Goal: Task Accomplishment & Management: Complete application form

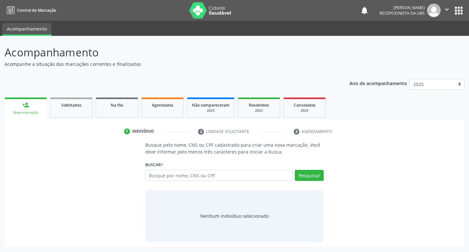
click at [219, 168] on div "Buscar * Busque por nome, CNS ou CPF Nenhum resultado encontrado para: " " Digi…" at bounding box center [234, 172] width 179 height 25
click at [221, 192] on div "Nenhum indivíduo selecionado" at bounding box center [234, 216] width 179 height 52
click at [224, 177] on input "text" at bounding box center [219, 175] width 148 height 11
click at [192, 176] on input "text" at bounding box center [219, 175] width 148 height 11
type input "702902518230176"
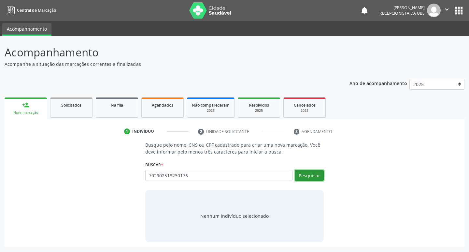
click at [315, 174] on button "Pesquisar" at bounding box center [309, 175] width 29 height 11
type input "702902518230176"
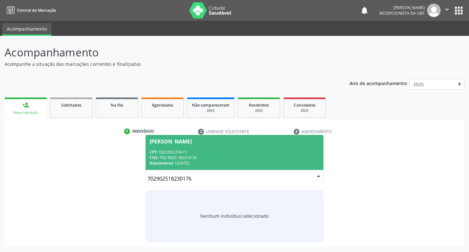
click at [257, 154] on div "CPF: 032.093.374-11" at bounding box center [234, 152] width 170 height 6
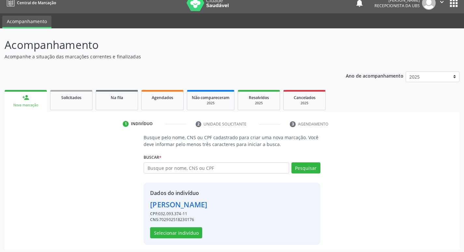
scroll to position [9, 0]
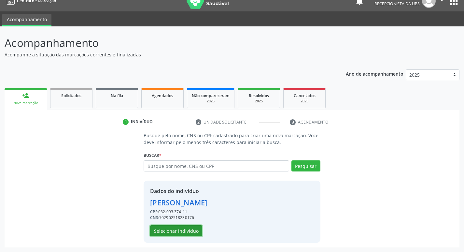
click at [183, 230] on button "Selecionar indivíduo" at bounding box center [176, 230] width 52 height 11
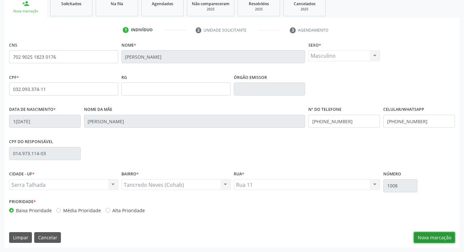
click at [429, 236] on button "Nova marcação" at bounding box center [434, 237] width 41 height 11
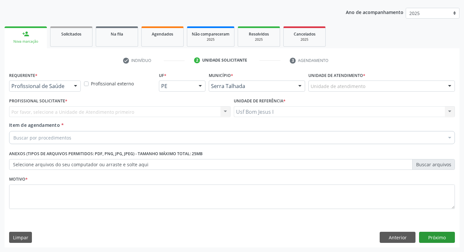
scroll to position [71, 0]
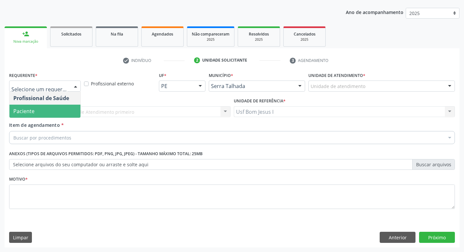
click at [45, 110] on span "Paciente" at bounding box center [44, 111] width 71 height 13
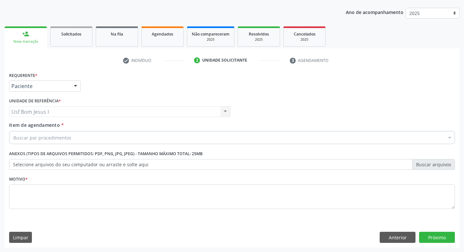
click at [71, 141] on div "Buscar por procedimentos" at bounding box center [232, 137] width 446 height 13
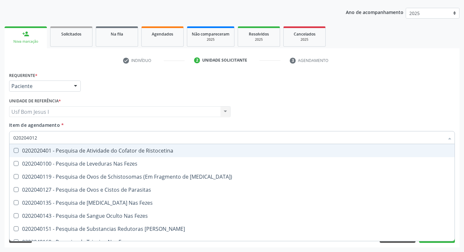
type input "0202040127"
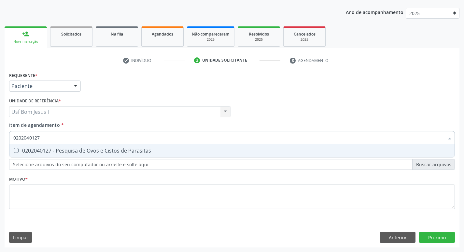
click at [108, 155] on span "0202040127 - Pesquisa de Ovos e Cistos de Parasitas" at bounding box center [231, 150] width 445 height 13
checkbox Parasitas "true"
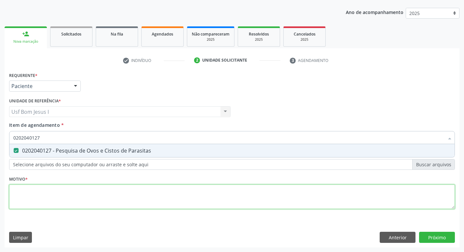
click at [127, 200] on div "Requerente * Paciente Profissional de Saúde Paciente Nenhum resultado encontrad…" at bounding box center [232, 144] width 446 height 148
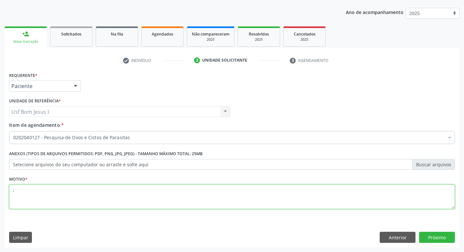
type textarea ";"
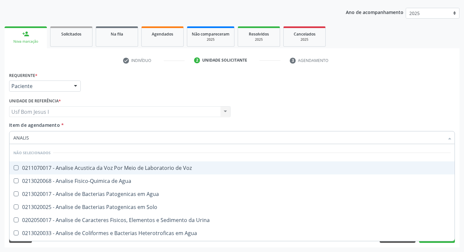
type input "ANALISE"
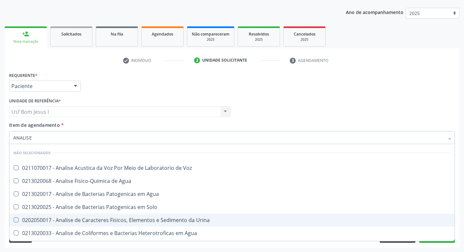
click at [112, 220] on div "0202050017 - Analise de Caracteres Fisicos, Elementos e Sedimento da Urina" at bounding box center [231, 219] width 437 height 5
checkbox Urina "true"
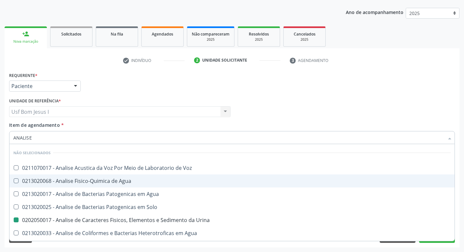
click at [305, 94] on div "Requerente * Paciente Profissional de Saúde Paciente Nenhum resultado encontrad…" at bounding box center [231, 82] width 449 height 25
checkbox Voz "true"
checkbox Agua "true"
checkbox Urina "false"
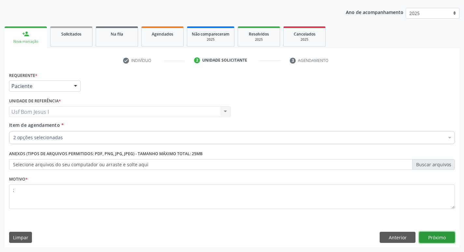
click at [440, 238] on button "Próximo" at bounding box center [437, 237] width 36 height 11
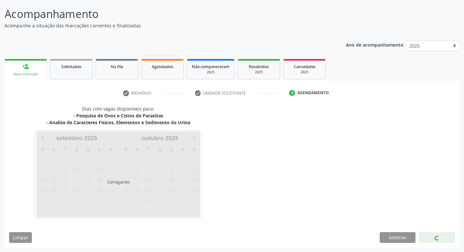
scroll to position [38, 0]
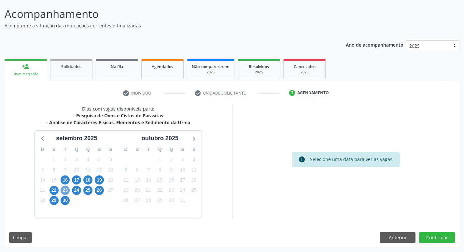
click at [64, 192] on span "23" at bounding box center [65, 190] width 9 height 9
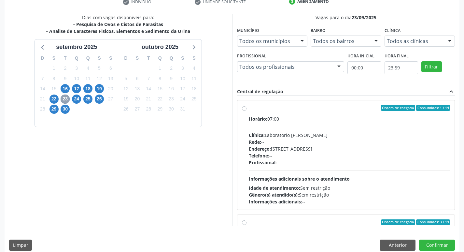
scroll to position [137, 0]
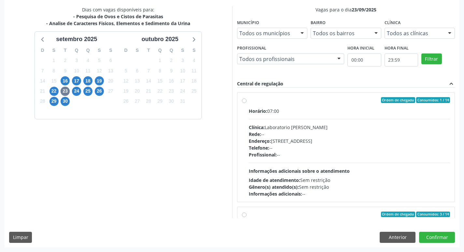
click at [337, 143] on div "Endereço: [STREET_ADDRESS]" at bounding box center [350, 140] width 202 height 7
click at [247, 103] on input "Ordem de chegada Consumidos: 1 / 14 Horário: 07:00 Clínica: Laboratorio Jose Pa…" at bounding box center [244, 100] width 5 height 6
radio input "true"
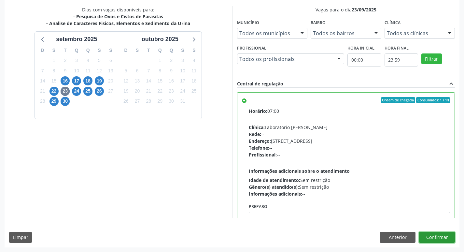
click at [442, 237] on button "Confirmar" at bounding box center [437, 237] width 36 height 11
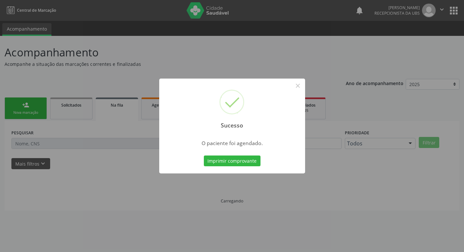
scroll to position [0, 0]
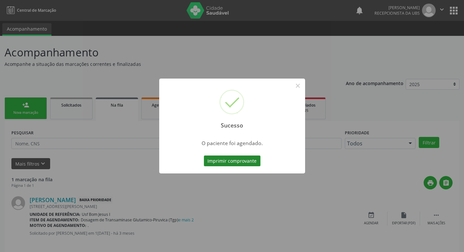
click at [239, 162] on button "Imprimir comprovante" at bounding box center [232, 160] width 57 height 11
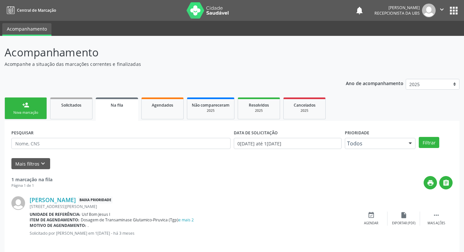
click at [30, 107] on link "person_add Nova marcação" at bounding box center [26, 108] width 42 height 22
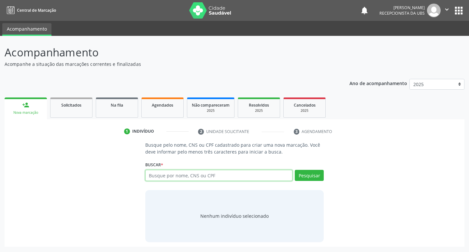
click at [184, 178] on input "text" at bounding box center [219, 175] width 148 height 11
click at [180, 179] on input "text" at bounding box center [219, 175] width 148 height 11
type input "705004406617553"
click at [310, 173] on button "Pesquisar" at bounding box center [309, 175] width 29 height 11
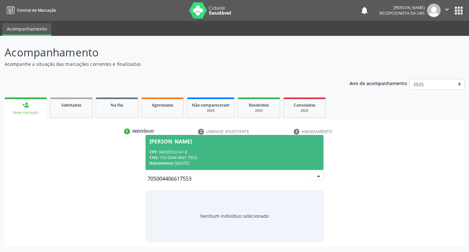
click at [271, 152] on div "CPF: 049.859.614-18" at bounding box center [234, 152] width 170 height 6
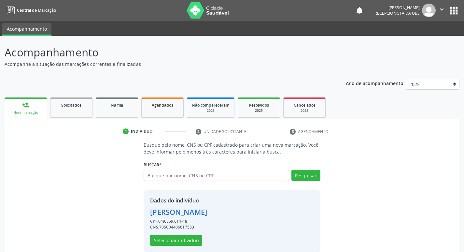
scroll to position [9, 0]
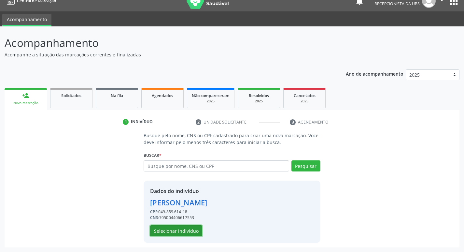
click at [185, 234] on button "Selecionar indivíduo" at bounding box center [176, 230] width 52 height 11
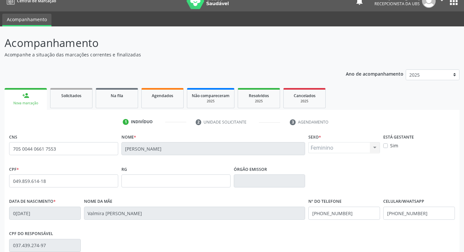
scroll to position [101, 0]
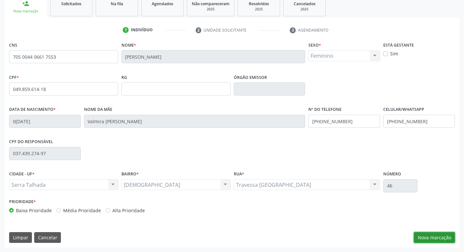
click at [443, 236] on button "Nova marcação" at bounding box center [434, 237] width 41 height 11
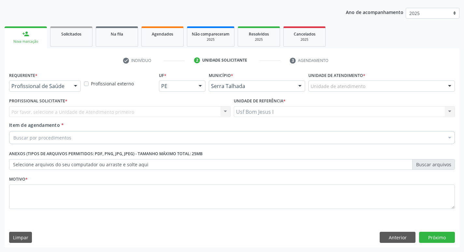
scroll to position [71, 0]
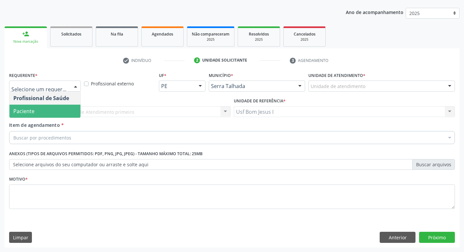
click at [59, 109] on span "Paciente" at bounding box center [44, 111] width 71 height 13
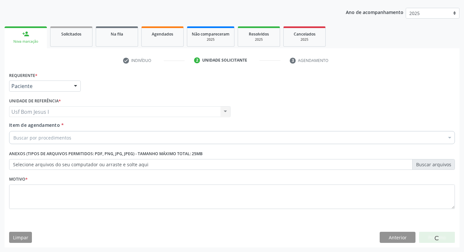
click at [86, 137] on div "Buscar por procedimentos" at bounding box center [232, 137] width 446 height 13
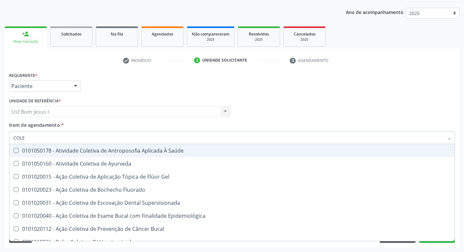
type input "COLES"
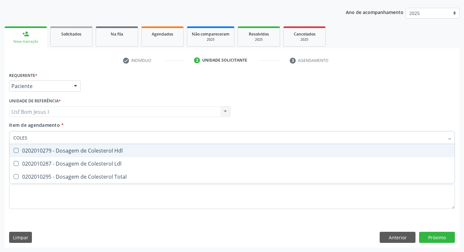
click at [83, 153] on div "0202010279 - Dosagem de Colesterol Hdl" at bounding box center [231, 150] width 437 height 5
checkbox Hdl "true"
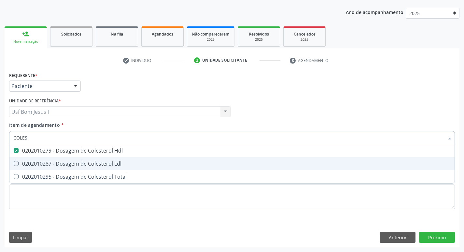
click at [82, 166] on div "0202010287 - Dosagem de Colesterol Ldl" at bounding box center [231, 163] width 437 height 5
checkbox Ldl "true"
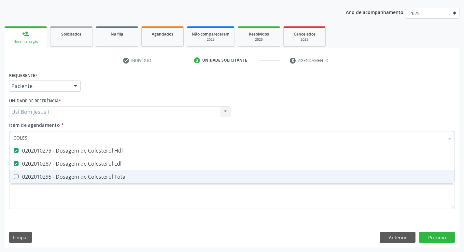
drag, startPoint x: 78, startPoint y: 173, endPoint x: 73, endPoint y: 163, distance: 11.7
click at [78, 174] on div "0202010295 - Dosagem de Colesterol Total" at bounding box center [231, 176] width 437 height 5
checkbox Total "true"
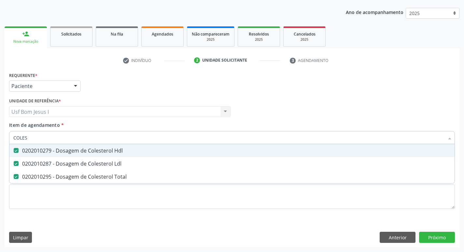
click at [54, 139] on input "COLES" at bounding box center [228, 137] width 431 height 13
type input "CR"
checkbox Hdl "false"
checkbox Ldl "false"
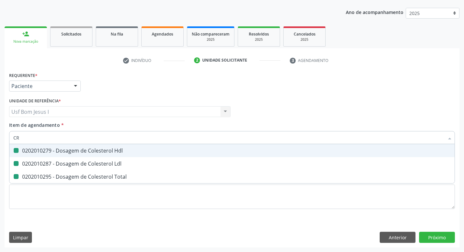
checkbox Total "false"
type input "CREATININA"
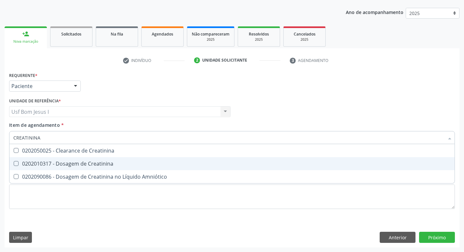
click at [57, 167] on span "0202010317 - Dosagem de Creatinina" at bounding box center [231, 163] width 445 height 13
checkbox Creatinina "true"
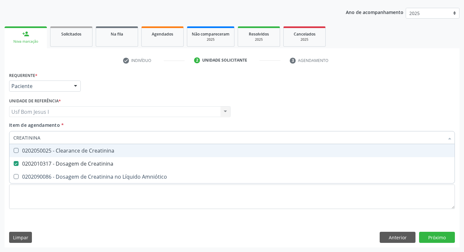
click at [55, 143] on input "CREATININA" at bounding box center [228, 137] width 431 height 13
type input "TR"
checkbox Creatinina "false"
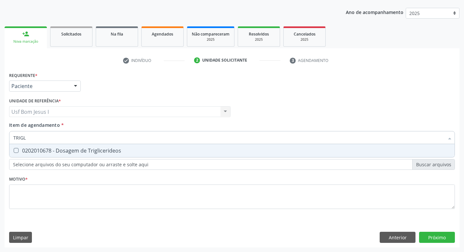
type input "TRIGLI"
drag, startPoint x: 49, startPoint y: 147, endPoint x: 44, endPoint y: 141, distance: 7.4
click at [49, 148] on div "0202010678 - Dosagem de Triglicerideos" at bounding box center [231, 150] width 437 height 5
checkbox Triglicerideos "true"
click at [43, 139] on input "TRIGLI" at bounding box center [228, 137] width 431 height 13
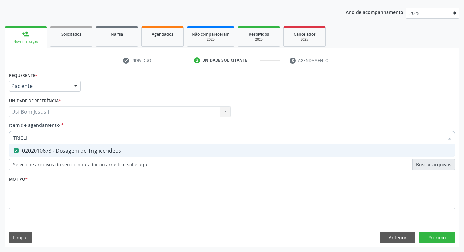
click at [43, 139] on input "TRIGLI" at bounding box center [228, 137] width 431 height 13
type input "GL"
checkbox Triglicerideos "false"
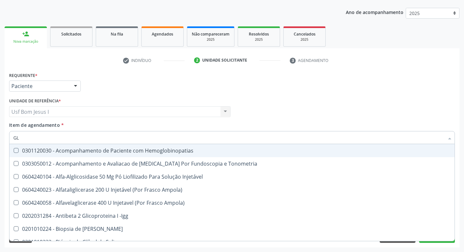
type input "GLI"
checkbox Glomerular "true"
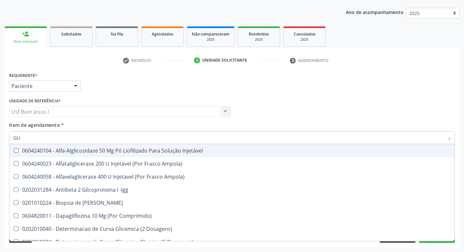
type input "GLIC"
checkbox Derrames "true"
checkbox Triglicerideos "false"
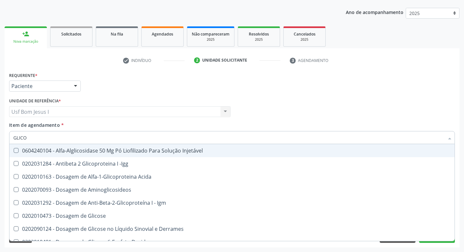
type input "GLICOS"
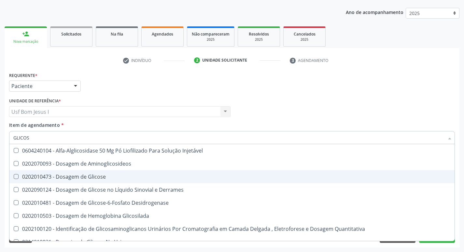
click at [56, 175] on div "0202010473 - Dosagem de Glicose" at bounding box center [231, 176] width 437 height 5
checkbox Glicose "true"
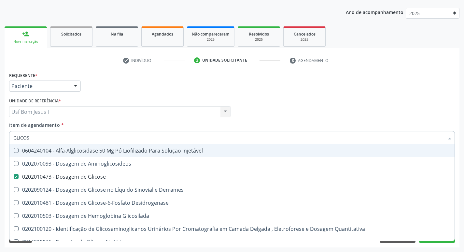
click at [36, 139] on input "GLICOS" at bounding box center [228, 137] width 431 height 13
type input "HEM"
checkbox Glicose "false"
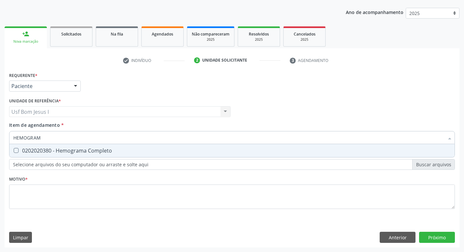
type input "HEMOGRAMA"
click at [35, 148] on div "0202020380 - Hemograma Completo" at bounding box center [231, 150] width 437 height 5
checkbox Completo "true"
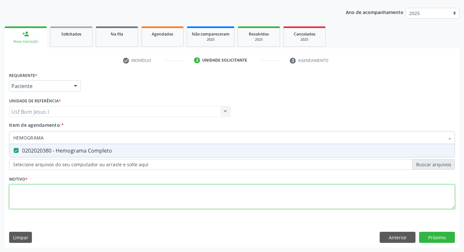
click at [58, 197] on div "Requerente * Paciente Profissional de Saúde Paciente Nenhum resultado encontrad…" at bounding box center [232, 144] width 446 height 148
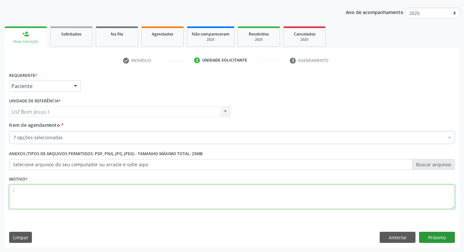
type textarea ";"
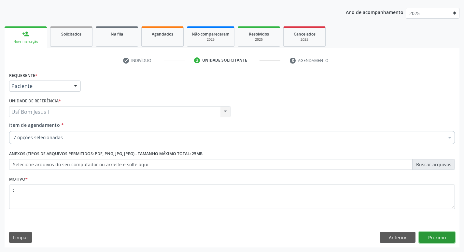
click at [432, 236] on button "Próximo" at bounding box center [437, 237] width 36 height 11
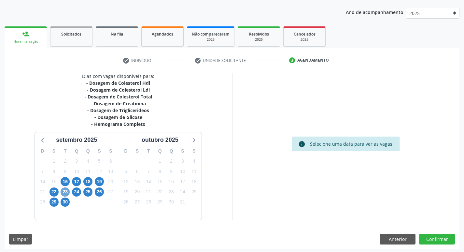
click at [65, 193] on span "23" at bounding box center [65, 191] width 9 height 9
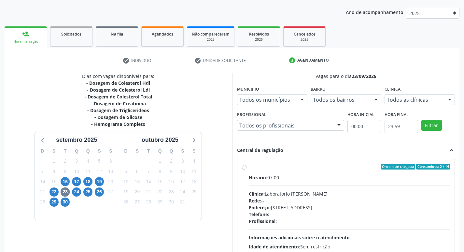
click at [328, 186] on div "Horário: 07:00 Clínica: Laboratorio Jose Paulo Terto Rede: -- Endereço: Casa, n…" at bounding box center [350, 219] width 202 height 90
click at [247, 169] on input "Ordem de chegada Consumidos: 2 / 14 Horário: 07:00 Clínica: Laboratorio Jose Pa…" at bounding box center [244, 166] width 5 height 6
radio input "true"
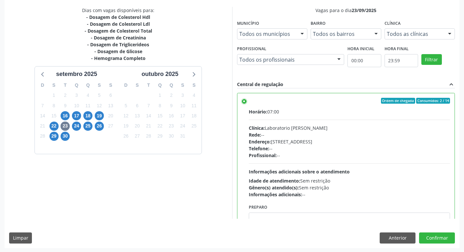
scroll to position [137, 0]
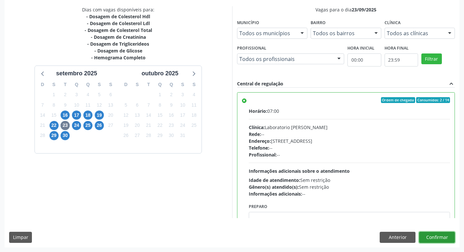
click at [443, 238] on button "Confirmar" at bounding box center [437, 237] width 36 height 11
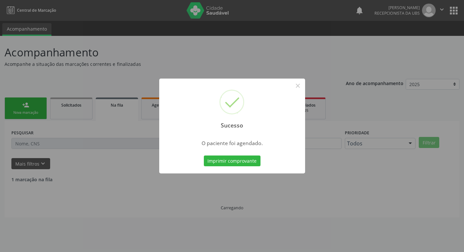
scroll to position [0, 0]
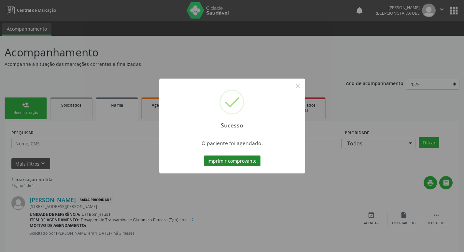
click at [228, 160] on button "Imprimir comprovante" at bounding box center [232, 160] width 57 height 11
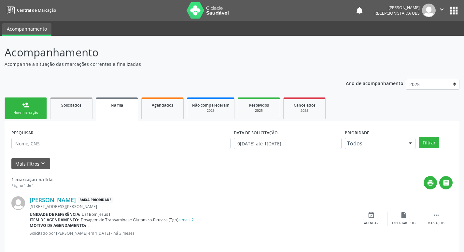
click at [24, 110] on div "Nova marcação" at bounding box center [25, 112] width 33 height 5
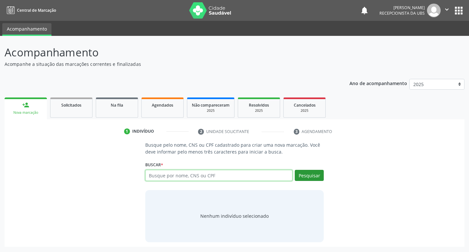
click at [231, 179] on input "text" at bounding box center [219, 175] width 148 height 11
paste input "705 0044 0661 7553"
click at [274, 175] on input "705 0044 0661 7553" at bounding box center [219, 175] width 148 height 11
type input "705 0044 0661 7553"
click at [320, 176] on button "Pesquisar" at bounding box center [309, 175] width 29 height 11
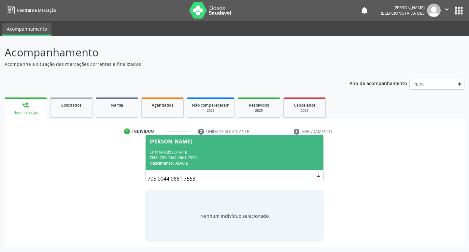
click at [206, 151] on div "CPF: 049.859.614-18" at bounding box center [234, 152] width 170 height 6
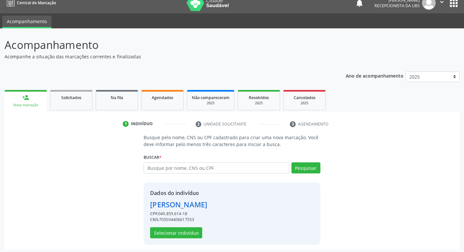
scroll to position [9, 0]
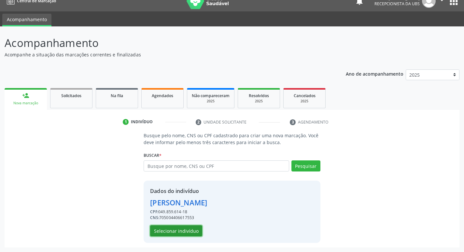
click at [192, 233] on button "Selecionar indivíduo" at bounding box center [176, 230] width 52 height 11
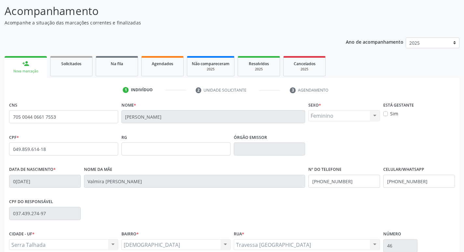
scroll to position [101, 0]
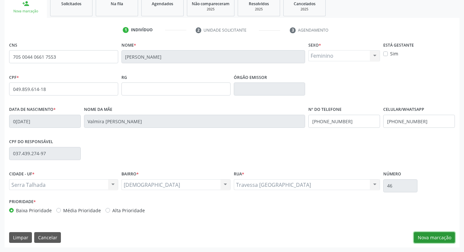
click at [440, 234] on button "Nova marcação" at bounding box center [434, 237] width 41 height 11
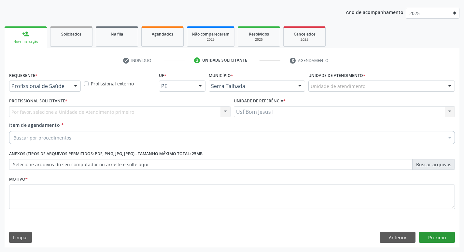
scroll to position [71, 0]
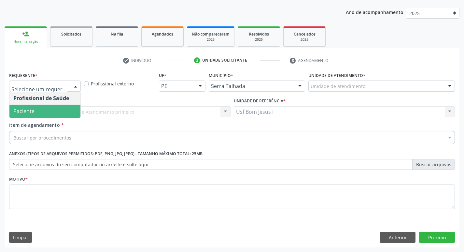
click at [47, 111] on span "Paciente" at bounding box center [44, 111] width 71 height 13
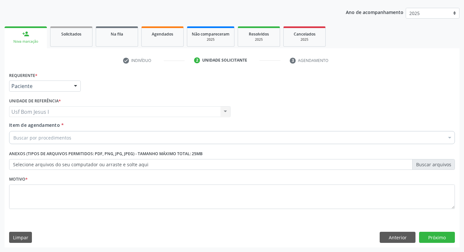
click at [62, 131] on div "Buscar por procedimentos" at bounding box center [232, 137] width 446 height 13
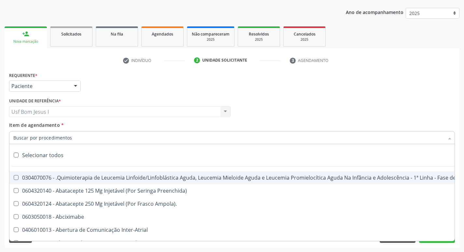
click at [62, 135] on input "Item de agendamento *" at bounding box center [228, 137] width 431 height 13
click at [91, 153] on div "Selecionar todos" at bounding box center [266, 155] width 515 height 13
click at [89, 134] on input "Item de agendamento *" at bounding box center [228, 137] width 431 height 13
checkbox Manutenção "true"
checkbox Preenchida\) "true"
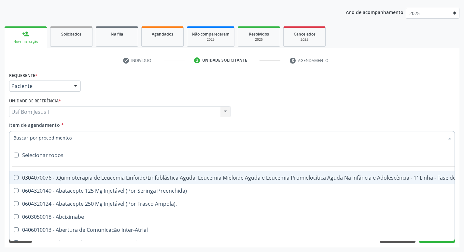
checkbox Ampola\)\ "true"
checkbox Abciximabe "true"
checkbox Inter-Atrial "true"
checkbox Valvar "true"
checkbox Adolescente\) "true"
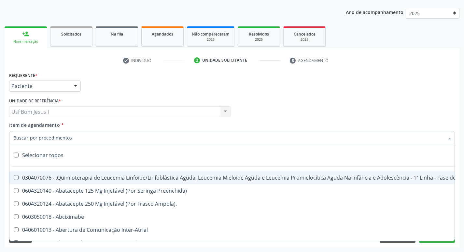
checkbox Valvar "true"
checkbox Adolescente\) "true"
checkbox Paciente\) "true"
checkbox Dente\) "true"
checkbox Comprimido\) "true"
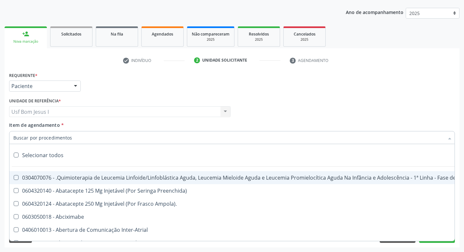
checkbox \(Dornic\) "true"
checkbox Capsula\) "true"
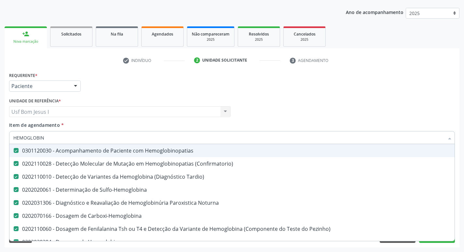
type input "HEMOGLOBINA"
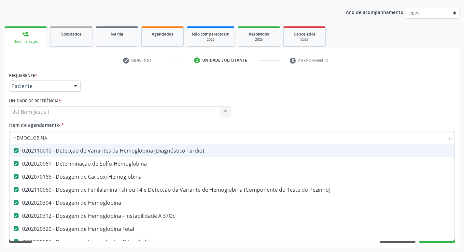
click at [77, 137] on input "HEMOGLOBINA" at bounding box center [228, 137] width 431 height 13
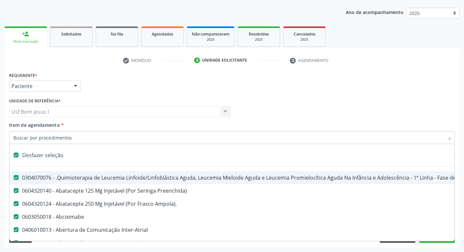
drag, startPoint x: 76, startPoint y: 139, endPoint x: 189, endPoint y: 125, distance: 114.5
click at [76, 139] on input "Item de agendamento *" at bounding box center [228, 137] width 431 height 13
click at [272, 113] on div "Profissional Solicitante Por favor, selecione a Unidade de Atendimento primeiro…" at bounding box center [231, 108] width 449 height 25
click at [20, 152] on div "Desfazer seleção" at bounding box center [266, 155] width 515 height 13
click at [15, 155] on label at bounding box center [16, 154] width 5 height 5
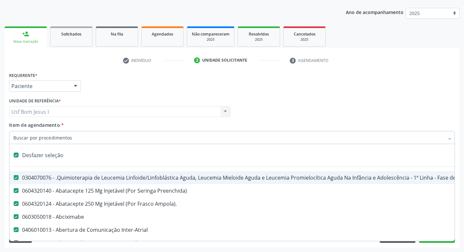
click at [321, 117] on div "Profissional Solicitante Por favor, selecione a Unidade de Atendimento primeiro…" at bounding box center [231, 108] width 449 height 25
checkbox input "true"
checkbox Preenchida\) "true"
checkbox Ampola\)\ "true"
checkbox Abciximabe "true"
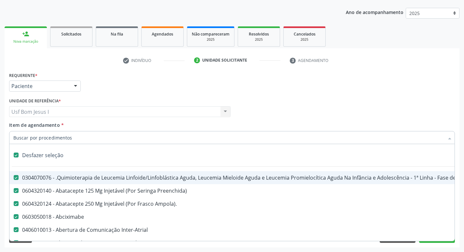
checkbox Inter-Atrial "true"
checkbox Valvar "true"
checkbox Adolescente\) "true"
checkbox Valvar "true"
checkbox Adolescente\) "true"
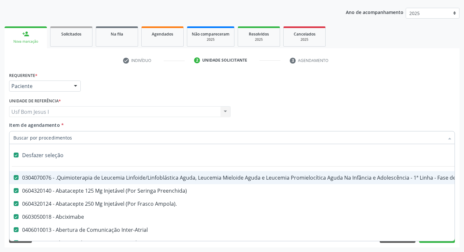
checkbox Paciente\) "true"
checkbox Dente\) "true"
checkbox Comprimido\) "true"
checkbox \(Dornic\) "true"
checkbox Capsula\) "true"
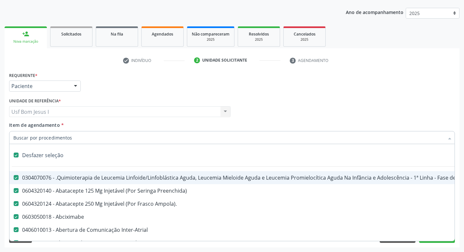
checkbox Capsula\) "true"
checkbox Psicossocial "true"
checkbox Risco "true"
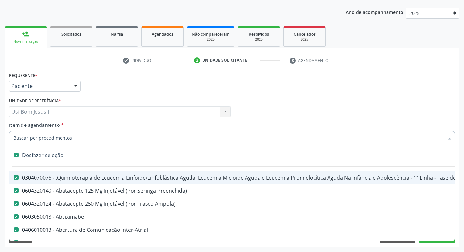
checkbox Lei "true"
checkbox Psicossocial "true"
checkbox Diálise "true"
checkbox Reabilitação "true"
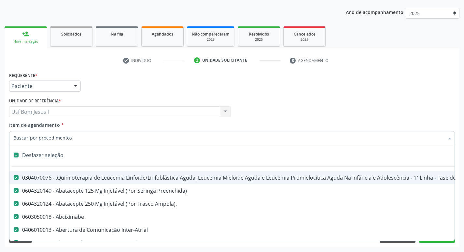
checkbox Reabilitacao "true"
checkbox \(Uai\)\ "true"
checkbox Fígado "true"
checkbox Pulmão "true"
checkbox Rim "true"
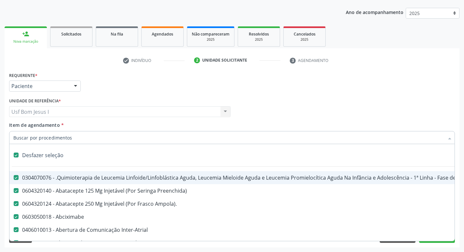
checkbox Coclear "true"
checkbox Queimado "true"
checkbox Bilateral "true"
checkbox Queimado "true"
checkbox Trabalho "true"
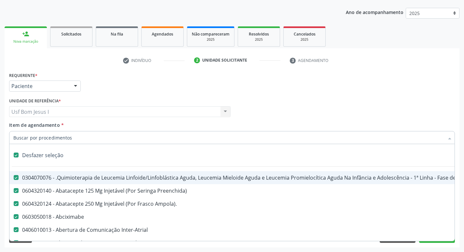
checkbox Coração "true"
checkbox Cornea "true"
checkbox Fígado "true"
checkbox Aparentado "true"
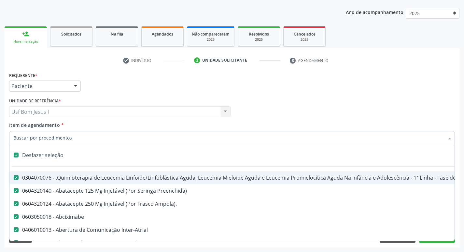
checkbox Autogênico "true"
checkbox Pulmão "true"
checkbox Pâncreas "true"
checkbox Rim "true"
checkbox Multiprofissional "true"
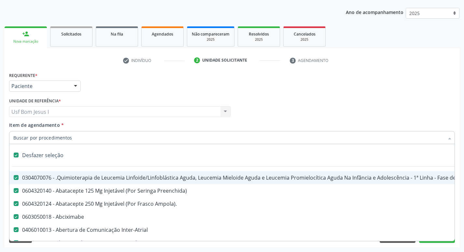
checkbox Multiprofissional "true"
checkbox Fenilcetonúria "true"
checkbox Cística "true"
checkbox Hemoglobinopatias "true"
checkbox Congênito "true"
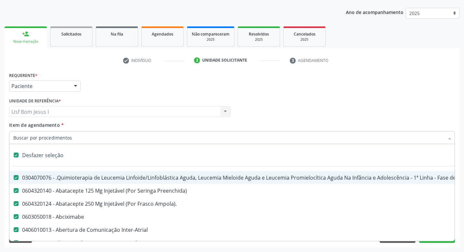
checkbox Coclear "true"
checkbox Osso "true"
checkbox Alternativa "true"
checkbox Terapeutica\) "true"
checkbox Nutricional "true"
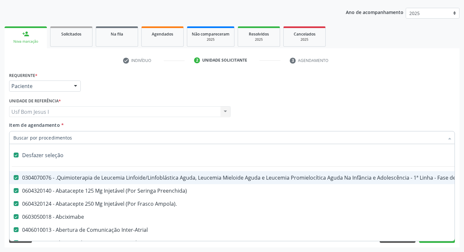
checkbox Bloco "true"
checkbox Coração "true"
checkbox Fígado "true"
checkbox Pulmão "true"
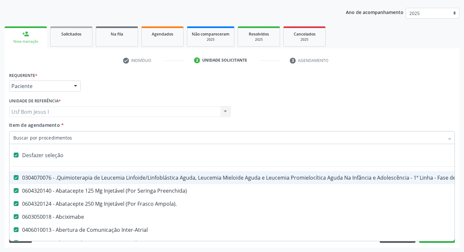
checkbox Pâncreas "true"
checkbox Rim "true"
checkbox \(Uaa\)\ "true"
checkbox Terapêuticas\)\ "true"
checkbox Psicossocial "true"
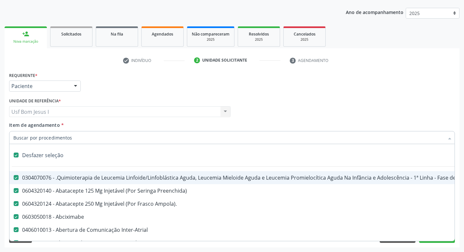
checkbox Complicada "true"
checkbox Tonometria "true"
checkbox Paciente\/Mês "true"
checkbox Biotinidase "true"
checkbox Congênita\ "true"
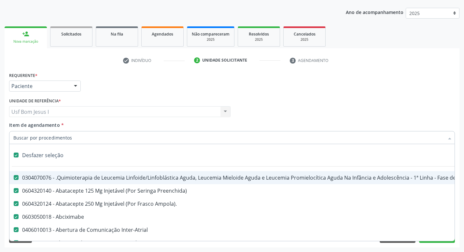
checkbox Clínico "true"
checkbox Pós-Operatório "true"
checkbox Trabalho "true"
checkbox Genético "true"
checkbox Preenchida\) "true"
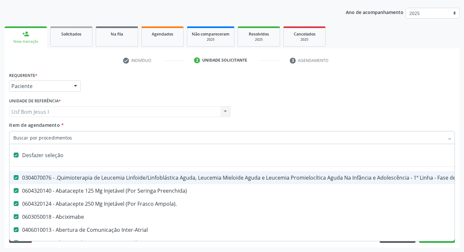
checkbox A\) "true"
checkbox Ampola\) "true"
checkbox Preenchida\) "true"
checkbox B\) "true"
checkbox Rodas "true"
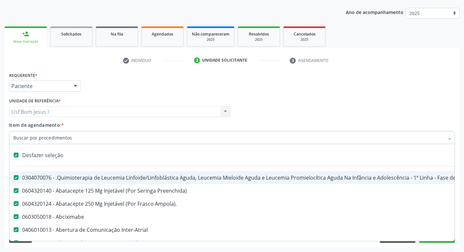
checkbox Quadril "true"
checkbox Tronco "true"
checkbox Locomoção "true"
checkbox Oftalmológica "true"
checkbox Ortopédica "true"
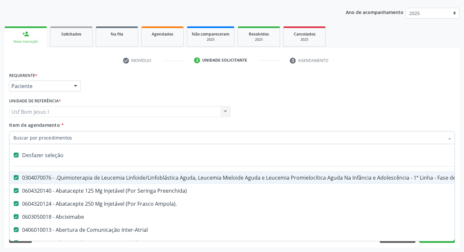
checkbox Dentária "true"
checkbox Rodas "true"
checkbox Adenograma "true"
checkbox Adenoidectomia "true"
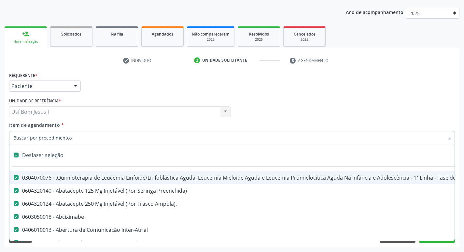
checkbox Deficiência "true"
checkbox Crianças "true"
checkbox I\) "true"
checkbox Especializada\ "true"
checkbox Medicamento\(S\) "true"
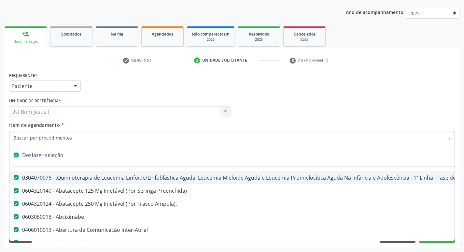
checkbox Parenteral\) "true"
checkbox Endovenosa "true"
checkbox Intramuscular "true"
checkbox Oral "true"
checkbox \(Sc\) "true"
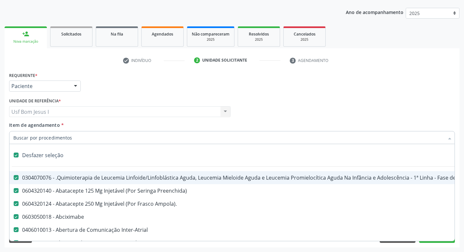
checkbox Sífilis "true"
checkbox A "true"
checkbox Terapeutica "true"
checkbox Arterial "true"
checkbox Temperatura "true"
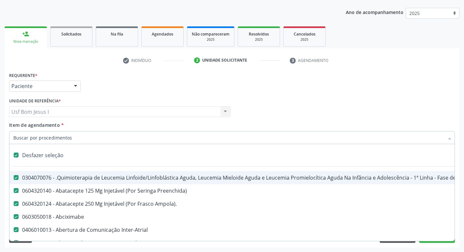
checkbox Transeptal "true"
checkbox Cnrac\) "true"
checkbox Paciente "true"
checkbox Cnrac\) "true"
checkbox S\/Pernoite "true"
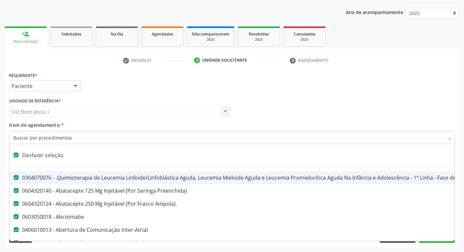
checkbox Pernoite "true"
checkbox Acompanhante "true"
checkbox Agudizadas "true"
checkbox Oclusal "true"
checkbox Vaginal "true"
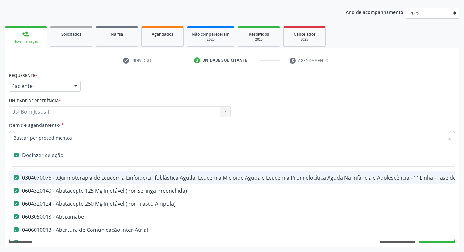
checkbox Ml\) "true"
checkbox Hepático "true"
checkbox Angiografico\) "true"
checkbox Craniano "true"
checkbox Ml\) "true"
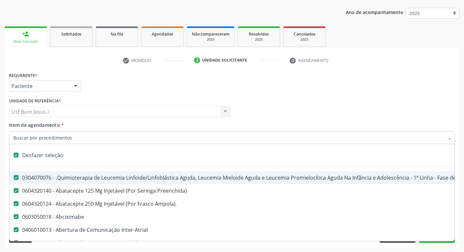
checkbox Injetável "true"
checkbox Capsula\) "true"
checkbox Ampola\) "true"
checkbox Ml\) "true"
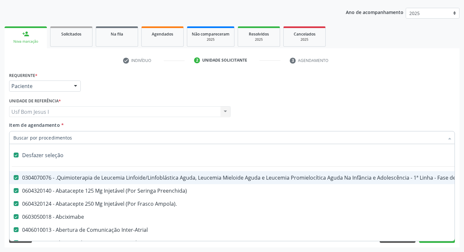
checkbox Frasco-Ampola\) "true"
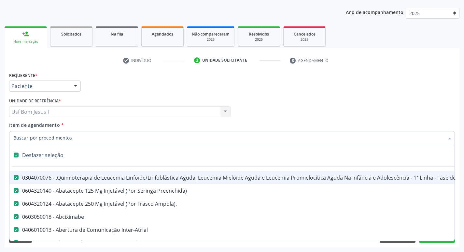
checkbox Ml\) "true"
checkbox Frasco-Ampola\) "true"
checkbox Ampola\) "true"
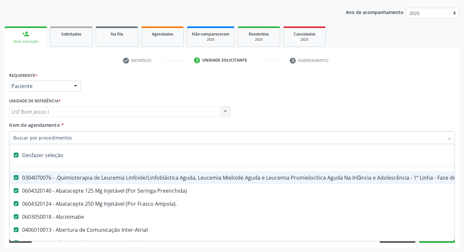
checkbox Ampola\) "true"
checkbox 5Ml\) "true"
checkbox Simples "true"
checkbox Ar "true"
checkbox Miotendinoso "true"
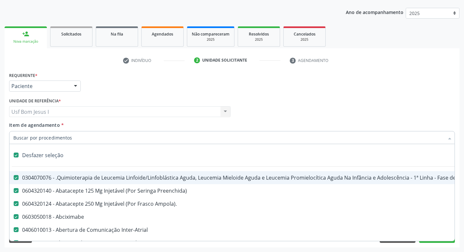
checkbox Pé "true"
checkbox Pé\) "true"
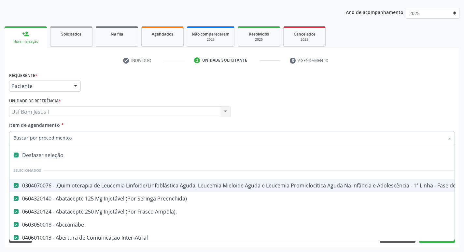
click at [16, 155] on label at bounding box center [16, 154] width 5 height 5
click at [65, 140] on input "Item de agendamento *" at bounding box center [228, 137] width 431 height 13
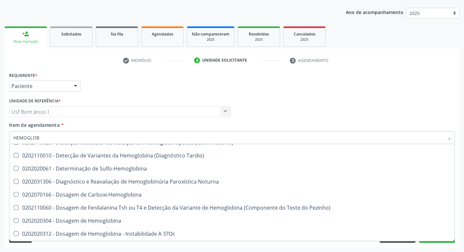
scroll to position [65, 0]
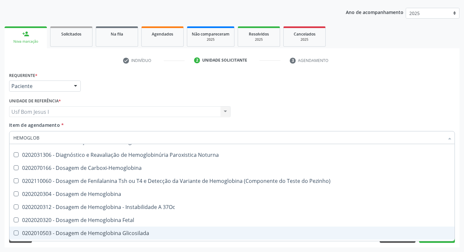
click at [147, 230] on div "0202010503 - Dosagem de Hemoglobina Glicosilada" at bounding box center [231, 232] width 437 height 5
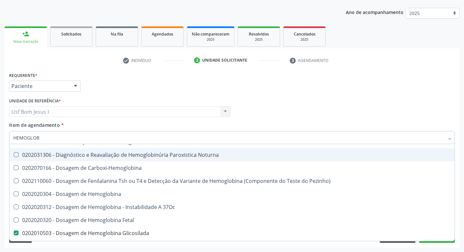
click at [277, 106] on div "Profissional Solicitante Por favor, selecione a Unidade de Atendimento primeiro…" at bounding box center [231, 108] width 449 height 25
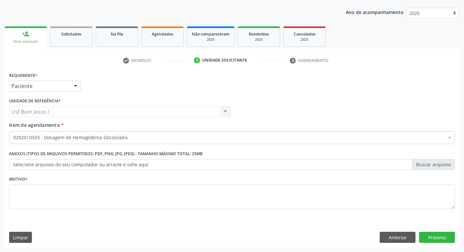
scroll to position [0, 0]
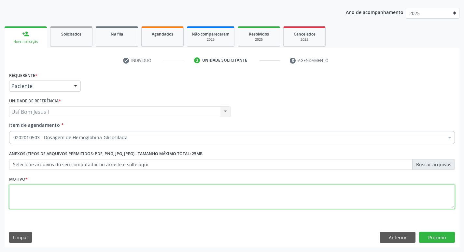
click at [243, 197] on textarea at bounding box center [232, 196] width 446 height 25
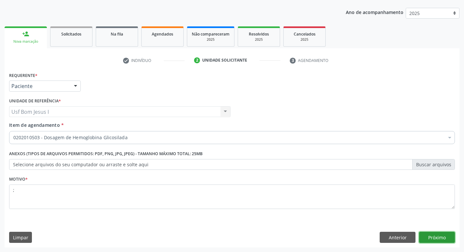
click at [428, 236] on button "Próximo" at bounding box center [437, 237] width 36 height 11
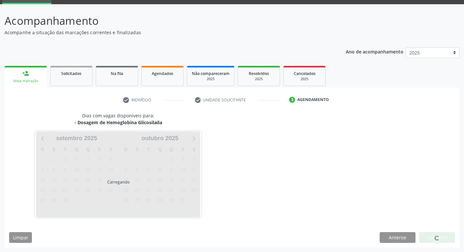
scroll to position [32, 0]
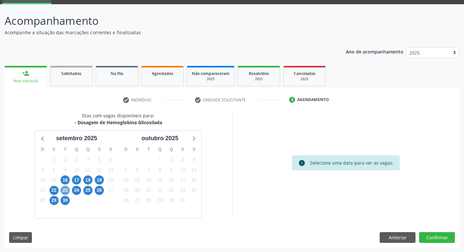
click at [62, 190] on span "23" at bounding box center [65, 190] width 9 height 9
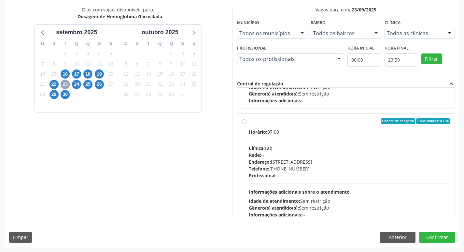
scroll to position [326, 0]
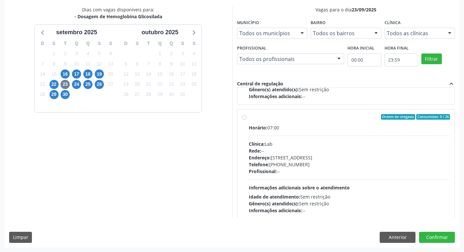
click at [360, 162] on div "Telefone: (81) 38312481" at bounding box center [350, 164] width 202 height 7
click at [247, 120] on input "Ordem de chegada Consumidos: 0 / 26 Horário: 07:00 Clínica: Lab Rede: -- Endere…" at bounding box center [244, 117] width 5 height 6
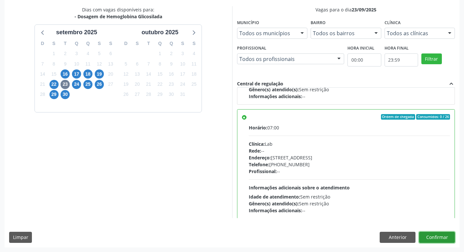
click at [446, 237] on button "Confirmar" at bounding box center [437, 237] width 36 height 11
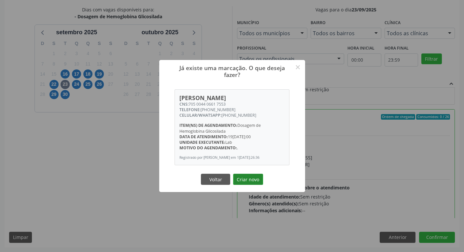
click at [248, 178] on button "Criar novo" at bounding box center [248, 179] width 30 height 11
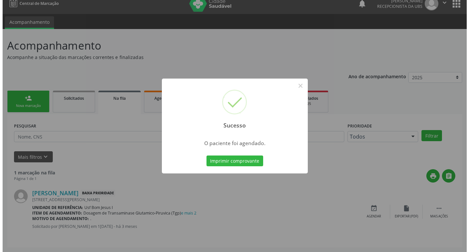
scroll to position [0, 0]
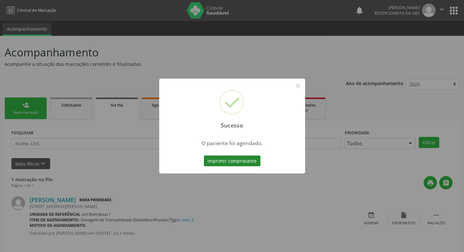
click at [248, 163] on button "Imprimir comprovante" at bounding box center [232, 160] width 57 height 11
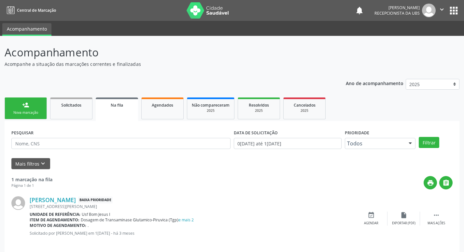
click at [25, 113] on div "Nova marcação" at bounding box center [25, 112] width 33 height 5
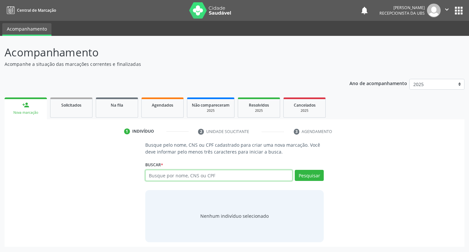
click at [165, 175] on input "text" at bounding box center [219, 175] width 148 height 11
click at [168, 176] on input "text" at bounding box center [219, 175] width 148 height 11
type input "898005189987851"
click at [301, 178] on button "Pesquisar" at bounding box center [309, 175] width 29 height 11
type input "898005189987851"
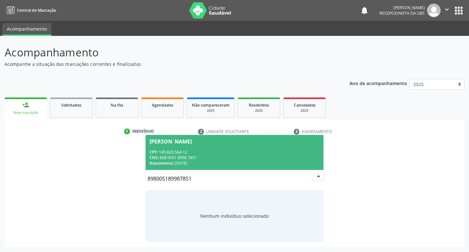
click at [211, 157] on div "CNS: 898 0051 8998 7851" at bounding box center [234, 158] width 170 height 6
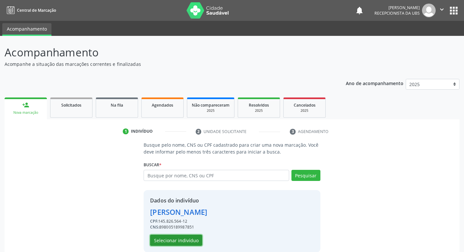
click at [183, 240] on button "Selecionar indivíduo" at bounding box center [176, 239] width 52 height 11
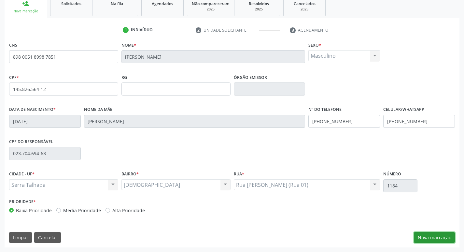
click at [442, 234] on button "Nova marcação" at bounding box center [434, 237] width 41 height 11
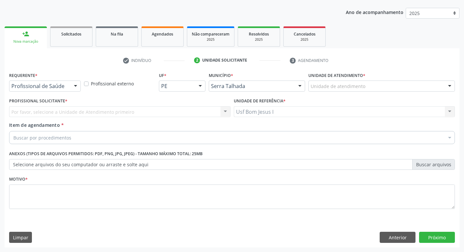
scroll to position [71, 0]
click at [67, 84] on div "Profissional de Saúde" at bounding box center [45, 85] width 72 height 11
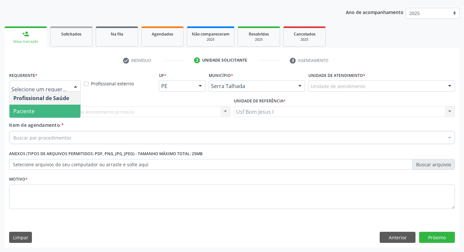
click at [60, 113] on span "Paciente" at bounding box center [44, 111] width 71 height 13
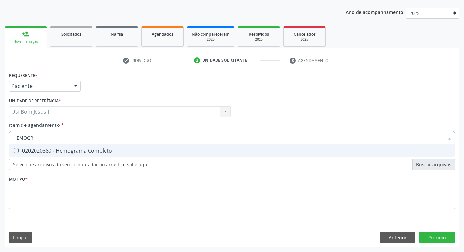
type input "HEMOGRA"
click at [113, 152] on div "0202020380 - Hemograma Completo" at bounding box center [231, 150] width 437 height 5
checkbox Completo "true"
type input "HEMOGRA"
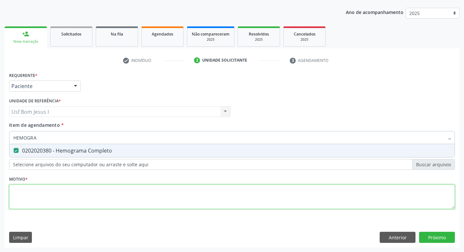
click at [119, 191] on div "Requerente * Paciente Profissional de Saúde Paciente Nenhum resultado encontrad…" at bounding box center [232, 144] width 446 height 148
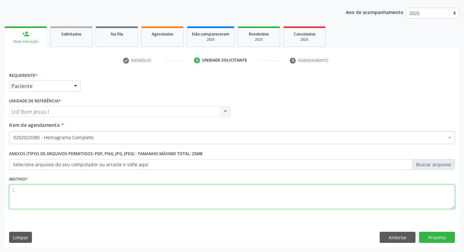
type textarea ";"
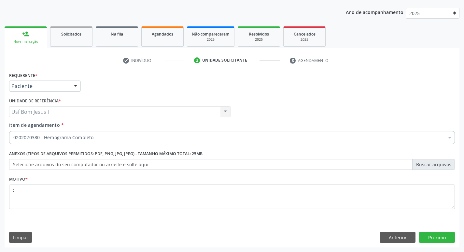
click at [85, 141] on div "0202020380 - Hemograma Completo" at bounding box center [232, 137] width 446 height 13
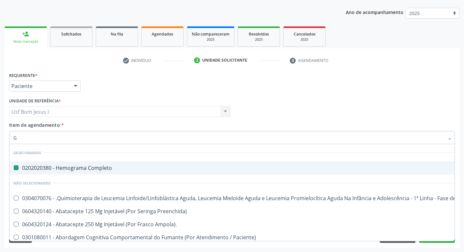
type input "GL"
checkbox Completo "false"
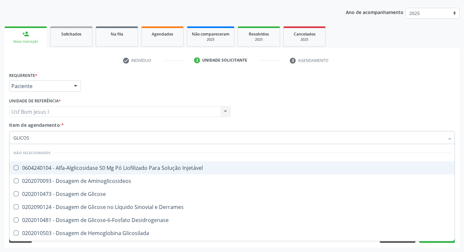
type input "GLICOSE"
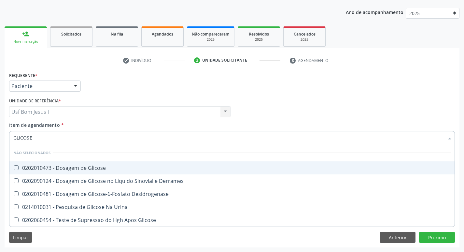
click at [79, 170] on div "0202010473 - Dosagem de Glicose" at bounding box center [231, 167] width 437 height 5
checkbox Glicose "true"
click at [66, 142] on input "GLICOSE" at bounding box center [228, 137] width 431 height 13
type input "URE"
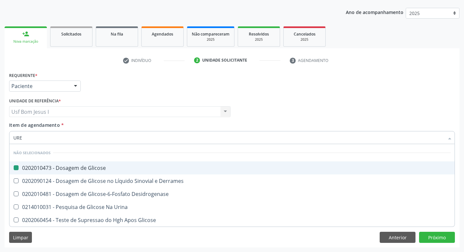
checkbox Glicose "false"
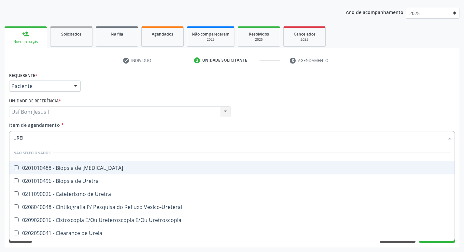
type input "UREIA"
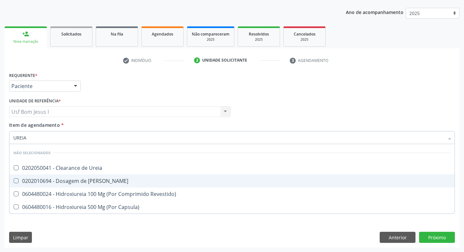
click at [73, 175] on span "0202010694 - Dosagem de [PERSON_NAME]" at bounding box center [231, 180] width 445 height 13
checkbox Ureia "true"
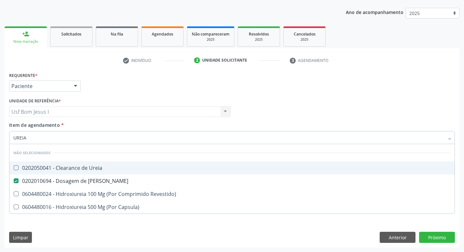
click at [42, 137] on input "UREIA" at bounding box center [228, 137] width 431 height 13
type input "CR"
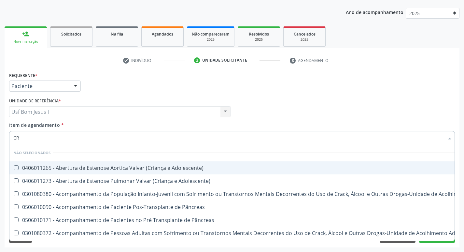
checkbox Adolescente\) "false"
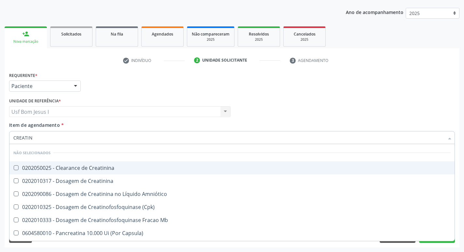
type input "CREATINI"
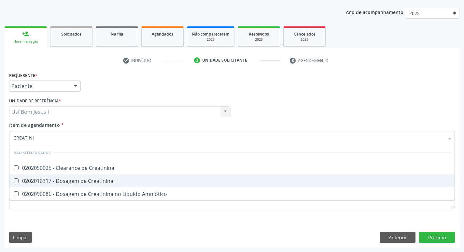
click at [40, 178] on div "0202010317 - Dosagem de Creatinina" at bounding box center [231, 180] width 437 height 5
checkbox Creatinina "true"
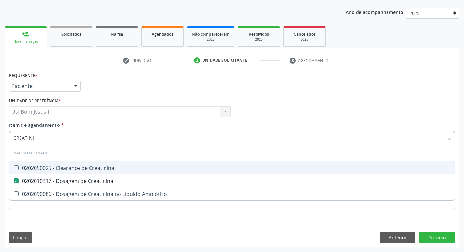
click at [39, 137] on input "CREATINI" at bounding box center [228, 137] width 431 height 13
type input "A"
checkbox Creatinina "true"
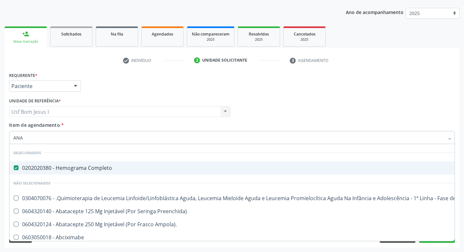
type input "ANAL"
checkbox Completo "false"
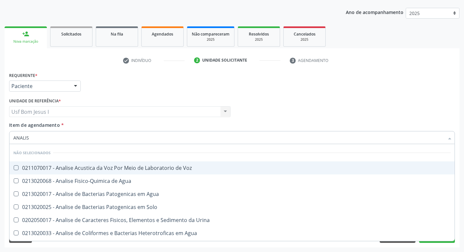
type input "ANALISE"
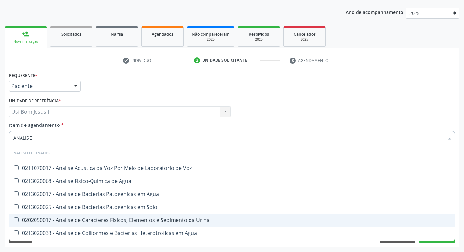
drag, startPoint x: 81, startPoint y: 224, endPoint x: 80, endPoint y: 216, distance: 7.9
click at [81, 222] on span "0202050017 - Analise de Caracteres Fisicos, Elementos e Sedimento da Urina" at bounding box center [231, 219] width 445 height 13
checkbox Urina "true"
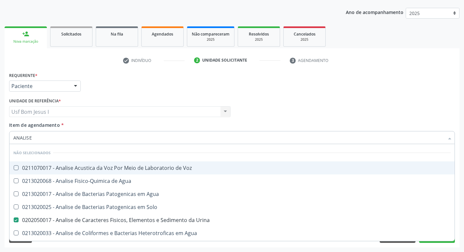
click at [128, 125] on div "Item de agendamento * ANALISE Desfazer seleção Não selecionados 0211070017 - An…" at bounding box center [232, 131] width 446 height 21
checkbox Voz "true"
checkbox Agua "true"
checkbox Solo "true"
checkbox Agua "true"
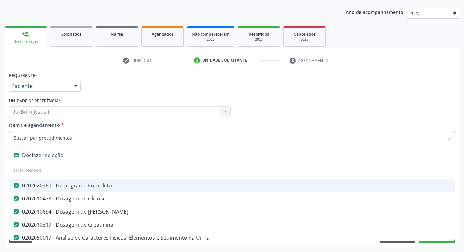
click at [73, 138] on input "Item de agendamento *" at bounding box center [228, 137] width 431 height 13
paste input "Tempo de Atividade da Protrombina)"
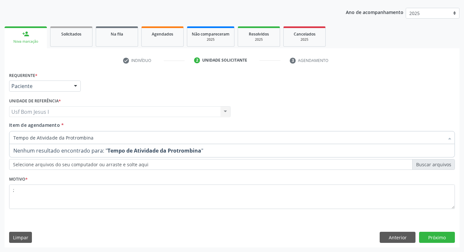
drag, startPoint x: 106, startPoint y: 139, endPoint x: 59, endPoint y: 138, distance: 47.9
click at [59, 138] on input "Tempo de Atividade da Protrombina" at bounding box center [228, 137] width 431 height 13
type input "Tempo de"
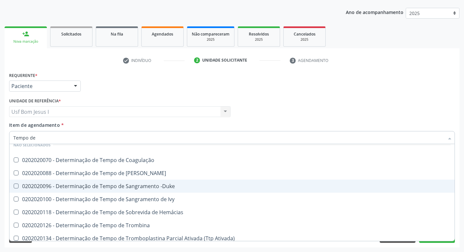
scroll to position [12, 0]
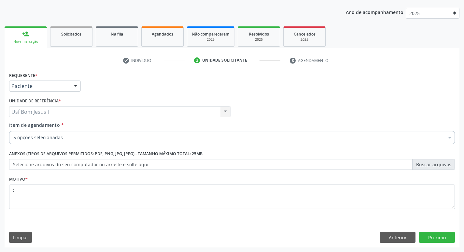
checkbox Completo "true"
checkbox Glicose "true"
checkbox Ureia "true"
checkbox Creatinina "true"
checkbox Urina "true"
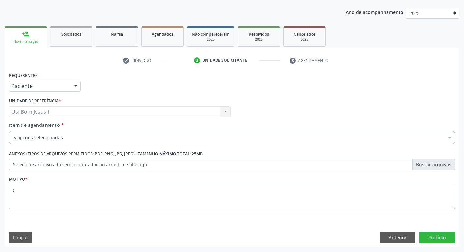
scroll to position [0, 0]
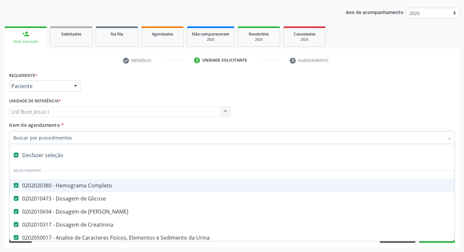
paste input "Tempo de Atividade da Protrombina)"
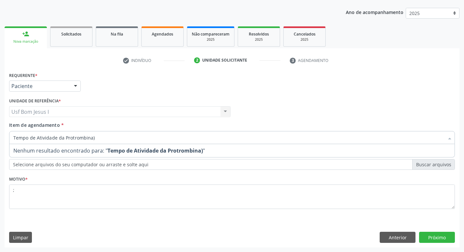
drag, startPoint x: 58, startPoint y: 138, endPoint x: 109, endPoint y: 137, distance: 50.5
click at [108, 137] on input "Tempo de Atividade da Protrombina)" at bounding box center [228, 137] width 431 height 13
drag, startPoint x: 35, startPoint y: 138, endPoint x: 78, endPoint y: 137, distance: 43.3
click at [78, 137] on input "Tempo de Atividade" at bounding box center [228, 137] width 431 height 13
type input "Tempo de"
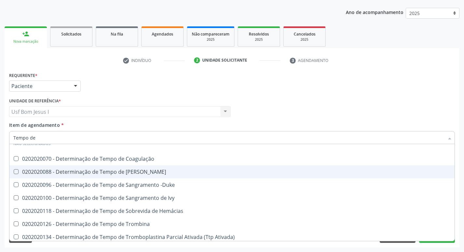
scroll to position [12, 0]
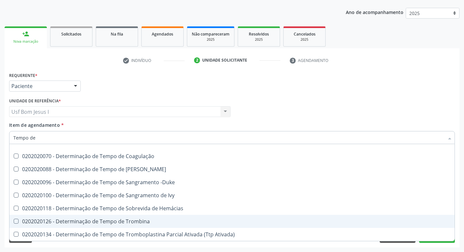
click at [160, 220] on div "0202020126 - Determinação de Tempo de Trombina" at bounding box center [231, 221] width 437 height 5
checkbox Trombina "true"
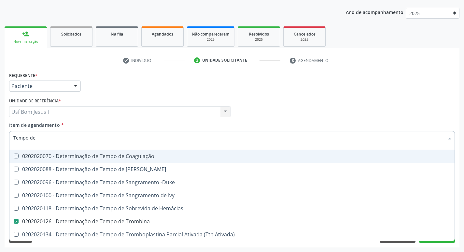
click at [282, 111] on div "Profissional Solicitante Por favor, selecione a Unidade de Atendimento primeiro…" at bounding box center [231, 108] width 449 height 25
checkbox Coagulação "true"
checkbox Euglobulina "true"
checkbox -Duke "true"
checkbox Ivy "true"
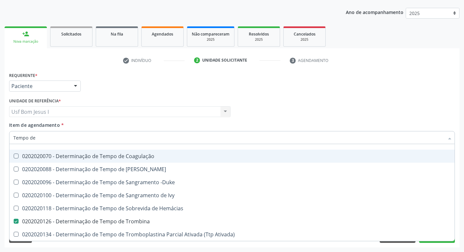
checkbox Hemácias "true"
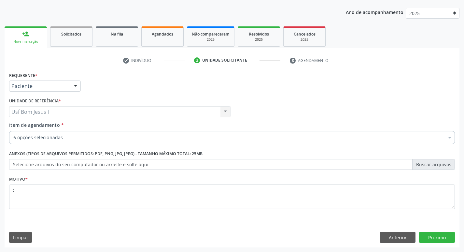
scroll to position [0, 0]
click at [430, 236] on button "Próximo" at bounding box center [437, 237] width 36 height 11
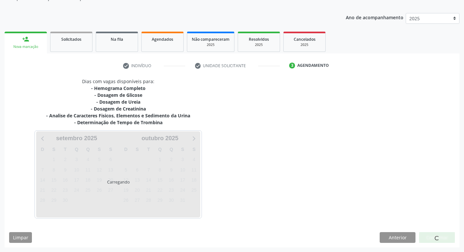
scroll to position [66, 0]
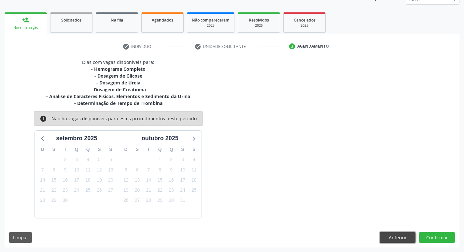
click at [400, 238] on button "Anterior" at bounding box center [398, 237] width 36 height 11
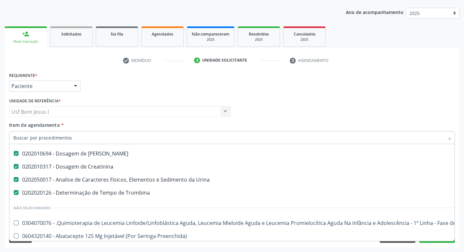
scroll to position [65, 0]
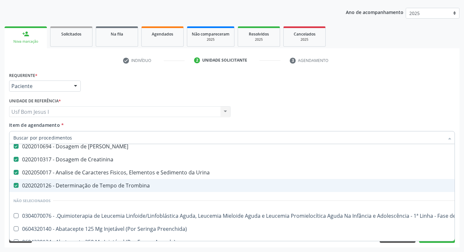
click at [121, 185] on div "0202020126 - Determinação de Tempo de Trombina" at bounding box center [266, 185] width 507 height 5
checkbox Trombina "false"
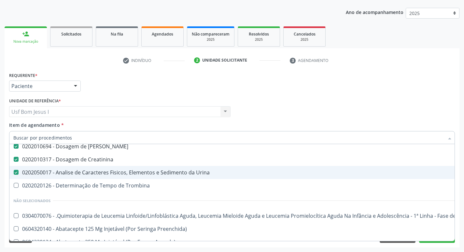
click at [283, 91] on div "Requerente * Paciente Profissional de Saúde Paciente Nenhum resultado encontrad…" at bounding box center [231, 82] width 449 height 25
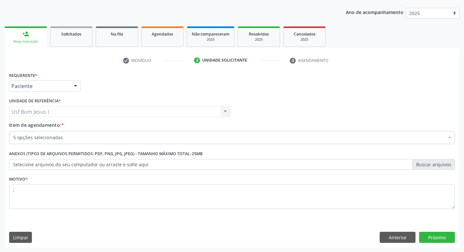
scroll to position [0, 0]
click at [451, 236] on button "Próximo" at bounding box center [437, 237] width 36 height 11
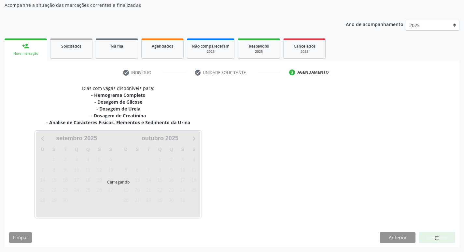
scroll to position [59, 0]
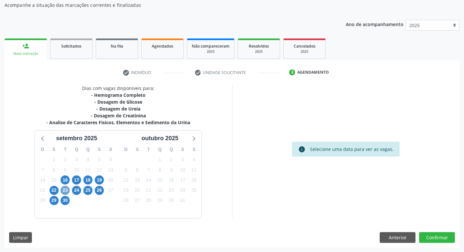
click at [64, 192] on span "23" at bounding box center [65, 190] width 9 height 9
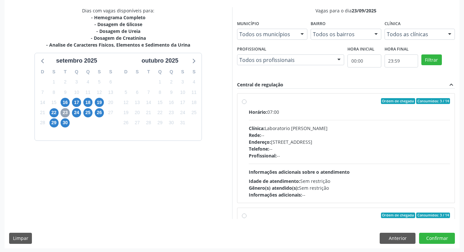
scroll to position [137, 0]
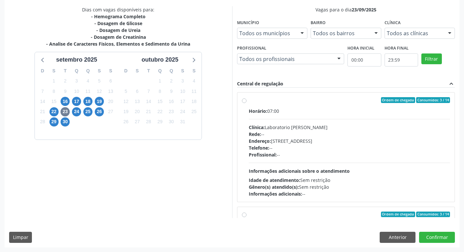
click at [336, 142] on div "Endereço: [STREET_ADDRESS]" at bounding box center [350, 140] width 202 height 7
click at [247, 103] on input "Ordem de chegada Consumidos: 3 / 14 Horário: 07:00 Clínica: Laboratorio Jose Pa…" at bounding box center [244, 100] width 5 height 6
radio input "true"
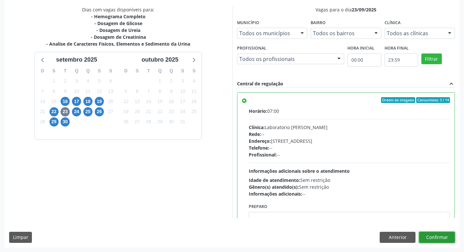
click at [442, 239] on button "Confirmar" at bounding box center [437, 237] width 36 height 11
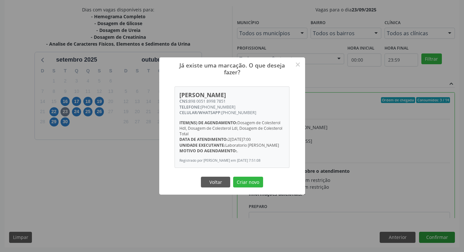
click at [233, 177] on button "Criar novo" at bounding box center [248, 182] width 30 height 11
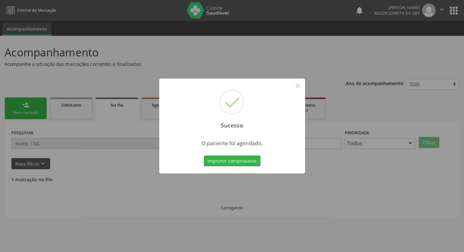
scroll to position [0, 0]
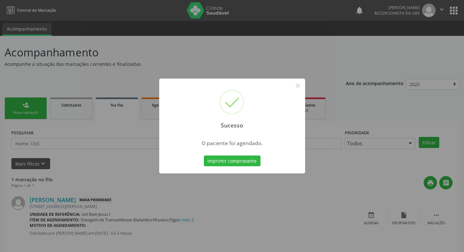
click at [204, 155] on button "Imprimir comprovante" at bounding box center [232, 160] width 57 height 11
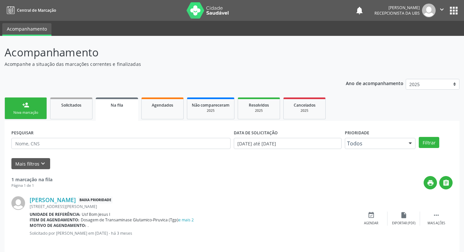
click at [19, 114] on div "Nova marcação" at bounding box center [25, 112] width 33 height 5
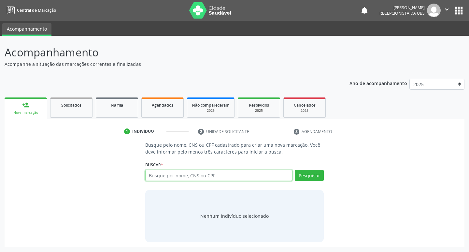
click at [195, 177] on input "text" at bounding box center [219, 175] width 148 height 11
type input "706002887116642"
click at [312, 178] on button "Pesquisar" at bounding box center [309, 175] width 29 height 11
type input "706002887116642"
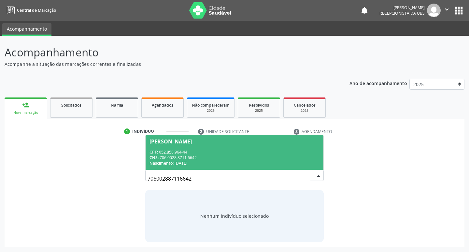
click at [278, 155] on div "CNS: 706 0028 8711 6642" at bounding box center [234, 158] width 170 height 6
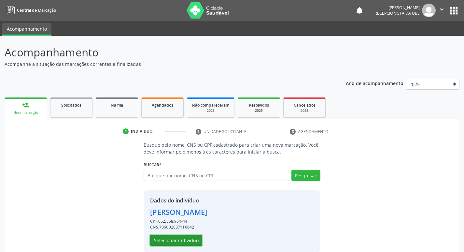
click at [190, 236] on button "Selecionar indivíduo" at bounding box center [176, 239] width 52 height 11
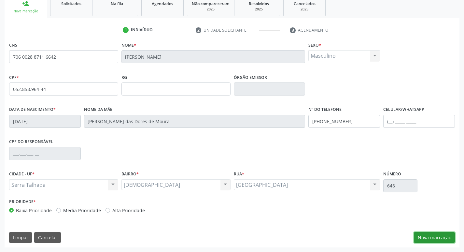
click at [431, 236] on button "Nova marcação" at bounding box center [434, 237] width 41 height 11
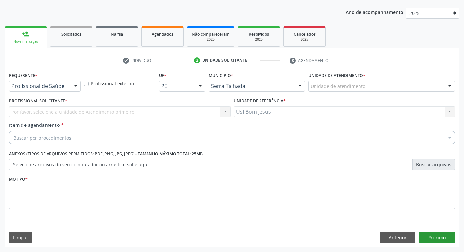
scroll to position [71, 0]
click at [32, 80] on label "Requerente *" at bounding box center [23, 75] width 28 height 10
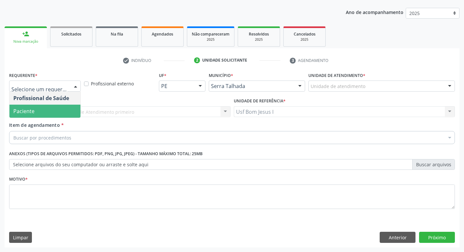
click at [49, 113] on span "Paciente" at bounding box center [44, 111] width 71 height 13
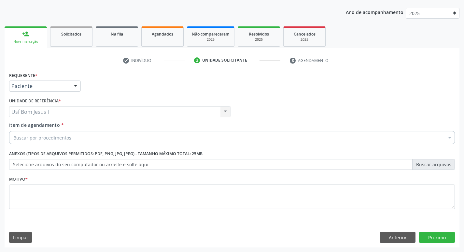
click at [79, 137] on div "Buscar por procedimentos" at bounding box center [232, 137] width 446 height 13
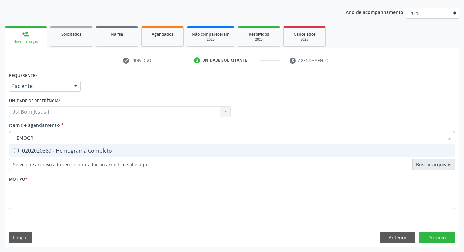
type input "HEMOGRA"
click at [75, 152] on div "0202020380 - Hemograma Completo" at bounding box center [231, 150] width 437 height 5
checkbox Completo "true"
click at [72, 142] on input "HEMOGRA" at bounding box center [228, 137] width 431 height 13
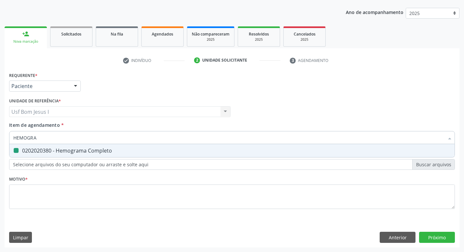
type input "U"
checkbox Completo "false"
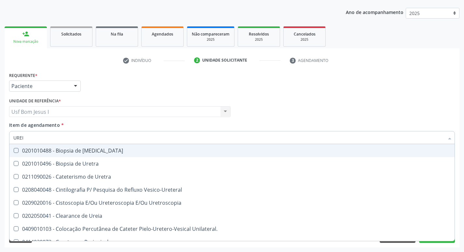
type input "UREIA"
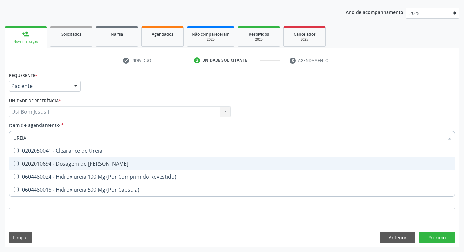
drag, startPoint x: 71, startPoint y: 161, endPoint x: 39, endPoint y: 133, distance: 42.2
click at [70, 162] on div "0202010694 - Dosagem de [PERSON_NAME]" at bounding box center [231, 163] width 437 height 5
checkbox Ureia "true"
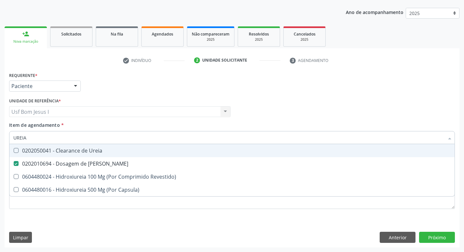
click at [35, 133] on input "UREIA" at bounding box center [228, 137] width 431 height 13
type input "C"
checkbox Ureia "false"
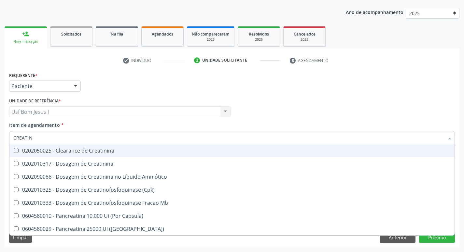
type input "CREATINI"
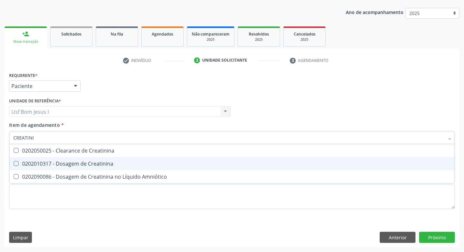
click at [30, 164] on div "0202010317 - Dosagem de Creatinina" at bounding box center [231, 163] width 437 height 5
checkbox Creatinina "true"
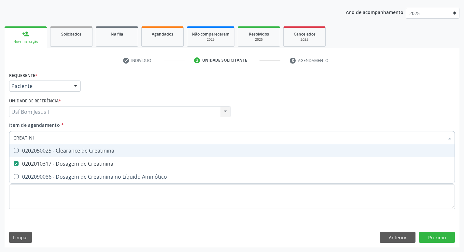
click at [43, 138] on input "CREATINI" at bounding box center [228, 137] width 431 height 13
type input "AN"
checkbox Creatinina "false"
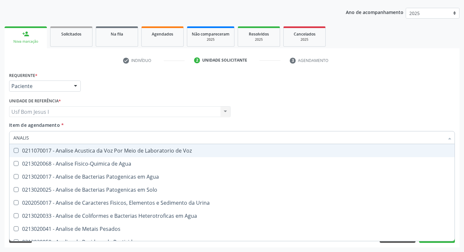
type input "ANALISE"
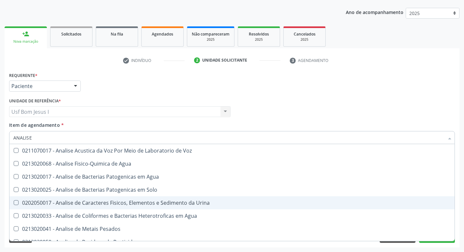
click at [39, 200] on div "0202050017 - Analise de Caracteres Fisicos, Elementos e Sedimento da Urina" at bounding box center [231, 202] width 437 height 5
checkbox Urina "true"
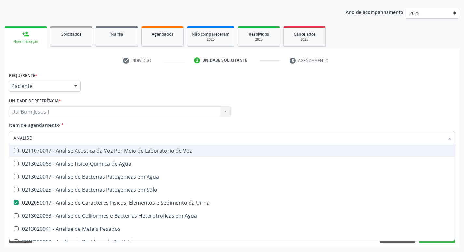
click at [32, 138] on input "ANALISE" at bounding box center [228, 137] width 431 height 13
type input "GL"
checkbox Urina "false"
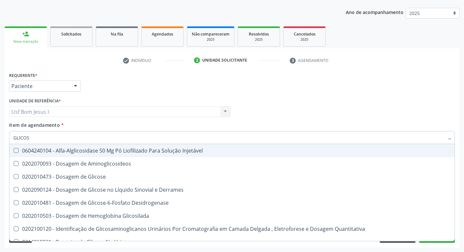
type input "GLICOSE"
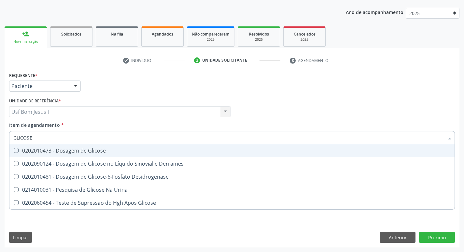
click at [41, 148] on div "0202010473 - Dosagem de Glicose" at bounding box center [231, 150] width 437 height 5
checkbox Glicose "true"
click at [37, 140] on input "GLICOSE" at bounding box center [228, 137] width 431 height 13
type input "CO"
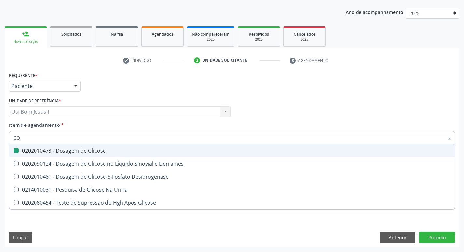
checkbox Glicose "false"
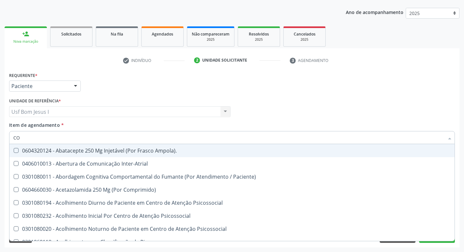
type input "COL"
checkbox Urina "false"
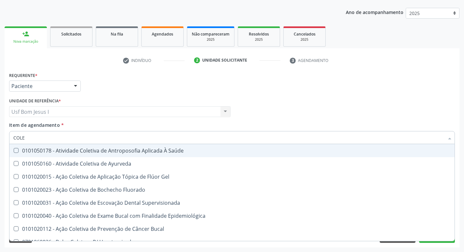
type input "COLES"
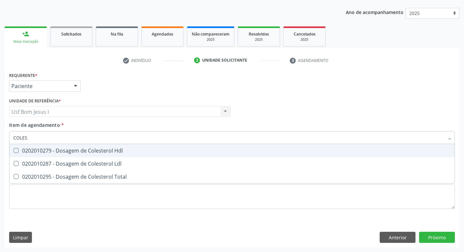
click at [39, 153] on div "0202010279 - Dosagem de Colesterol Hdl" at bounding box center [231, 150] width 437 height 5
checkbox Hdl "true"
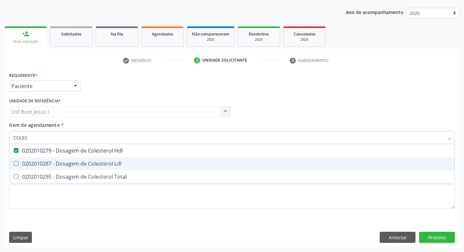
click at [38, 162] on div "0202010287 - Dosagem de Colesterol Ldl" at bounding box center [231, 163] width 437 height 5
checkbox Ldl "true"
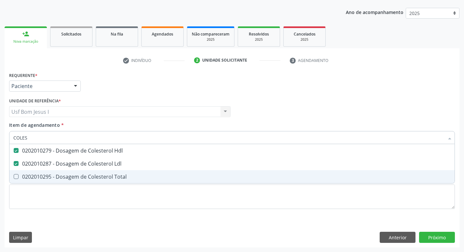
click at [40, 177] on div "0202010295 - Dosagem de Colesterol Total" at bounding box center [231, 176] width 437 height 5
checkbox Total "true"
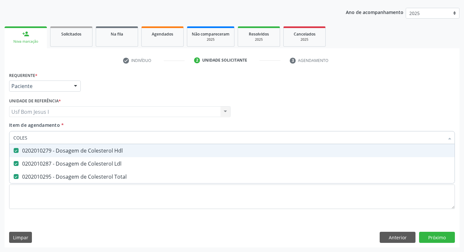
click at [302, 117] on div "Profissional Solicitante Por favor, selecione a Unidade de Atendimento primeiro…" at bounding box center [231, 108] width 449 height 25
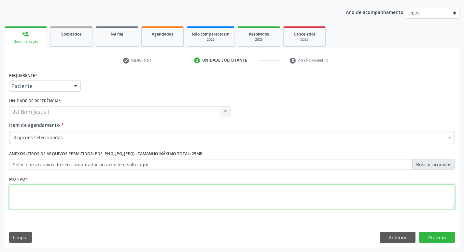
click at [214, 197] on textarea at bounding box center [232, 196] width 446 height 25
type textarea ";"
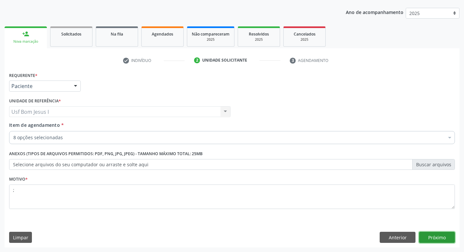
click at [439, 238] on button "Próximo" at bounding box center [437, 237] width 36 height 11
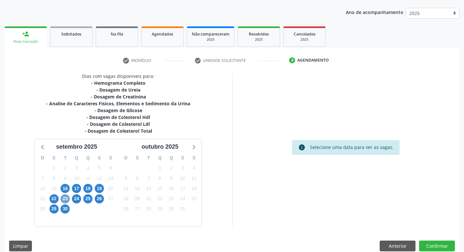
click at [67, 199] on span "23" at bounding box center [65, 198] width 9 height 9
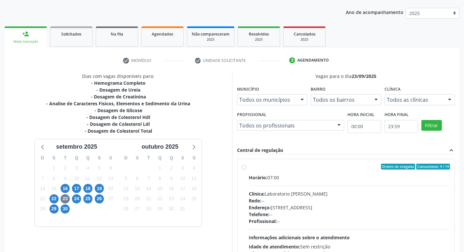
click at [317, 190] on div "Clínica: Laboratorio Jose Paulo Terto" at bounding box center [350, 193] width 202 height 7
click at [247, 169] on input "Ordem de chegada Consumidos: 4 / 14 Horário: 07:00 Clínica: Laboratorio Jose Pa…" at bounding box center [244, 166] width 5 height 6
radio input "true"
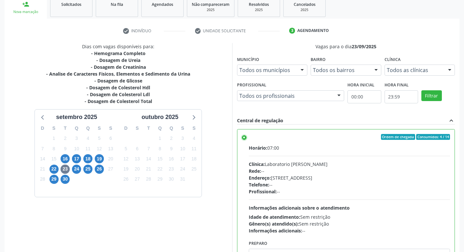
scroll to position [137, 0]
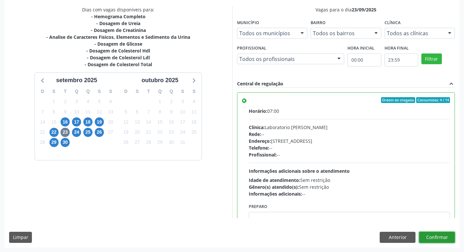
click at [451, 240] on button "Confirmar" at bounding box center [437, 237] width 36 height 11
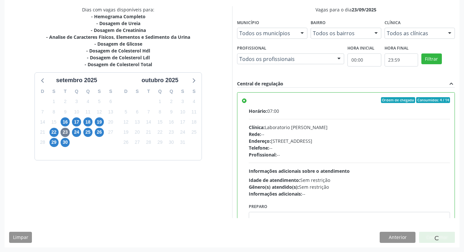
scroll to position [0, 0]
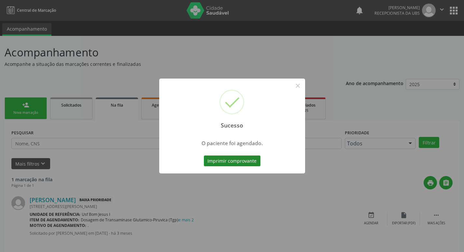
click at [234, 160] on button "Imprimir comprovante" at bounding box center [232, 160] width 57 height 11
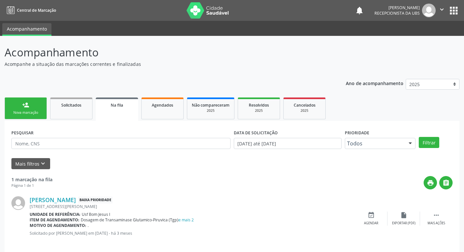
click at [25, 113] on div "Nova marcação" at bounding box center [25, 112] width 33 height 5
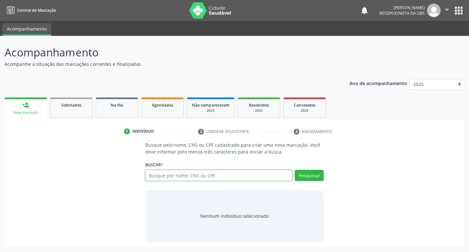
click at [194, 173] on input "text" at bounding box center [219, 175] width 148 height 11
paste input "706 0028 8711 6642"
type input "706 0028 8711 6642"
click at [312, 176] on button "Pesquisar" at bounding box center [309, 175] width 29 height 11
type input "706 0028 8711 6642"
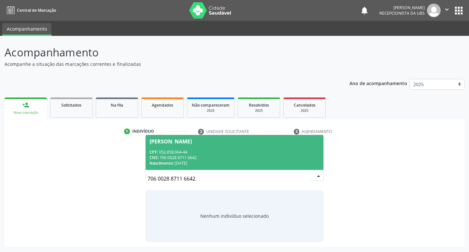
click at [299, 157] on div "CNS: 706 0028 8711 6642" at bounding box center [234, 158] width 170 height 6
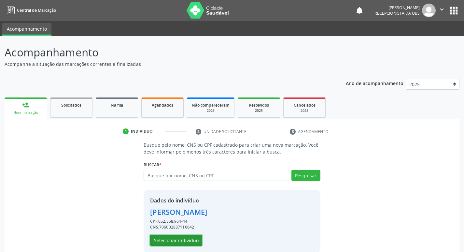
click at [183, 239] on button "Selecionar indivíduo" at bounding box center [176, 239] width 52 height 11
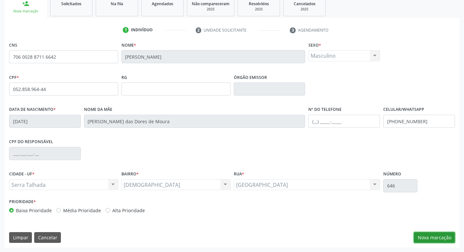
click at [447, 238] on button "Nova marcação" at bounding box center [434, 237] width 41 height 11
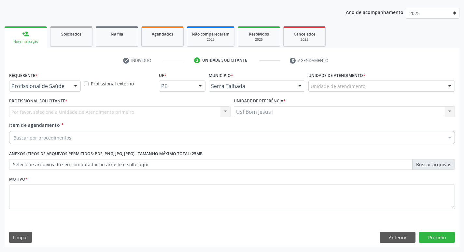
scroll to position [71, 0]
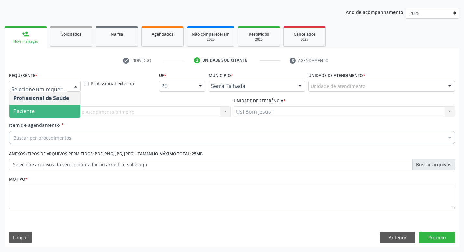
click at [63, 113] on span "Paciente" at bounding box center [44, 111] width 71 height 13
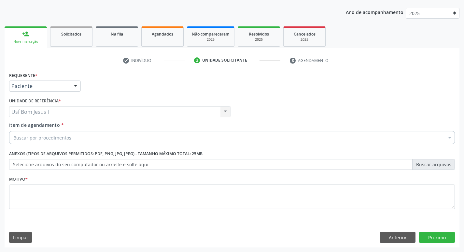
click at [75, 135] on div "Buscar por procedimentos" at bounding box center [232, 137] width 446 height 13
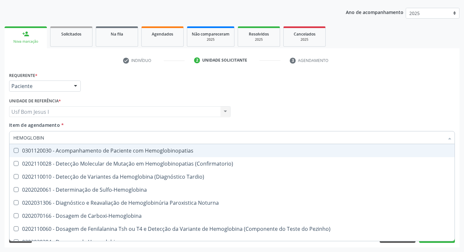
type input "HEMOGLOBINA"
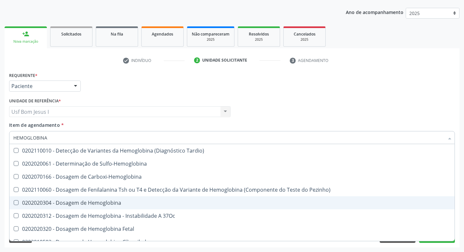
click at [102, 204] on div "0202020304 - Dosagem de Hemoglobina" at bounding box center [231, 202] width 437 height 5
checkbox Hemoglobina "true"
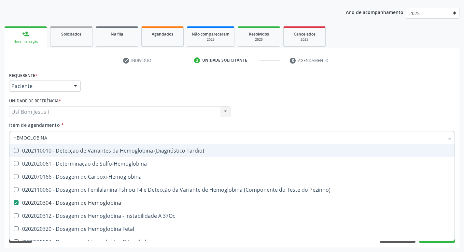
click at [294, 108] on div "Profissional Solicitante Por favor, selecione a Unidade de Atendimento primeiro…" at bounding box center [231, 108] width 449 height 25
checkbox Sulfo-Hemoglobina "true"
checkbox Hemoglobina "false"
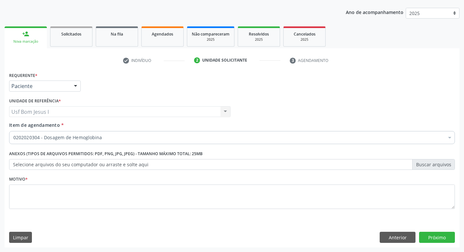
click at [176, 143] on div "0202020304 - Dosagem de Hemoglobina" at bounding box center [232, 137] width 446 height 13
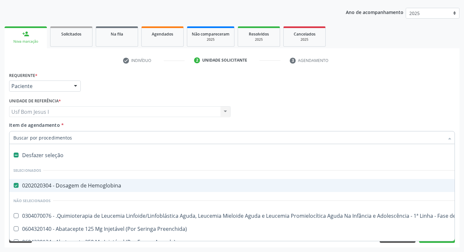
click at [176, 184] on div "0202020304 - Dosagem de Hemoglobina" at bounding box center [266, 185] width 507 height 5
checkbox Hemoglobina "false"
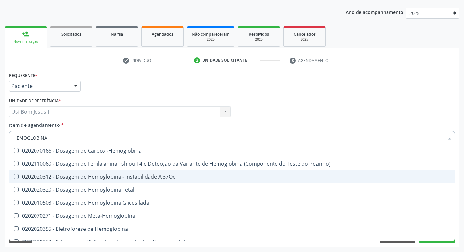
scroll to position [94, 0]
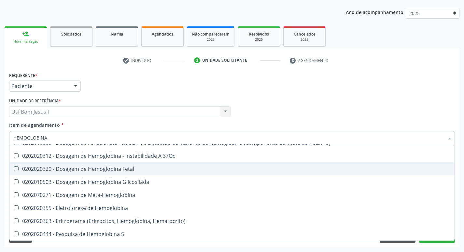
type input "HEMOGLOBINA G"
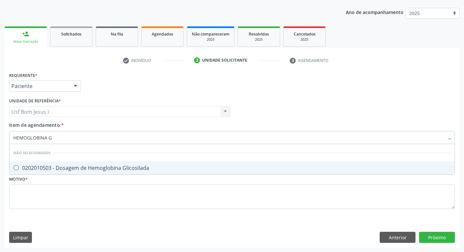
click at [182, 173] on span "0202010503 - Dosagem de Hemoglobina Glicosilada" at bounding box center [231, 167] width 445 height 13
checkbox Glicosilada "true"
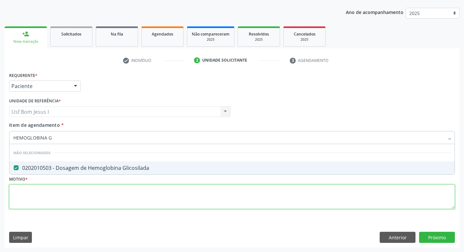
click at [195, 200] on div "Requerente * Paciente Profissional de Saúde Paciente Nenhum resultado encontrad…" at bounding box center [232, 144] width 446 height 148
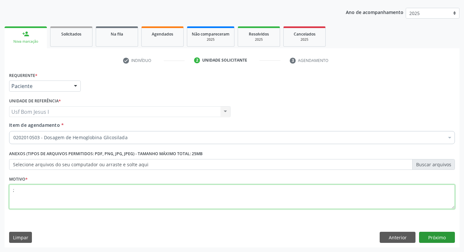
type textarea ";"
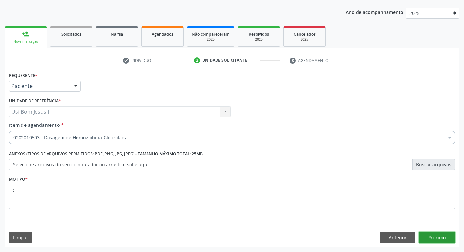
click at [443, 238] on button "Próximo" at bounding box center [437, 237] width 36 height 11
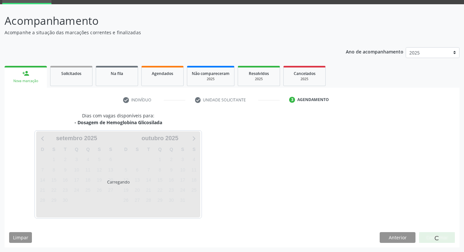
scroll to position [32, 0]
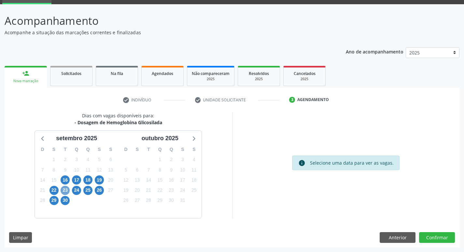
click at [64, 191] on span "23" at bounding box center [65, 190] width 9 height 9
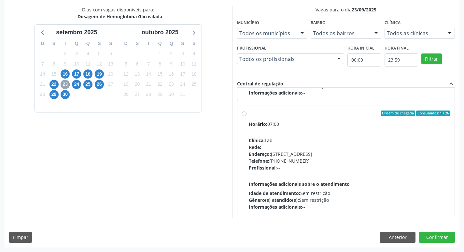
scroll to position [331, 0]
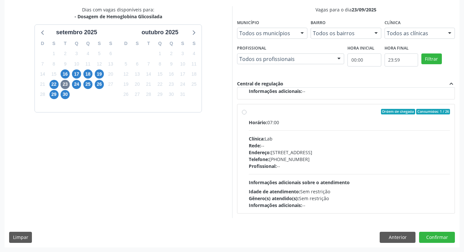
click at [340, 149] on div "Endereço: Casa, nº 1037, N S da Penha, Serra Talhada - PE" at bounding box center [350, 152] width 202 height 7
click at [247, 115] on input "Ordem de chegada Consumidos: 1 / 26 Horário: 07:00 Clínica: Lab Rede: -- Endere…" at bounding box center [244, 112] width 5 height 6
radio input "true"
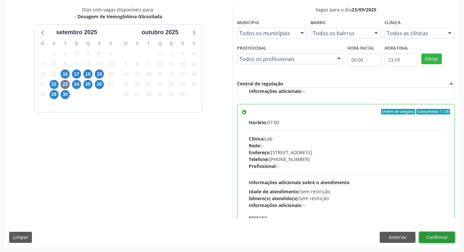
click at [446, 237] on button "Confirmar" at bounding box center [437, 237] width 36 height 11
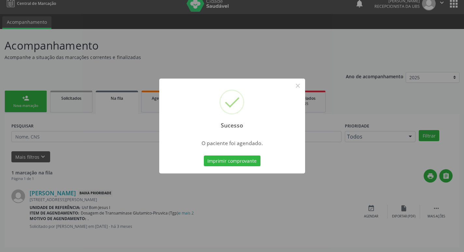
scroll to position [0, 0]
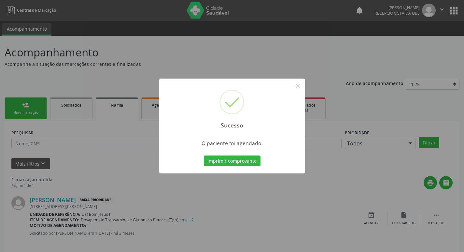
click at [232, 161] on button "Imprimir comprovante" at bounding box center [232, 160] width 57 height 11
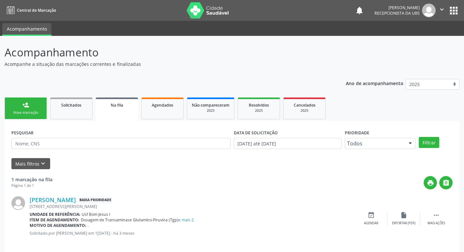
click at [30, 113] on div "Nova marcação" at bounding box center [25, 112] width 33 height 5
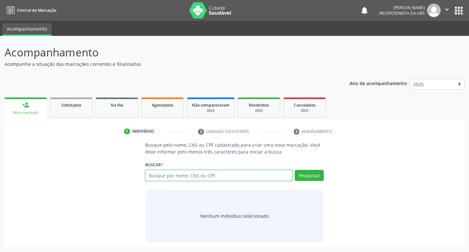
click at [187, 175] on input "text" at bounding box center [219, 175] width 148 height 11
type input "898003455289764"
drag, startPoint x: 334, startPoint y: 171, endPoint x: 329, endPoint y: 174, distance: 6.3
click at [332, 172] on div "Busque pelo nome, CNS ou CPF cadastrado para criar uma nova marcação. Você deve…" at bounding box center [234, 191] width 451 height 100
click at [298, 180] on button "Pesquisar" at bounding box center [309, 175] width 29 height 11
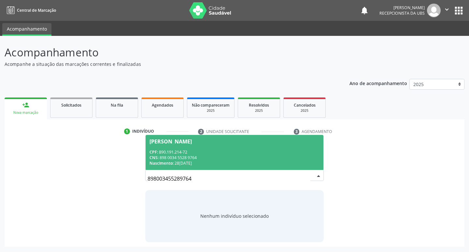
click at [228, 152] on div "CPF: 890.191.214-72" at bounding box center [234, 152] width 170 height 6
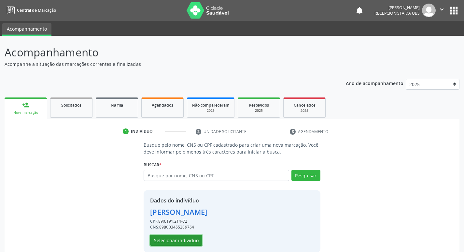
click at [183, 242] on button "Selecionar indivíduo" at bounding box center [176, 239] width 52 height 11
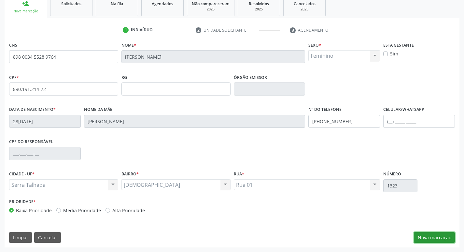
click at [422, 234] on button "Nova marcação" at bounding box center [434, 237] width 41 height 11
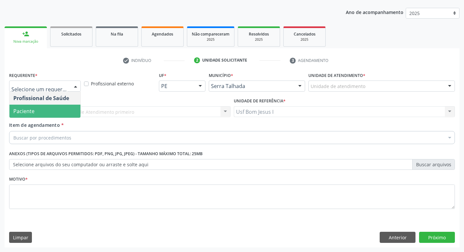
click at [37, 111] on span "Paciente" at bounding box center [44, 111] width 71 height 13
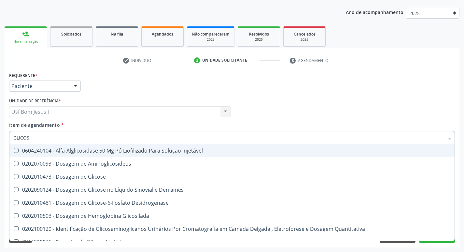
type input "GLICOSE"
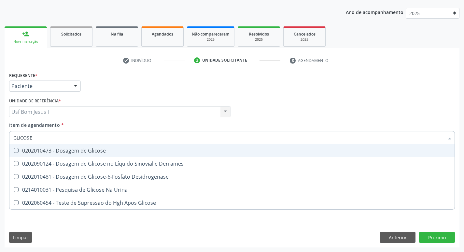
click at [61, 148] on div "0202010473 - Dosagem de Glicose" at bounding box center [231, 150] width 437 height 5
checkbox Glicose "true"
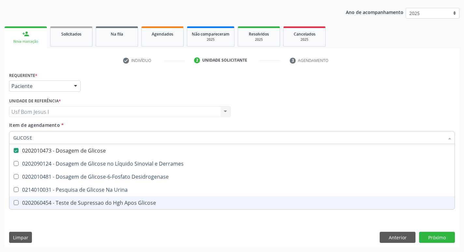
click at [102, 236] on div "Requerente * Paciente Profissional de Saúde Paciente Nenhum resultado encontrad…" at bounding box center [232, 158] width 455 height 177
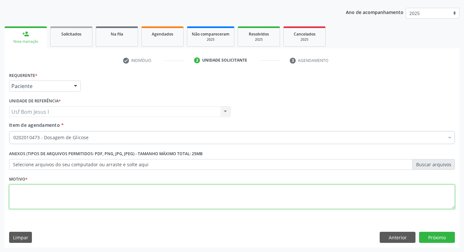
click at [125, 198] on textarea at bounding box center [232, 196] width 446 height 25
type textarea ";"
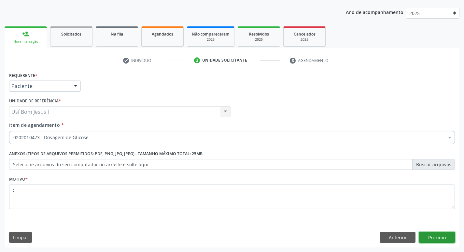
click at [447, 237] on button "Próximo" at bounding box center [437, 237] width 36 height 11
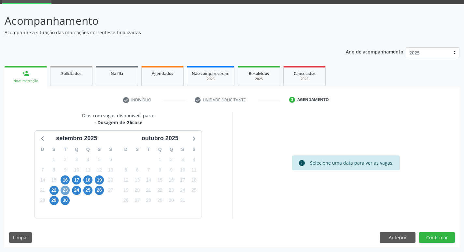
click at [62, 192] on span "23" at bounding box center [65, 190] width 9 height 9
click at [66, 192] on span "23" at bounding box center [65, 190] width 9 height 9
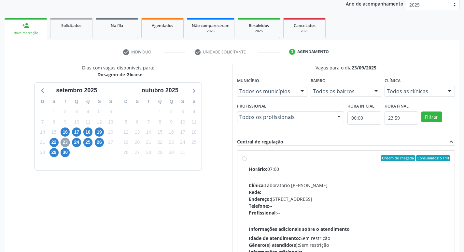
scroll to position [119, 0]
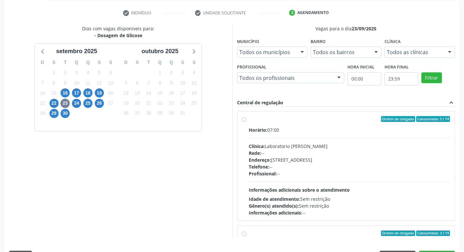
click at [347, 166] on div "Telefone: --" at bounding box center [350, 166] width 202 height 7
click at [247, 122] on input "Ordem de chegada Consumidos: 5 / 14 Horário: 07:00 Clínica: Laboratorio Jose Pa…" at bounding box center [244, 119] width 5 height 6
radio input "true"
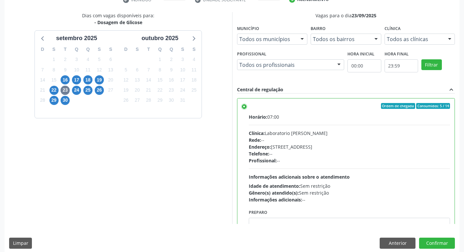
scroll to position [137, 0]
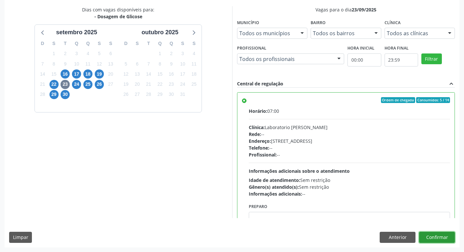
click at [439, 237] on button "Confirmar" at bounding box center [437, 237] width 36 height 11
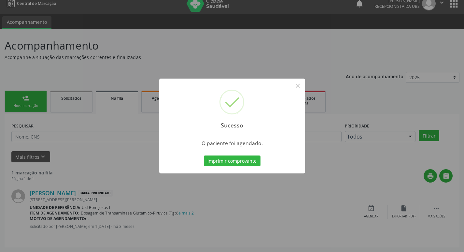
scroll to position [0, 0]
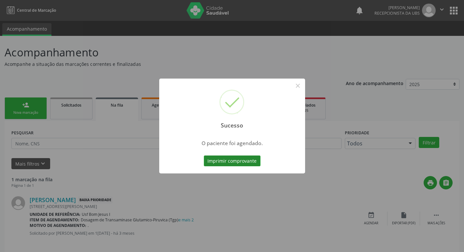
click at [234, 160] on button "Imprimir comprovante" at bounding box center [232, 160] width 57 height 11
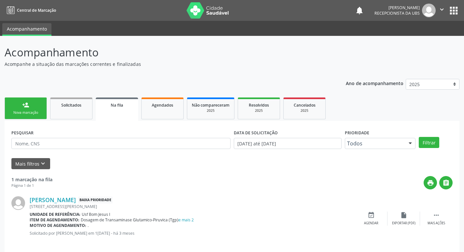
click at [17, 115] on div "Nova marcação" at bounding box center [25, 112] width 33 height 5
click at [32, 106] on link "person_add Nova marcação" at bounding box center [26, 108] width 42 height 22
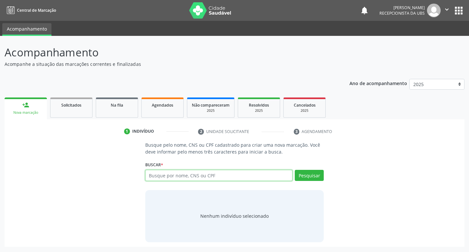
click at [182, 178] on input "text" at bounding box center [219, 175] width 148 height 11
paste input "898 0034 5528 9764"
type input "898 0034 5528 9764"
click at [306, 176] on button "Pesquisar" at bounding box center [309, 175] width 29 height 11
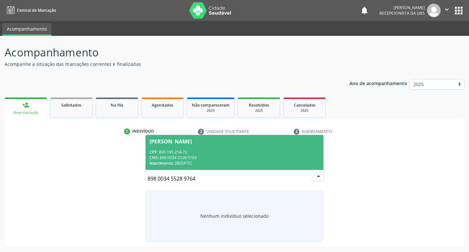
click at [281, 167] on span "Maria Lourdes de Souza Batista CPF: 890.191.214-72 CNS: 898 0034 5528 9764 Nasc…" at bounding box center [235, 152] width 178 height 35
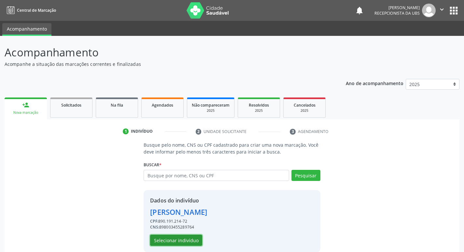
click at [178, 240] on button "Selecionar indivíduo" at bounding box center [176, 239] width 52 height 11
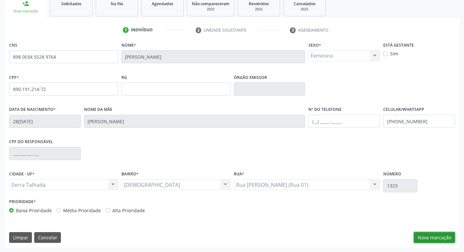
click at [439, 239] on button "Nova marcação" at bounding box center [434, 237] width 41 height 11
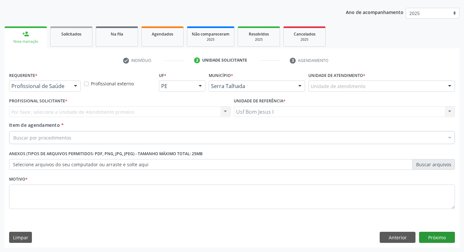
scroll to position [71, 0]
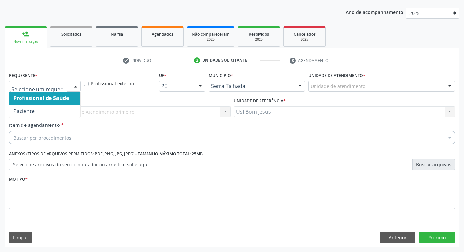
click at [45, 81] on div at bounding box center [45, 85] width 72 height 11
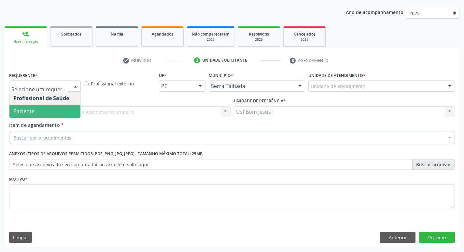
drag, startPoint x: 42, startPoint y: 112, endPoint x: 47, endPoint y: 123, distance: 12.0
click at [42, 112] on span "Paciente" at bounding box center [44, 111] width 71 height 13
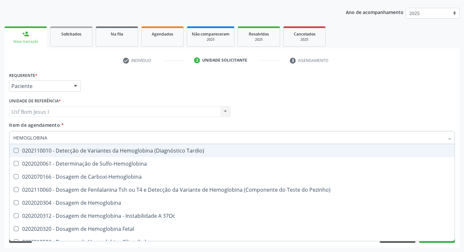
type input "HEMOGLOBINA G"
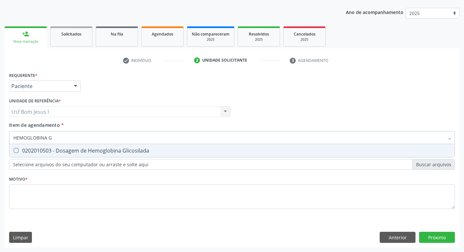
click at [73, 154] on span "0202010503 - Dosagem de Hemoglobina Glicosilada" at bounding box center [231, 150] width 445 height 13
checkbox Glicosilada "true"
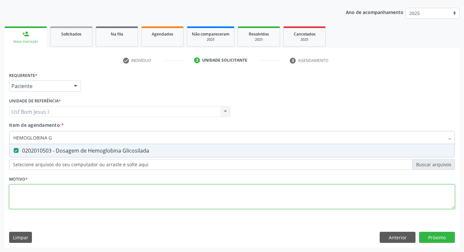
click at [90, 194] on div "Requerente * Paciente Profissional de Saúde Paciente Nenhum resultado encontrad…" at bounding box center [232, 144] width 446 height 148
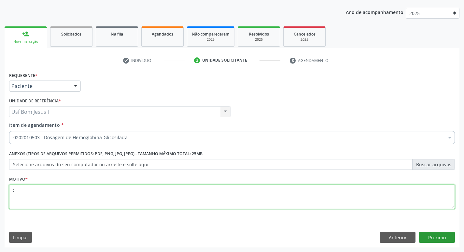
type textarea ";"
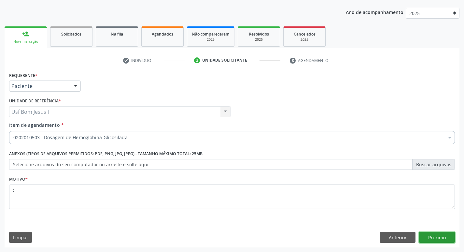
click at [445, 235] on button "Próximo" at bounding box center [437, 237] width 36 height 11
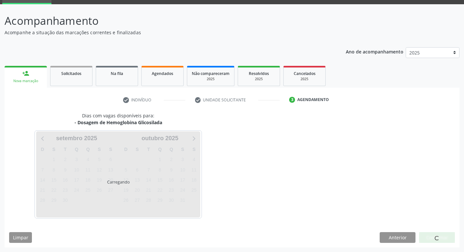
scroll to position [32, 0]
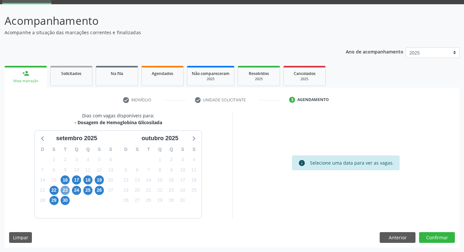
click at [63, 191] on span "23" at bounding box center [65, 190] width 9 height 9
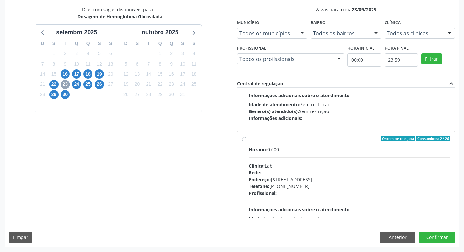
scroll to position [326, 0]
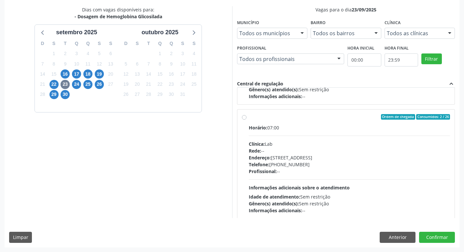
click at [358, 164] on div "Telefone: (81) 38312481" at bounding box center [350, 164] width 202 height 7
click at [247, 120] on input "Ordem de chegada Consumidos: 2 / 26 Horário: 07:00 Clínica: Lab Rede: -- Endere…" at bounding box center [244, 117] width 5 height 6
radio input "true"
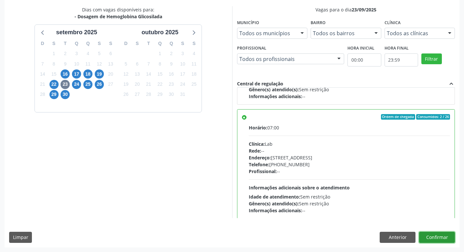
click at [445, 237] on button "Confirmar" at bounding box center [437, 237] width 36 height 11
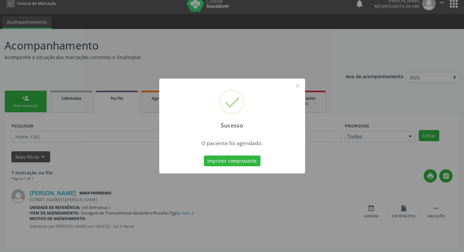
scroll to position [0, 0]
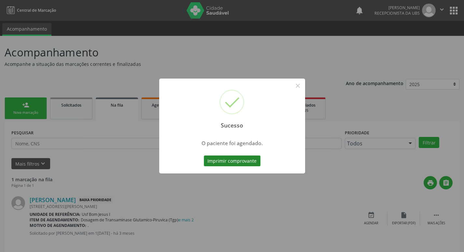
click at [232, 161] on button "Imprimir comprovante" at bounding box center [232, 160] width 57 height 11
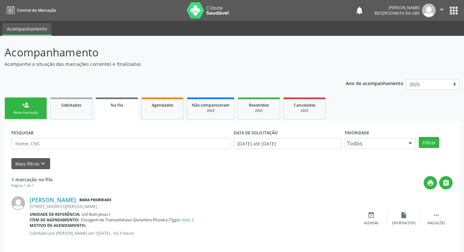
click at [15, 111] on div "Nova marcação" at bounding box center [25, 112] width 33 height 5
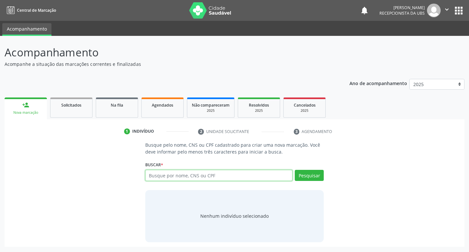
click at [174, 177] on input "text" at bounding box center [219, 175] width 148 height 11
type input "MARIA RITA FERREIRA DA SILVA"
click at [315, 179] on button "Pesquisar" at bounding box center [309, 175] width 29 height 11
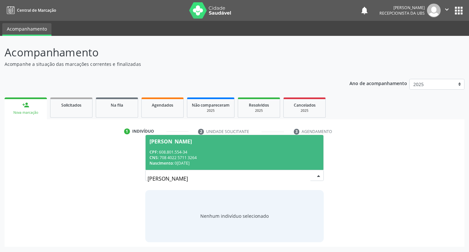
click at [235, 156] on div "CNS: 708 4022 5711 3264" at bounding box center [234, 158] width 170 height 6
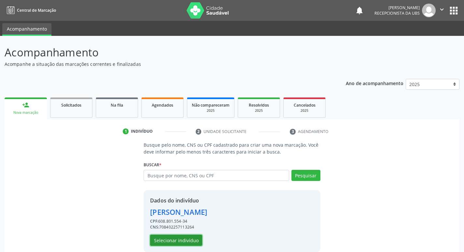
click at [188, 239] on button "Selecionar indivíduo" at bounding box center [176, 239] width 52 height 11
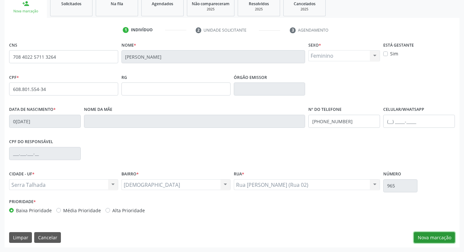
click at [436, 237] on button "Nova marcação" at bounding box center [434, 237] width 41 height 11
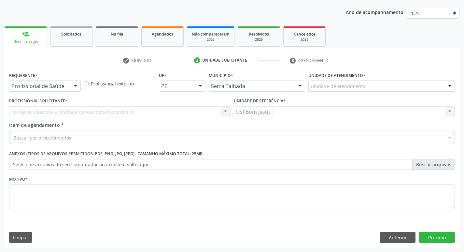
click at [60, 94] on div "Requerente * Profissional de Saúde Profissional de Saúde Paciente Nenhum result…" at bounding box center [44, 82] width 75 height 25
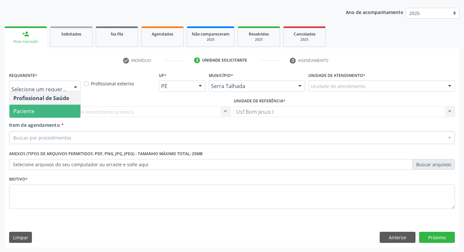
click at [52, 110] on span "Paciente" at bounding box center [44, 111] width 71 height 13
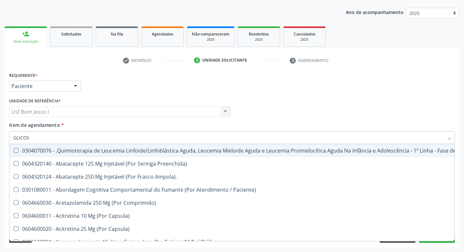
type input "GLICOSE"
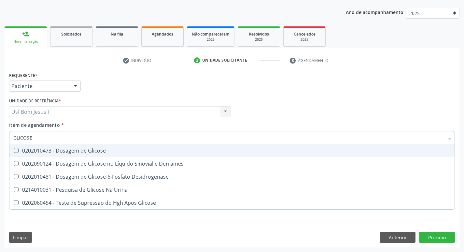
click at [51, 148] on div "0202010473 - Dosagem de Glicose" at bounding box center [231, 150] width 437 height 5
checkbox Glicose "true"
click at [54, 138] on input "GLICOSE" at bounding box center [228, 137] width 431 height 13
type input "CR"
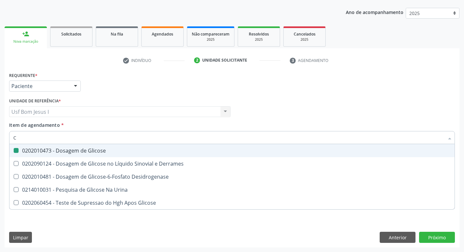
checkbox Glicose "false"
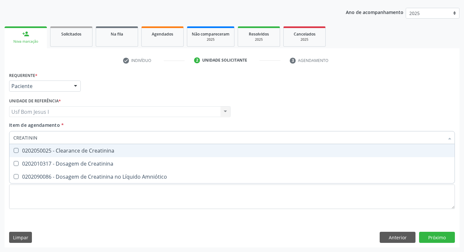
type input "CREATININA"
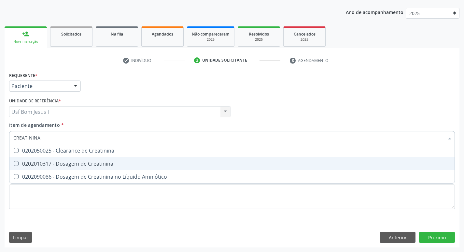
click at [49, 161] on div "0202010317 - Dosagem de Creatinina" at bounding box center [231, 163] width 437 height 5
checkbox Creatinina "true"
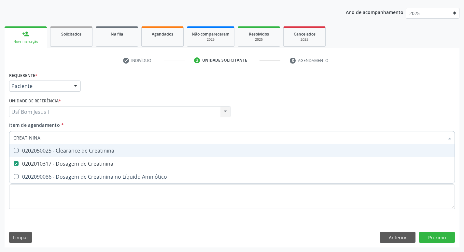
click at [58, 140] on input "CREATININA" at bounding box center [228, 137] width 431 height 13
type input "URE"
checkbox Creatinina "false"
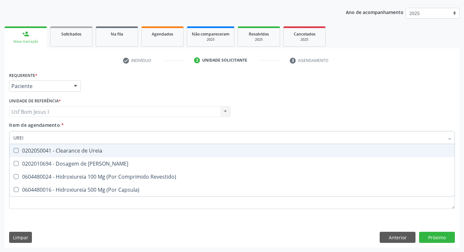
type input "UREIA"
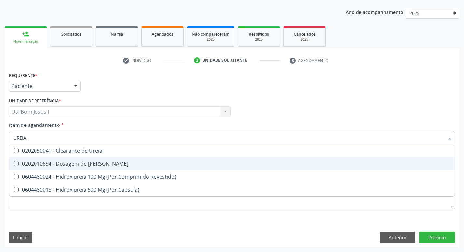
click at [60, 158] on span "0202010694 - Dosagem de [PERSON_NAME]" at bounding box center [231, 163] width 445 height 13
checkbox Ureia "true"
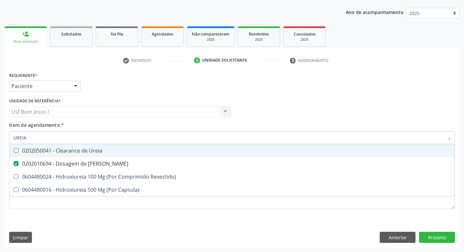
click at [47, 140] on input "UREIA" at bounding box center [228, 137] width 431 height 13
type input "COLE"
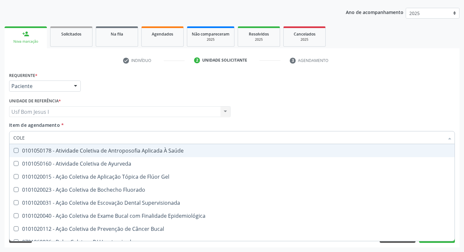
checkbox Ayurveda "false"
type input "COLES"
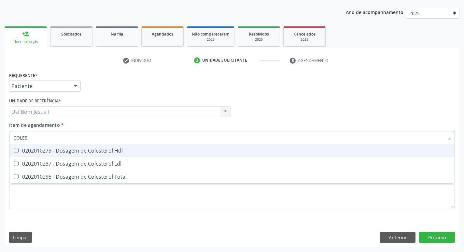
click at [59, 152] on div "0202010279 - Dosagem de Colesterol Hdl" at bounding box center [231, 150] width 437 height 5
checkbox Hdl "true"
click at [59, 161] on div "0202010287 - Dosagem de Colesterol Ldl" at bounding box center [231, 163] width 437 height 5
checkbox Ldl "true"
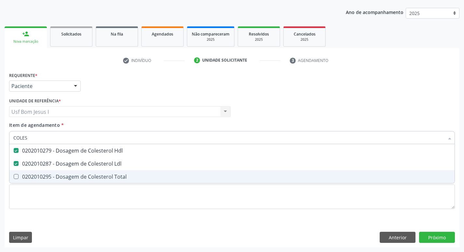
click at [56, 171] on span "0202010295 - Dosagem de Colesterol Total" at bounding box center [231, 176] width 445 height 13
checkbox Total "true"
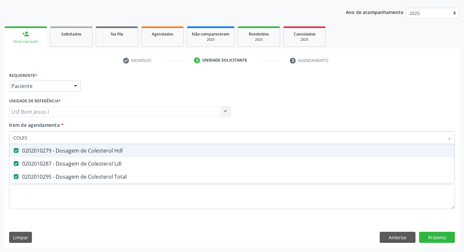
click at [69, 137] on input "COLES" at bounding box center [228, 137] width 431 height 13
type input "T"
checkbox Hdl "false"
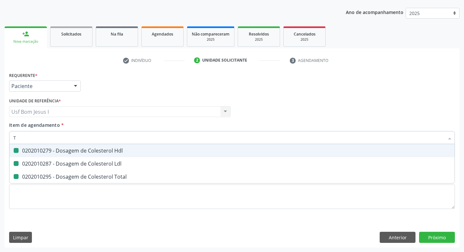
checkbox Ldl "false"
checkbox Total "false"
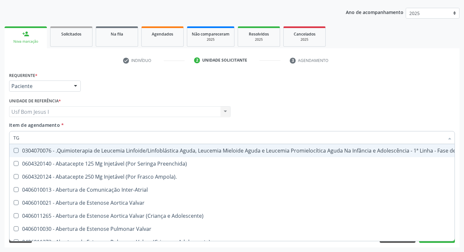
type input "TGO"
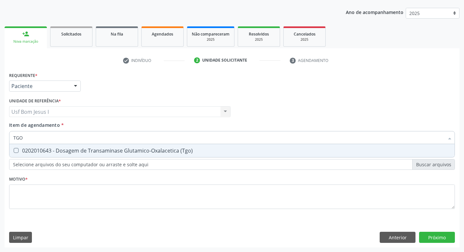
drag, startPoint x: 58, startPoint y: 153, endPoint x: 59, endPoint y: 149, distance: 4.2
click at [58, 152] on div "0202010643 - Dosagem de Transaminase Glutamico-Oxalacetica (Tgo)" at bounding box center [231, 150] width 437 height 5
checkbox \(Tgo\) "true"
type input "TGP"
click at [60, 149] on div "0202010651 - Dosagem de Transaminase Glutamico-Piruvica (Tgp)" at bounding box center [231, 150] width 437 height 5
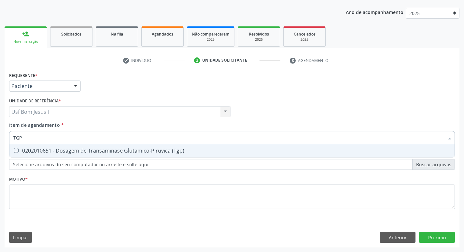
checkbox \(Tgp\) "true"
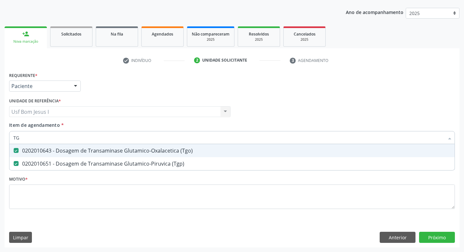
type input "T"
checkbox \(Tgo\) "false"
checkbox \(Tgp\) "false"
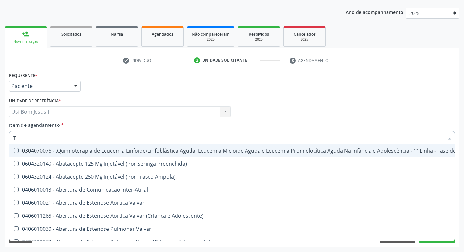
type input "TR"
checkbox Ii\) "true"
checkbox Grupo "true"
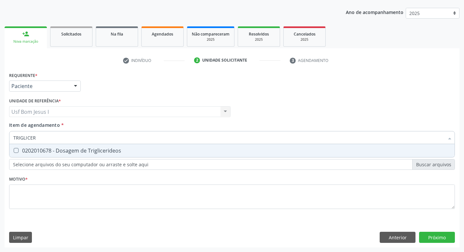
type input "TRIGLICERI"
click at [60, 149] on div "0202010678 - Dosagem de Triglicerideos" at bounding box center [231, 150] width 437 height 5
checkbox Triglicerideos "true"
type input "T"
checkbox Triglicerideos "false"
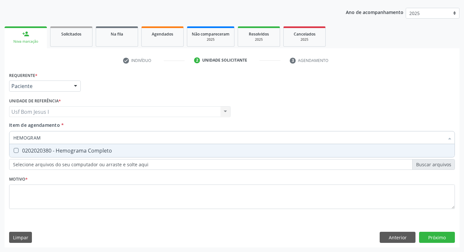
type input "HEMOGRAMA"
click at [60, 149] on div "0202020380 - Hemograma Completo" at bounding box center [231, 150] width 437 height 5
checkbox Completo "true"
type input "HEMOG"
checkbox Completo "false"
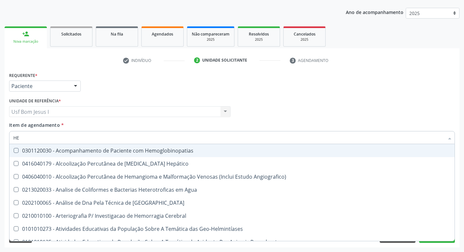
type input "H"
checkbox Completo "false"
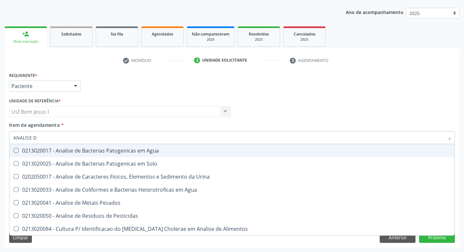
type input "ANALISE DE"
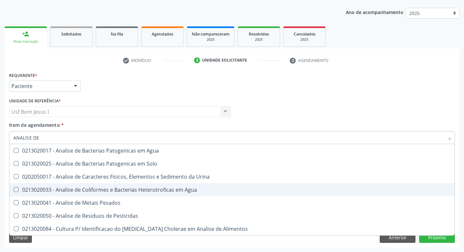
click at [72, 183] on span "0213020033 - Analise de Coliformes e Bacterias Heterotroficas em Agua" at bounding box center [231, 189] width 445 height 13
checkbox Agua "false"
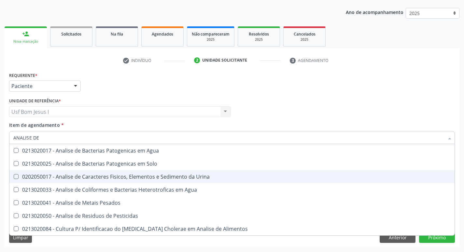
click at [73, 177] on div "0202050017 - Analise de Caracteres Fisicos, Elementos e Sedimento da Urina" at bounding box center [231, 176] width 437 height 5
checkbox Urina "true"
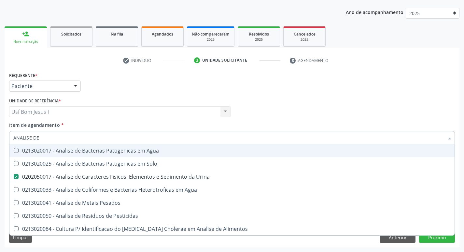
click at [79, 135] on input "ANALISE DE" at bounding box center [228, 137] width 431 height 13
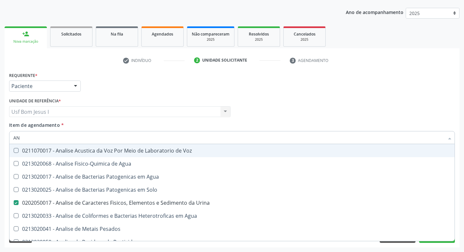
type input "A"
checkbox Urina "false"
checkbox Agua "false"
checkbox Alimentos "false"
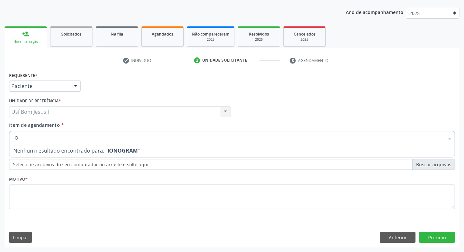
type input "I"
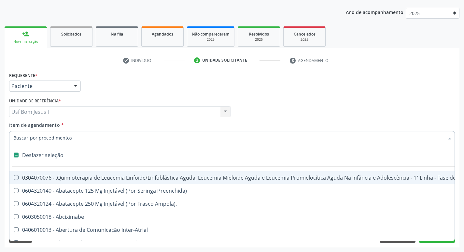
click at [291, 102] on div "Profissional Solicitante Por favor, selecione a Unidade de Atendimento primeiro…" at bounding box center [231, 108] width 449 height 25
checkbox Preenchida\) "true"
checkbox Ampola\)\ "true"
checkbox Abciximabe "true"
checkbox Inter-Atrial "true"
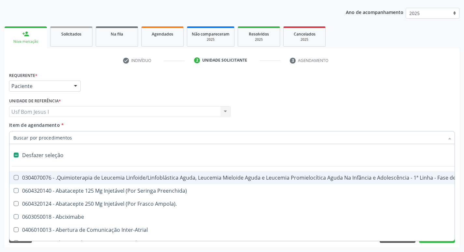
checkbox Valvar "true"
checkbox Adolescente\) "true"
checkbox Valvar "true"
checkbox Adolescente\) "true"
checkbox Paciente\) "true"
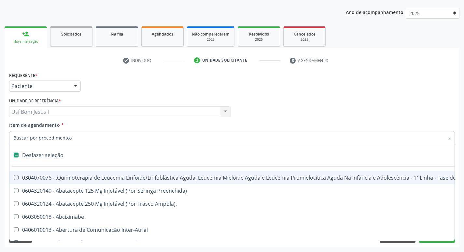
checkbox Dente\) "true"
checkbox Comprimido\) "true"
checkbox Urina "false"
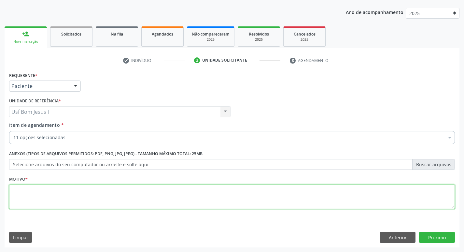
click at [147, 198] on textarea at bounding box center [232, 196] width 446 height 25
type textarea ";"
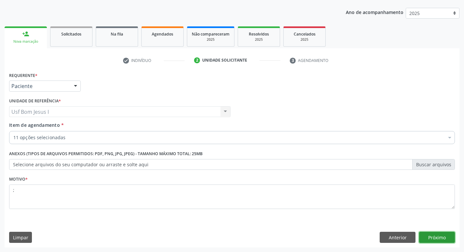
click at [436, 233] on button "Próximo" at bounding box center [437, 237] width 36 height 11
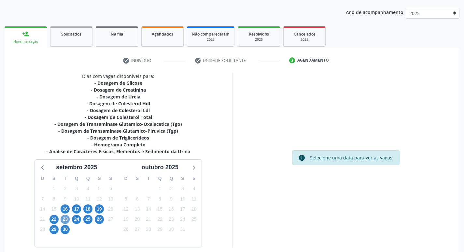
click at [65, 221] on span "23" at bounding box center [65, 219] width 9 height 9
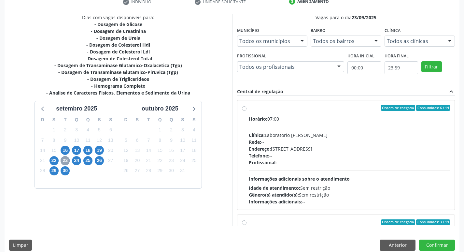
scroll to position [137, 0]
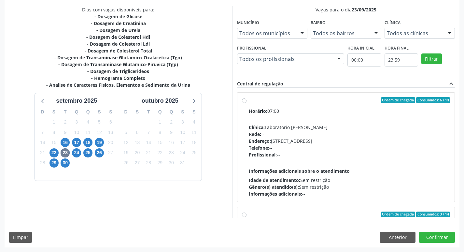
click at [380, 152] on div "Profissional: --" at bounding box center [350, 154] width 202 height 7
click at [247, 103] on input "Ordem de chegada Consumidos: 6 / 14 Horário: 07:00 Clínica: Laboratorio Jose Pa…" at bounding box center [244, 100] width 5 height 6
radio input "true"
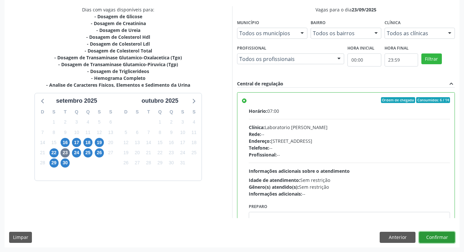
click at [442, 239] on button "Confirmar" at bounding box center [437, 237] width 36 height 11
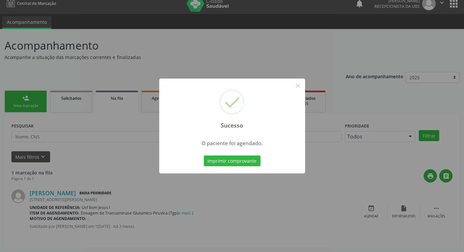
scroll to position [0, 0]
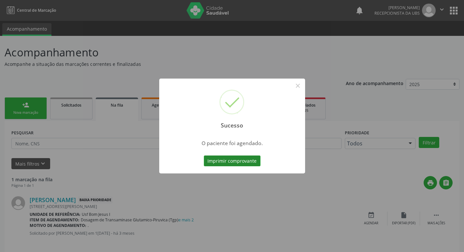
click at [243, 161] on button "Imprimir comprovante" at bounding box center [232, 160] width 57 height 11
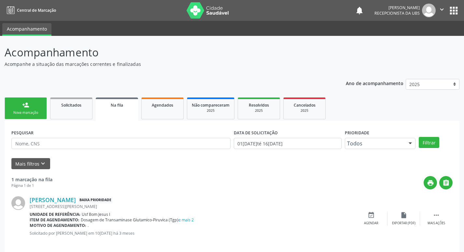
click at [29, 113] on div "Nova marcação" at bounding box center [25, 112] width 33 height 5
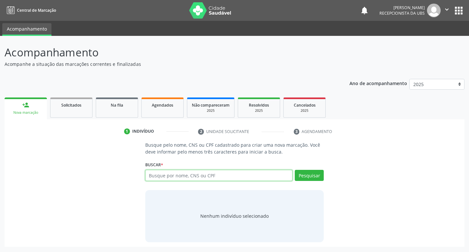
click at [201, 174] on input "text" at bounding box center [219, 175] width 148 height 11
paste input "708 4022 5711 3264"
type input "708 4022 5711 3264"
click at [317, 175] on button "Pesquisar" at bounding box center [309, 175] width 29 height 11
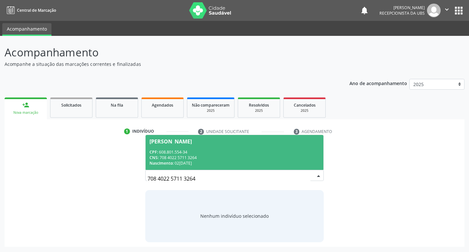
click at [234, 163] on div "Nascimento: [DATE]" at bounding box center [234, 163] width 170 height 6
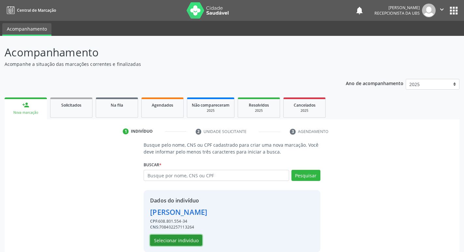
click at [189, 240] on button "Selecionar indivíduo" at bounding box center [176, 239] width 52 height 11
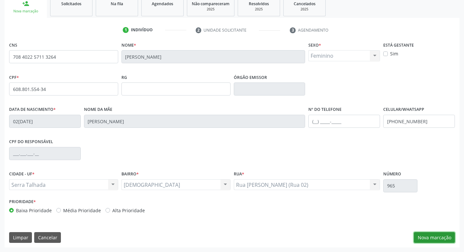
click at [421, 237] on button "Nova marcação" at bounding box center [434, 237] width 41 height 11
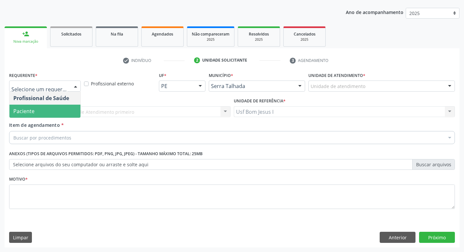
click at [61, 108] on span "Paciente" at bounding box center [44, 111] width 71 height 13
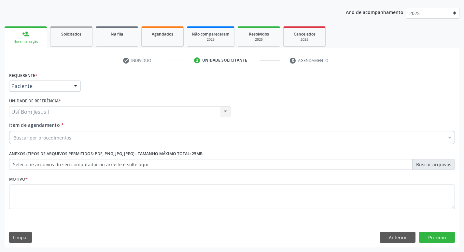
click at [68, 134] on div "Buscar por procedimentos" at bounding box center [232, 137] width 446 height 13
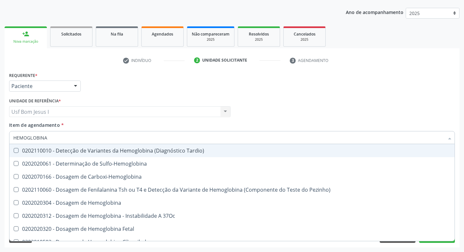
type input "HEMOGLOBINA G"
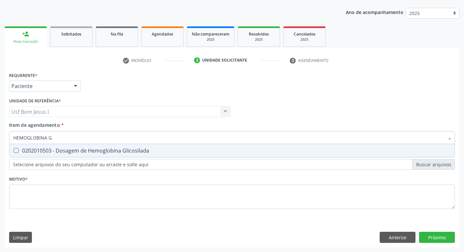
click at [67, 152] on div "0202010503 - Dosagem de Hemoglobina Glicosilada" at bounding box center [231, 150] width 437 height 5
checkbox Glicosilada "true"
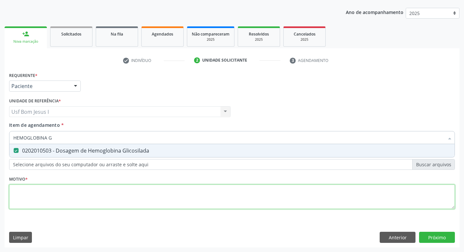
click at [66, 193] on div "Requerente * Paciente Profissional de Saúde Paciente Nenhum resultado encontrad…" at bounding box center [232, 144] width 446 height 148
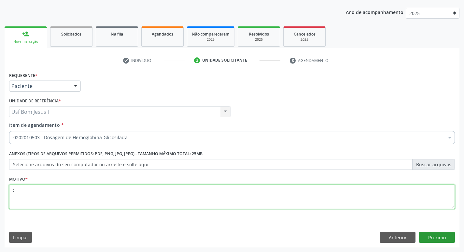
type textarea ";"
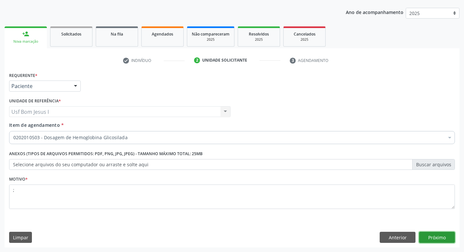
click at [437, 236] on button "Próximo" at bounding box center [437, 237] width 36 height 11
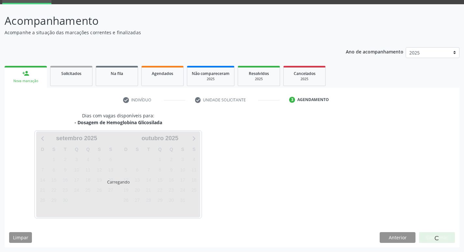
scroll to position [32, 0]
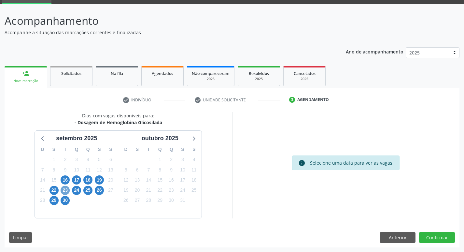
click at [65, 191] on span "23" at bounding box center [65, 190] width 9 height 9
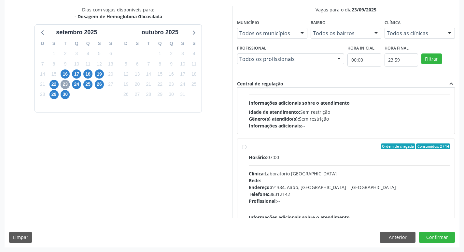
scroll to position [282, 0]
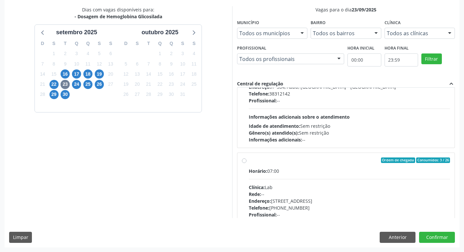
click at [388, 203] on div "Endereço: [STREET_ADDRESS]" at bounding box center [350, 200] width 202 height 7
click at [247, 163] on input "Ordem de chegada Consumidos: 3 / 26 Horário: 07:00 Clínica: Lab Rede: -- Endere…" at bounding box center [244, 160] width 5 height 6
radio input "true"
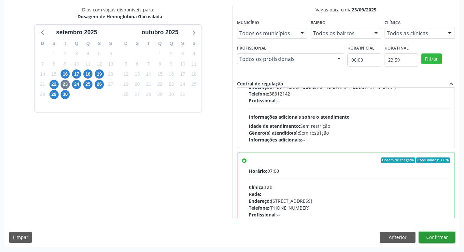
click at [446, 237] on button "Confirmar" at bounding box center [437, 237] width 36 height 11
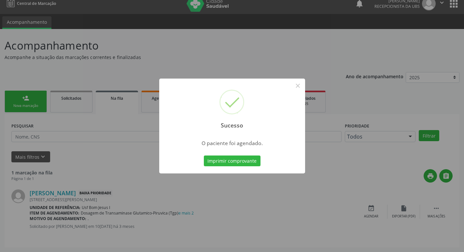
scroll to position [0, 0]
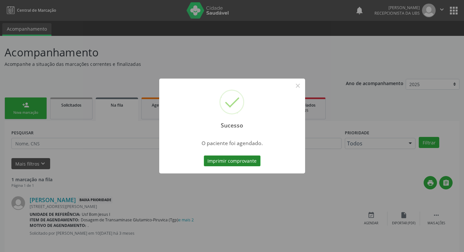
click at [233, 161] on button "Imprimir comprovante" at bounding box center [232, 160] width 57 height 11
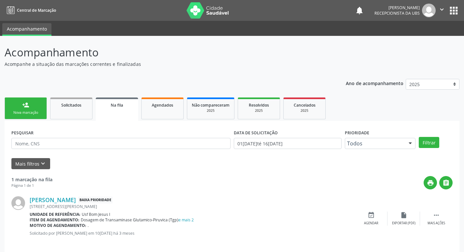
click at [19, 103] on link "person_add Nova marcação" at bounding box center [26, 108] width 42 height 22
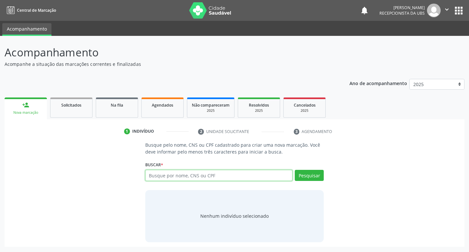
click at [190, 179] on input "text" at bounding box center [219, 175] width 148 height 11
type input "706802292772821"
click at [307, 177] on button "Pesquisar" at bounding box center [309, 175] width 29 height 11
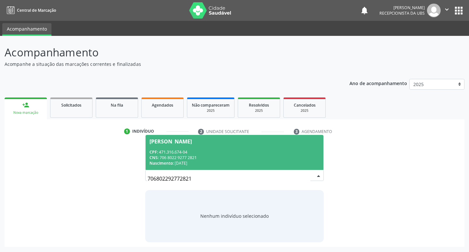
click at [215, 146] on span "[PERSON_NAME] CPF: 471.316.674-04 CNS: 706 8022 9277 2821 Nascimento: 1[DATE]" at bounding box center [235, 152] width 178 height 35
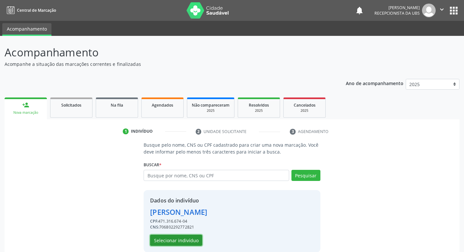
click at [181, 237] on button "Selecionar indivíduo" at bounding box center [176, 239] width 52 height 11
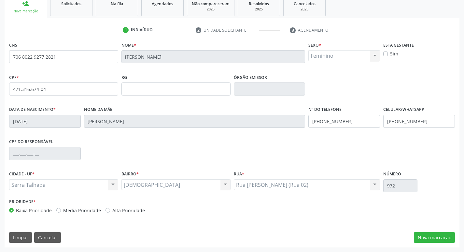
click at [433, 245] on div "CNS 706 8022 9277 2821 Nome * [PERSON_NAME] * Feminino Masculino Feminino Nenhu…" at bounding box center [232, 143] width 455 height 207
click at [434, 239] on button "Nova marcação" at bounding box center [434, 237] width 41 height 11
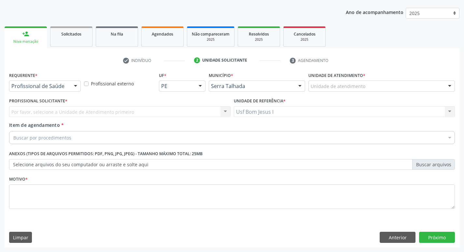
click at [75, 88] on div at bounding box center [76, 86] width 10 height 11
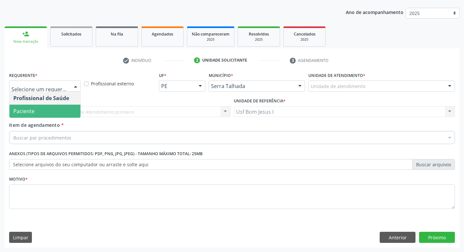
click at [64, 112] on span "Paciente" at bounding box center [44, 111] width 71 height 13
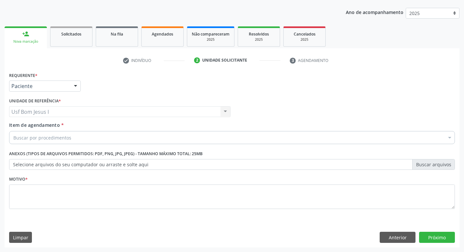
drag, startPoint x: 67, startPoint y: 137, endPoint x: 74, endPoint y: 138, distance: 7.6
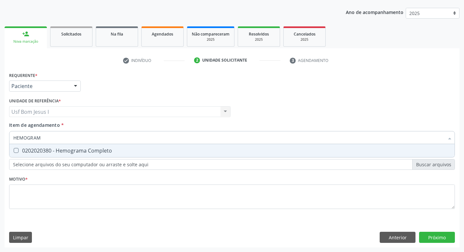
type input "HEMOGRAMA"
click at [61, 148] on div "0202020380 - Hemograma Completo" at bounding box center [231, 150] width 437 height 5
checkbox Completo "true"
click at [61, 138] on input "HEMOGRAMA" at bounding box center [228, 137] width 431 height 13
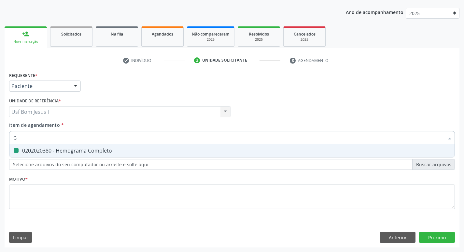
type input "GL"
checkbox Completo "false"
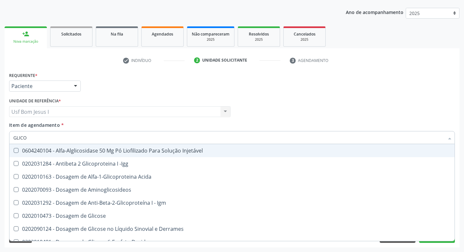
type input "GLICOS"
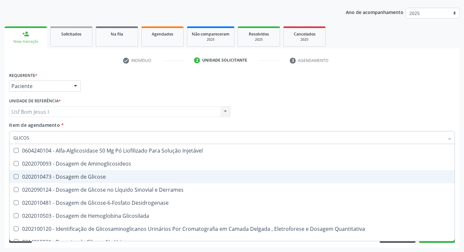
click at [64, 179] on div "0202010473 - Dosagem de Glicose" at bounding box center [231, 176] width 437 height 5
checkbox Glicose "true"
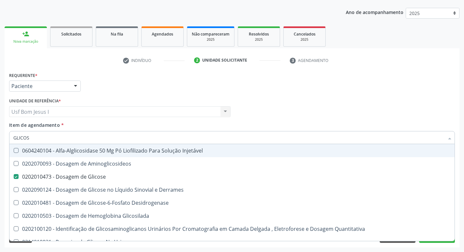
click at [37, 136] on input "GLICOS" at bounding box center [228, 137] width 431 height 13
type input "0"
checkbox Glicose "false"
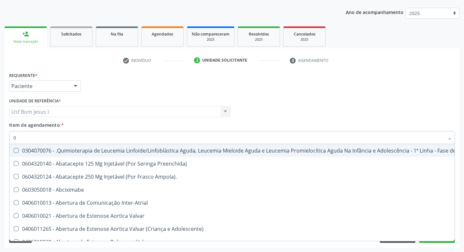
type input "02"
checkbox Bilateral "true"
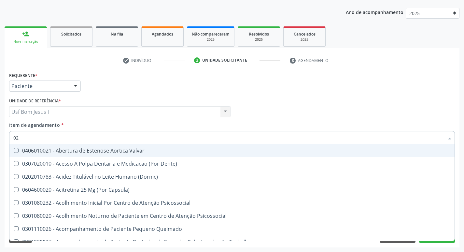
type input "020"
checkbox \(Qualitativo\) "true"
checkbox Glicose "false"
checkbox \(T3\) "true"
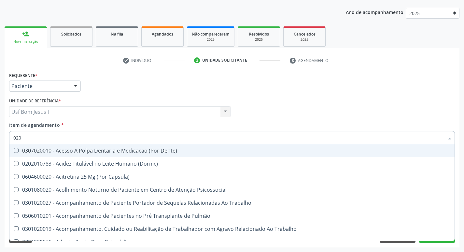
type input "0202"
checkbox Laser "true"
checkbox Biologica "true"
checkbox Glicose "false"
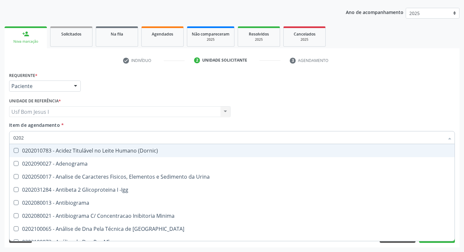
type input "02020"
checkbox Xi "true"
checkbox Glicose "false"
checkbox Zinco "true"
checkbox Completo "false"
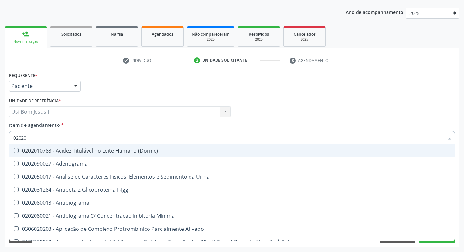
type input "020201"
checkbox T3 "true"
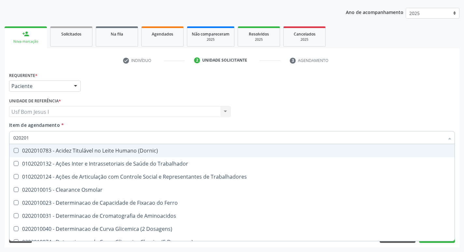
type input "0202010"
checkbox II "true"
checkbox Glicose "false"
type input "02020"
checkbox Glicose "false"
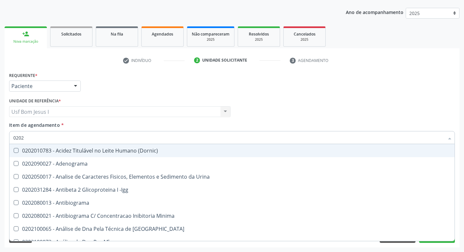
type input "020"
checkbox Glicose "false"
checkbox Completo "false"
checkbox Boston "true"
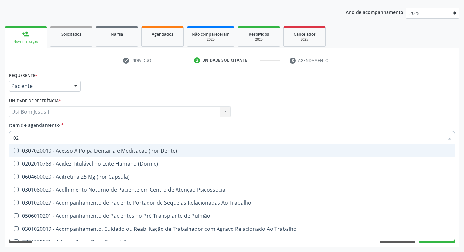
type input "0"
checkbox Glicose "false"
checkbox Segmento\) "false"
checkbox Completo "false"
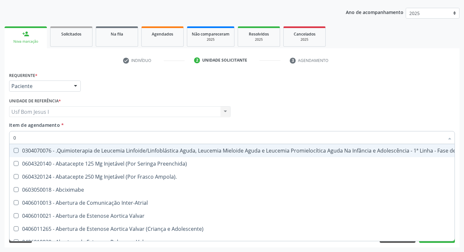
type input "02"
checkbox Bilateral "true"
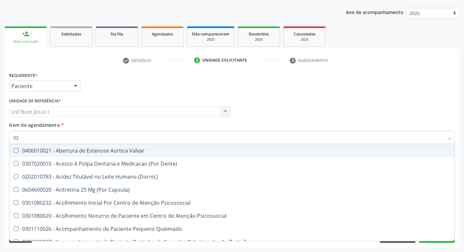
type input "020"
checkbox \(Qualitativo\) "true"
checkbox Glicose "false"
checkbox \(T3\) "true"
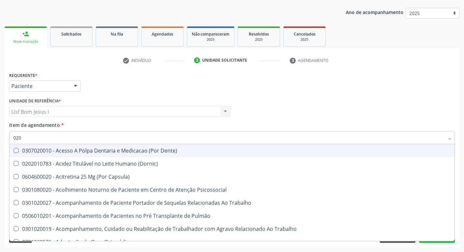
type input "0202"
checkbox Laser "true"
checkbox Biologica "true"
checkbox Glicose "false"
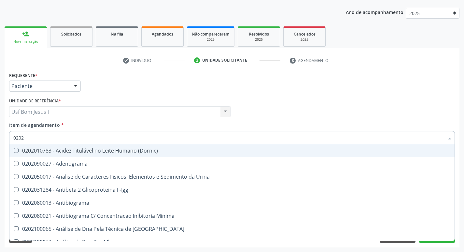
type input "02020"
checkbox Xi "true"
checkbox Glicose "false"
checkbox Zinco "true"
checkbox Completo "false"
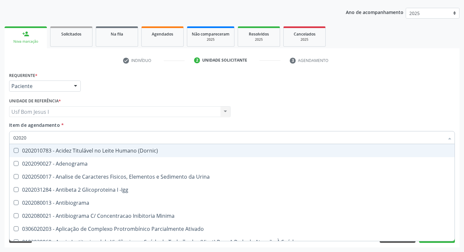
type input "020202"
checkbox Molecular "true"
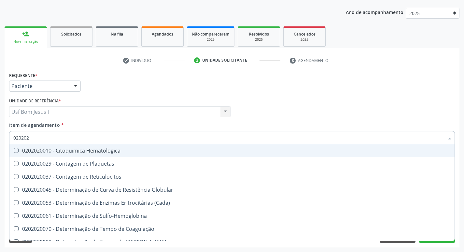
type input "0202020"
checkbox Hematocrito "true"
checkbox Completo "false"
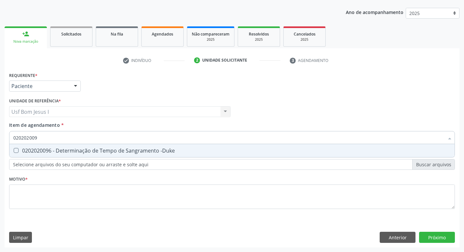
type input "0202020096"
click at [101, 151] on div "0202020096 - Determinação de Tempo de Sangramento -Duke" at bounding box center [231, 150] width 437 height 5
checkbox -Duke "true"
click at [102, 135] on input "0202020096" at bounding box center [228, 137] width 431 height 13
type input "02020200"
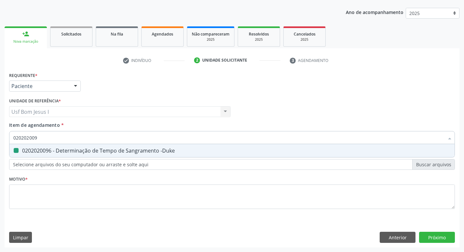
checkbox -Duke "false"
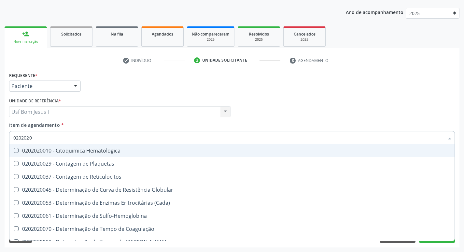
type input "02020201"
checkbox -Duke "false"
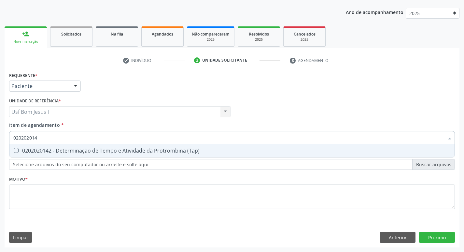
type input "0202020142"
click at [117, 153] on div "0202020142 - Determinação de Tempo e Atividade da Protrombina (Tap)" at bounding box center [231, 150] width 437 height 5
checkbox \(Tap\) "true"
click at [111, 135] on input "0202020142" at bounding box center [228, 137] width 431 height 13
type input "02020201"
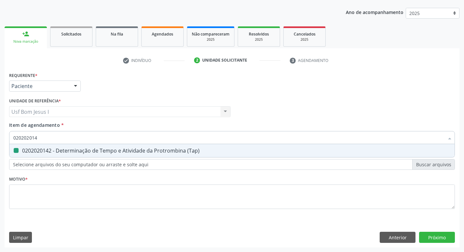
checkbox \(Tap\) "false"
type input "0202020134"
click at [113, 146] on span "0202020134 - Determinação de Tempo de Tromboplastina Parcial Ativada (Ttp Ativa…" at bounding box center [231, 150] width 445 height 13
checkbox Ativada\) "true"
click at [114, 136] on input "0202020134" at bounding box center [228, 137] width 431 height 13
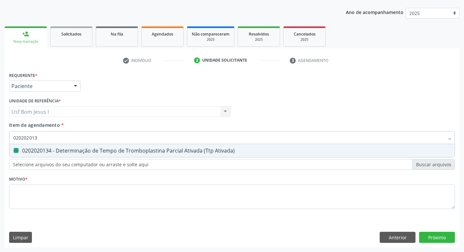
type input "02020201"
checkbox Ativada\) "false"
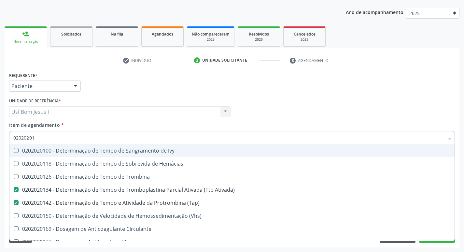
type input "0202020"
checkbox Ativada\) "false"
checkbox \(Tap\) "false"
checkbox II "true"
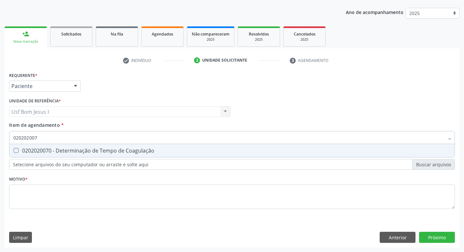
type input "0202020070"
click at [113, 149] on div "0202020070 - Determinação de Tempo de Coagulação" at bounding box center [231, 150] width 437 height 5
checkbox Coagulação "true"
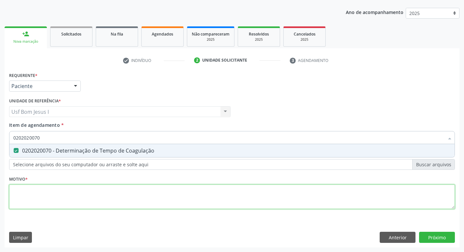
click at [95, 188] on div "Requerente * Paciente Profissional de Saúde Paciente Nenhum resultado encontrad…" at bounding box center [232, 144] width 446 height 148
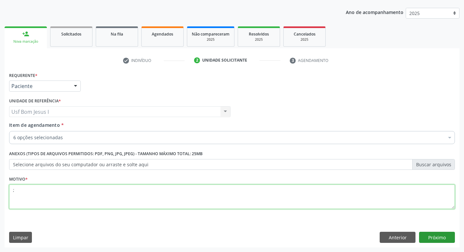
type textarea ";"
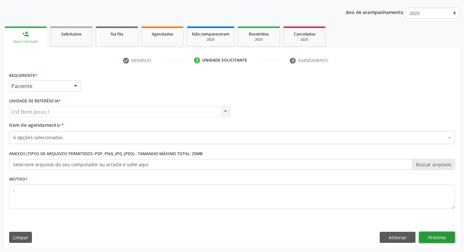
click at [439, 235] on button "Próximo" at bounding box center [437, 237] width 36 height 11
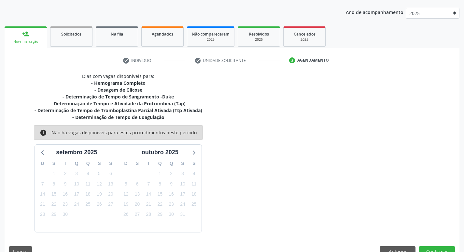
drag, startPoint x: 177, startPoint y: 111, endPoint x: 243, endPoint y: 114, distance: 66.5
click at [213, 109] on div "Dias com vagas disponíveis para: - Hemograma Completo - Dosagem de Glicose - De…" at bounding box center [119, 152] width 228 height 159
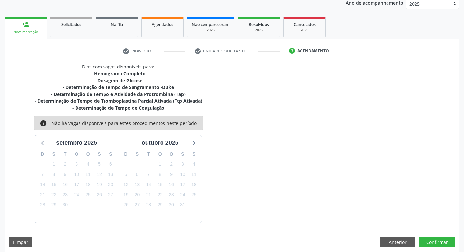
scroll to position [85, 0]
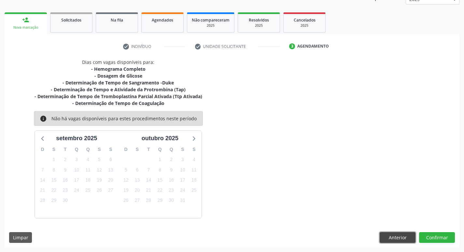
click at [401, 238] on button "Anterior" at bounding box center [398, 237] width 36 height 11
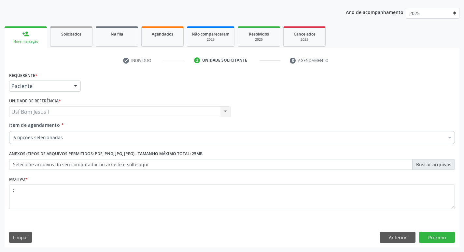
scroll to position [71, 0]
click at [77, 134] on div "6 opções selecionadas" at bounding box center [232, 137] width 446 height 13
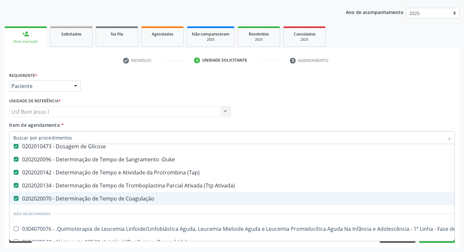
scroll to position [65, 0]
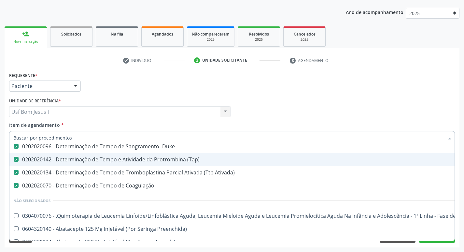
click at [158, 162] on div "0202020142 - Determinação de Tempo e Atividade da Protrombina (Tap)" at bounding box center [266, 159] width 507 height 5
checkbox \(Tap\) "false"
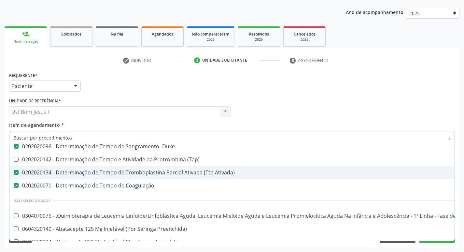
click at [149, 171] on div "0202020134 - Determinação de Tempo de Tromboplastina Parcial Ativada (Ttp Ativa…" at bounding box center [266, 172] width 507 height 5
checkbox Ativada\) "false"
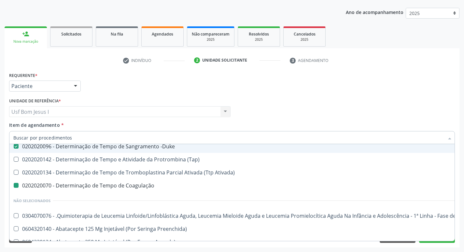
click at [299, 113] on div "Profissional Solicitante Por favor, selecione a Unidade de Atendimento primeiro…" at bounding box center [231, 108] width 449 height 25
checkbox \(Tap\) "true"
checkbox Coagulação "false"
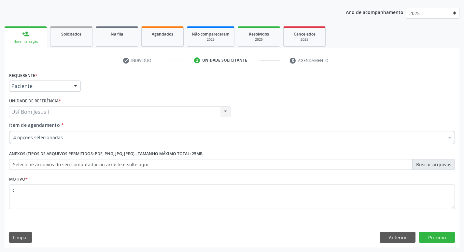
scroll to position [0, 0]
click at [442, 236] on button "Próximo" at bounding box center [437, 237] width 36 height 11
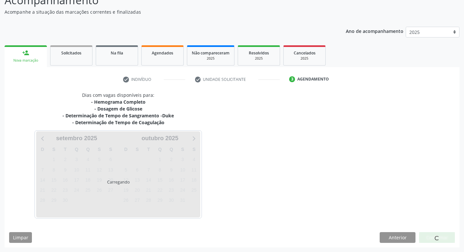
scroll to position [52, 0]
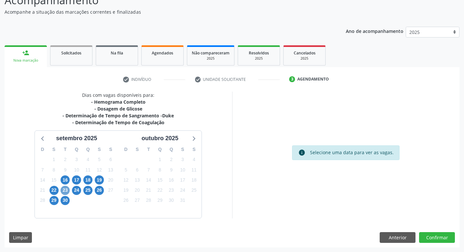
click at [63, 189] on span "23" at bounding box center [65, 190] width 9 height 9
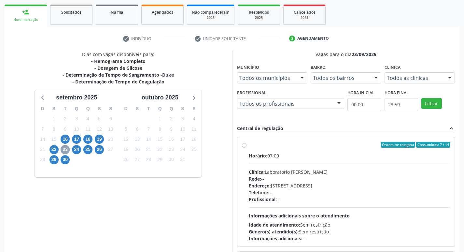
scroll to position [117, 0]
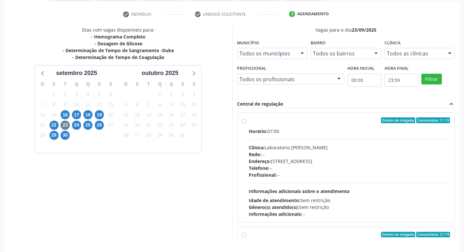
click at [368, 165] on div "Telefone: --" at bounding box center [350, 167] width 202 height 7
click at [247, 123] on input "Ordem de chegada Consumidos: 7 / 14 Horário: 07:00 Clínica: Laboratorio Jose Pa…" at bounding box center [244, 120] width 5 height 6
radio input "true"
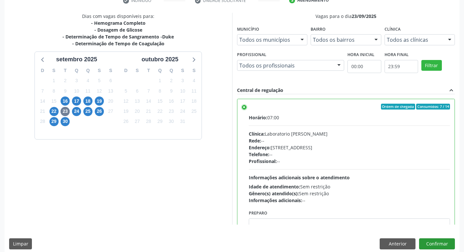
scroll to position [137, 0]
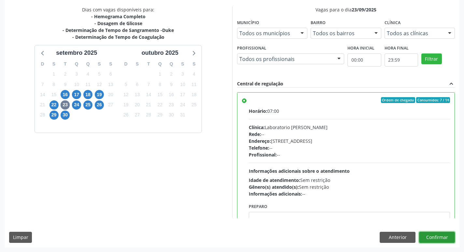
click at [440, 236] on button "Confirmar" at bounding box center [437, 237] width 36 height 11
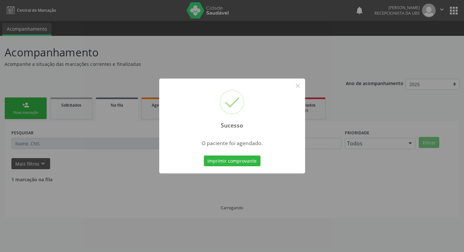
scroll to position [0, 0]
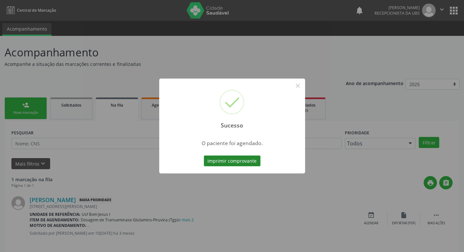
click at [231, 159] on button "Imprimir comprovante" at bounding box center [232, 160] width 57 height 11
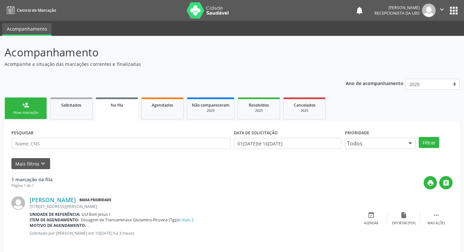
click at [17, 101] on link "person_add Nova marcação" at bounding box center [26, 108] width 42 height 22
click at [7, 106] on link "person_add Nova marcação" at bounding box center [26, 108] width 42 height 22
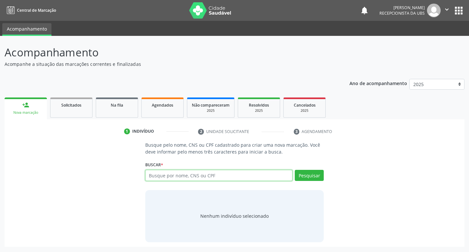
click at [186, 177] on input "text" at bounding box center [219, 175] width 148 height 11
paste input "706 8022 9277 2821"
type input "706 8022 9277 2821"
click at [318, 178] on button "Pesquisar" at bounding box center [309, 175] width 29 height 11
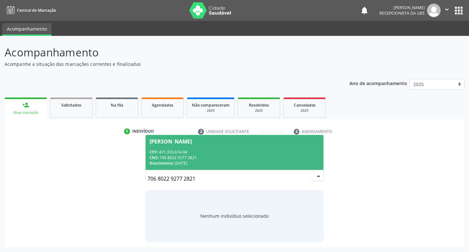
click at [232, 155] on div "CNS: 706 8022 9277 2821" at bounding box center [234, 158] width 170 height 6
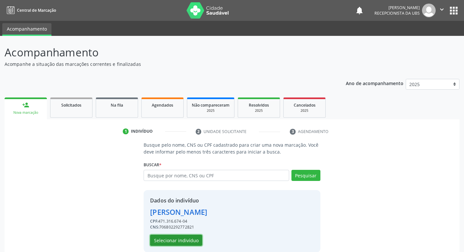
click at [179, 245] on button "Selecionar indivíduo" at bounding box center [176, 239] width 52 height 11
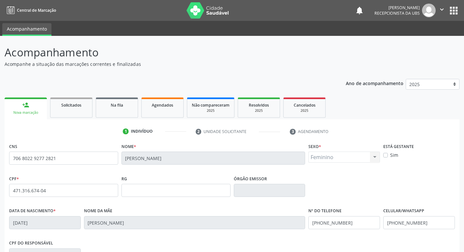
click at [179, 242] on div "CPF do responsável" at bounding box center [231, 254] width 449 height 32
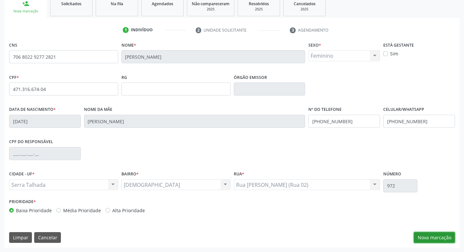
click at [437, 235] on button "Nova marcação" at bounding box center [434, 237] width 41 height 11
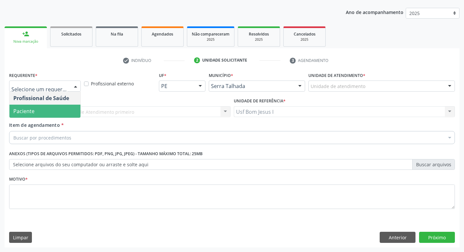
click at [45, 108] on span "Paciente" at bounding box center [44, 111] width 71 height 13
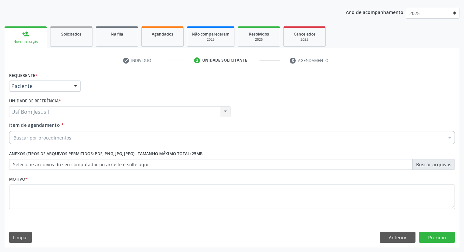
click at [63, 133] on div "Buscar por procedimentos" at bounding box center [232, 137] width 446 height 13
click at [13, 139] on input "Item de agendamento *" at bounding box center [13, 137] width 0 height 13
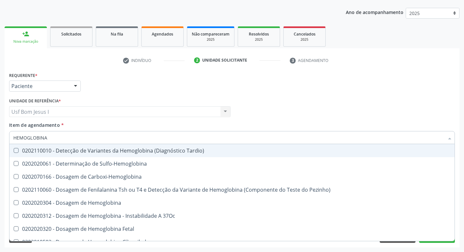
type input "HEMOGLOBINA G"
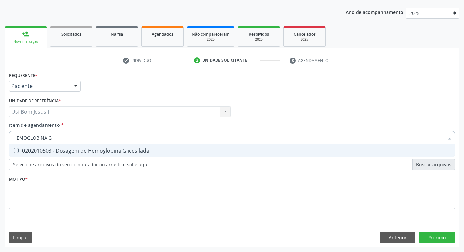
click at [65, 151] on div "0202010503 - Dosagem de Hemoglobina Glicosilada" at bounding box center [231, 150] width 437 height 5
checkbox Glicosilada "true"
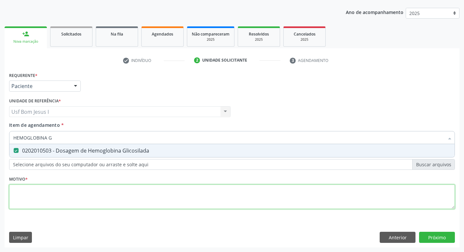
click at [79, 195] on div "Requerente * Paciente Profissional de Saúde Paciente Nenhum resultado encontrad…" at bounding box center [232, 144] width 446 height 148
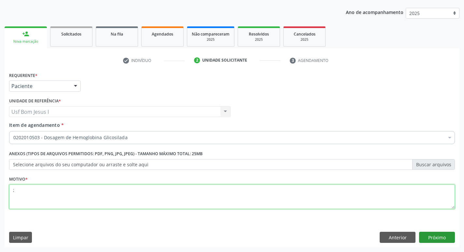
type textarea ";"
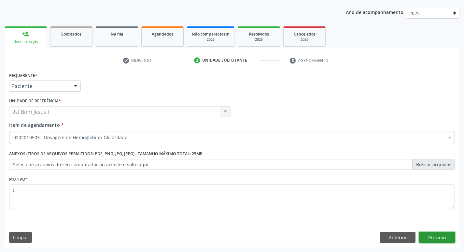
click at [447, 240] on button "Próximo" at bounding box center [437, 237] width 36 height 11
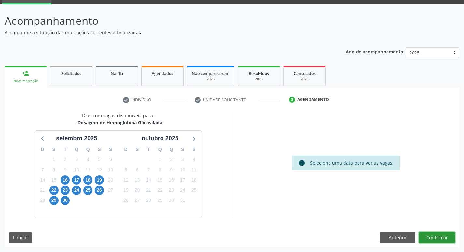
click at [434, 233] on button "Confirmar" at bounding box center [437, 237] width 36 height 11
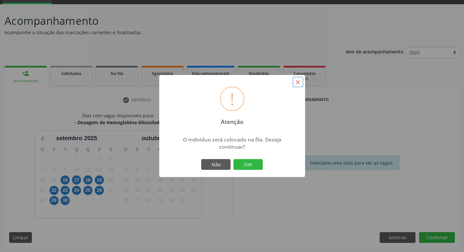
click at [299, 81] on button "×" at bounding box center [297, 82] width 11 height 11
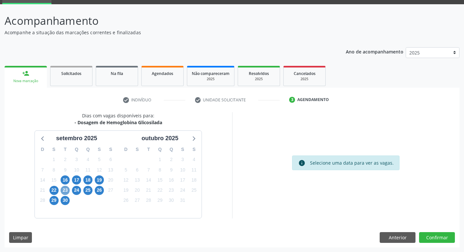
click at [65, 191] on span "23" at bounding box center [65, 190] width 9 height 9
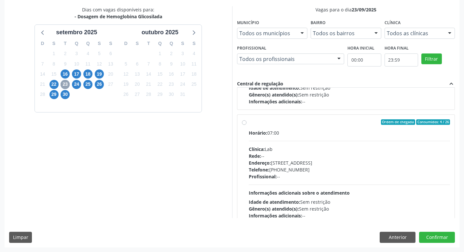
scroll to position [331, 0]
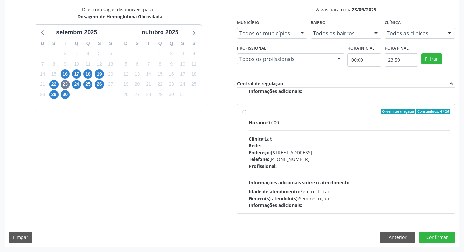
click at [339, 153] on div "Endereço: Casa, nº 1037, N S da Penha, Serra Talhada - PE" at bounding box center [350, 152] width 202 height 7
click at [247, 115] on input "Ordem de chegada Consumidos: 4 / 26 Horário: 07:00 Clínica: Lab Rede: -- Endere…" at bounding box center [244, 112] width 5 height 6
radio input "true"
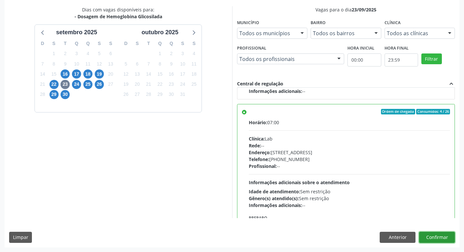
click at [435, 235] on button "Confirmar" at bounding box center [437, 237] width 36 height 11
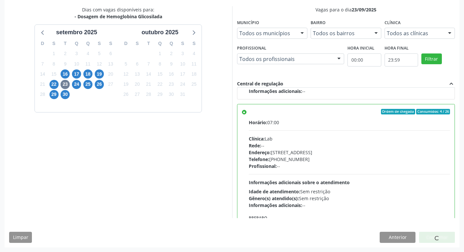
scroll to position [0, 0]
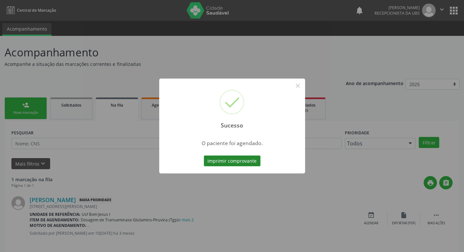
click at [228, 163] on button "Imprimir comprovante" at bounding box center [232, 160] width 57 height 11
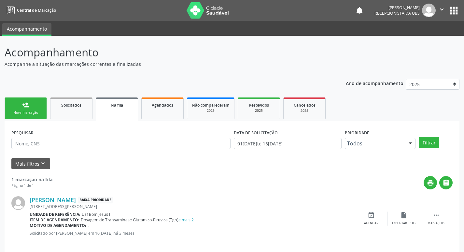
click at [23, 115] on div "Nova marcação" at bounding box center [25, 112] width 33 height 5
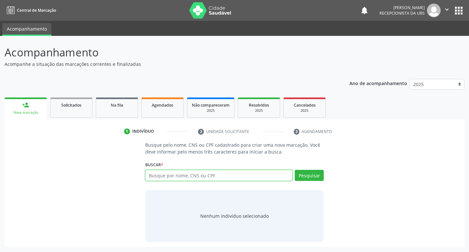
click at [244, 173] on input "text" at bounding box center [219, 175] width 148 height 11
type input "706205595534763"
click at [308, 173] on button "Pesquisar" at bounding box center [309, 175] width 29 height 11
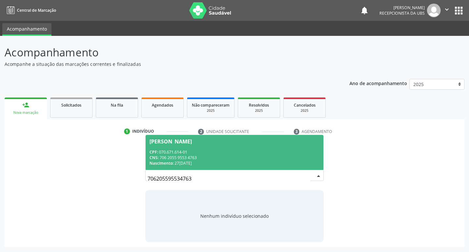
click at [227, 146] on span "Monique Cristina Silva Santos CPF: 070.671.614-01 CNS: 706 2055 9553 4763 Nasci…" at bounding box center [235, 152] width 178 height 35
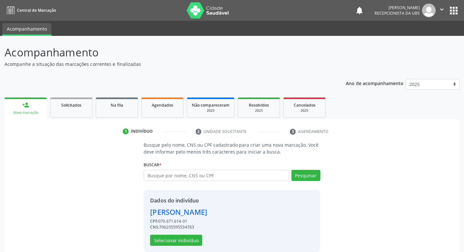
scroll to position [9, 0]
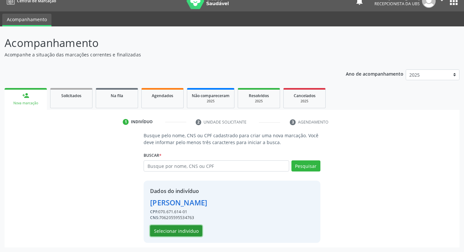
click at [174, 231] on button "Selecionar indivíduo" at bounding box center [176, 230] width 52 height 11
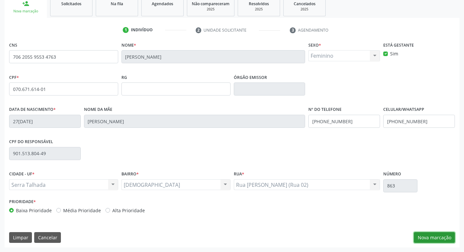
click at [435, 239] on button "Nova marcação" at bounding box center [434, 237] width 41 height 11
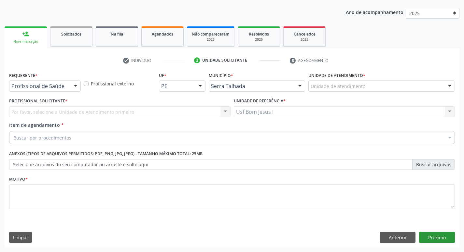
scroll to position [71, 0]
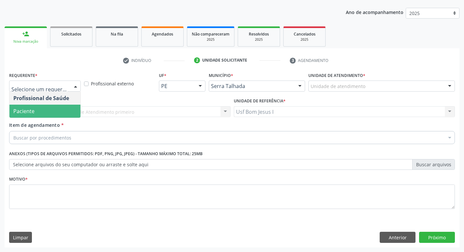
click at [59, 112] on span "Paciente" at bounding box center [44, 111] width 71 height 13
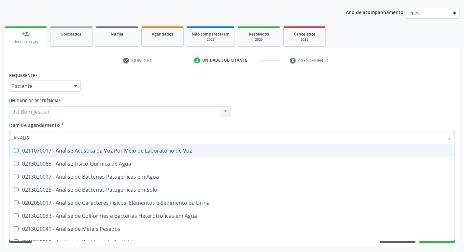
type input "ANALISE"
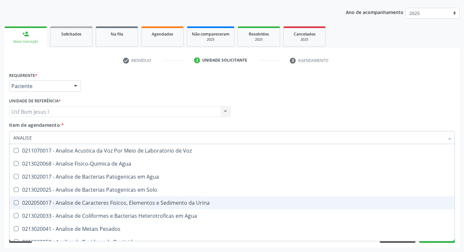
click at [92, 203] on div "0202050017 - Analise de Caracteres Fisicos, Elementos e Sedimento da Urina" at bounding box center [231, 202] width 437 height 5
checkbox Urina "true"
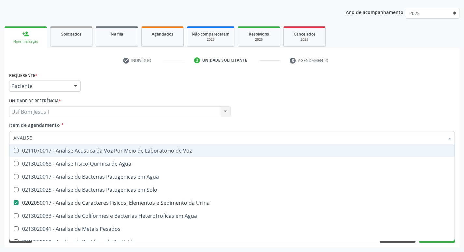
click at [40, 138] on input "ANALISE" at bounding box center [228, 137] width 431 height 13
type input "HEM"
checkbox Urina "false"
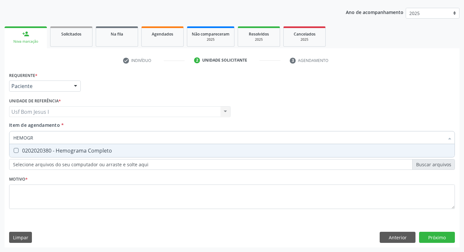
type input "HEMOGRA"
click at [49, 152] on div "0202020380 - Hemograma Completo" at bounding box center [231, 150] width 437 height 5
checkbox Completo "true"
click at [40, 137] on input "HEMOGRA" at bounding box center [228, 137] width 431 height 13
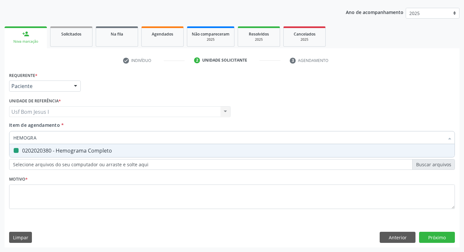
type input "I"
checkbox Completo "false"
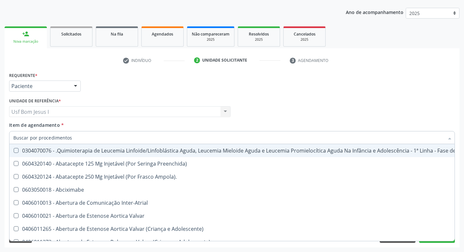
checkbox Urina "false"
checkbox Linfovenosa "true"
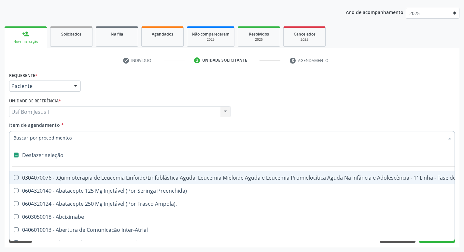
click at [278, 103] on div "Profissional Solicitante Por favor, selecione a Unidade de Atendimento primeiro…" at bounding box center [231, 108] width 449 height 25
checkbox Preenchida\) "true"
checkbox Ampola\)\ "true"
checkbox Urina "false"
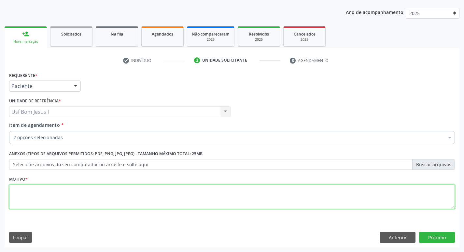
click at [153, 197] on textarea at bounding box center [232, 196] width 446 height 25
type textarea ";"
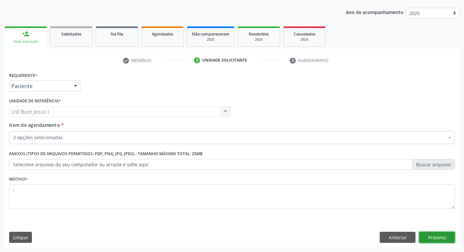
click at [441, 236] on button "Próximo" at bounding box center [437, 237] width 36 height 11
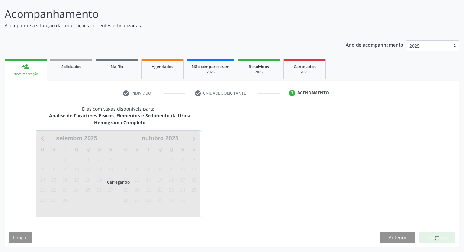
scroll to position [38, 0]
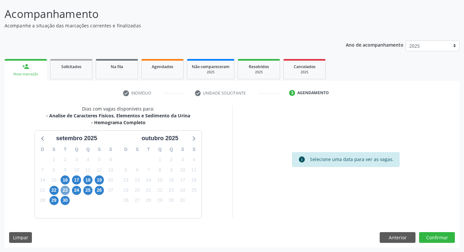
click at [65, 190] on span "23" at bounding box center [65, 190] width 9 height 9
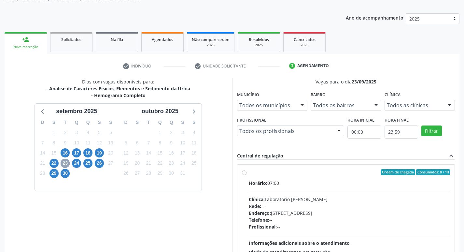
scroll to position [137, 0]
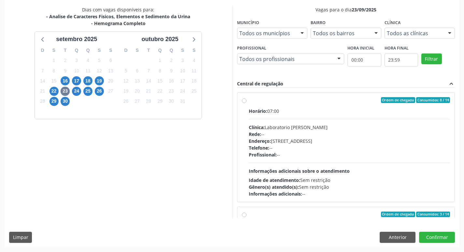
click at [358, 137] on div "Endereço: Casa, nº 409, N Senhora da Penha, Serra Talhada - PE" at bounding box center [350, 140] width 202 height 7
click at [247, 103] on input "Ordem de chegada Consumidos: 8 / 14 Horário: 07:00 Clínica: Laboratorio Jose Pa…" at bounding box center [244, 100] width 5 height 6
radio input "true"
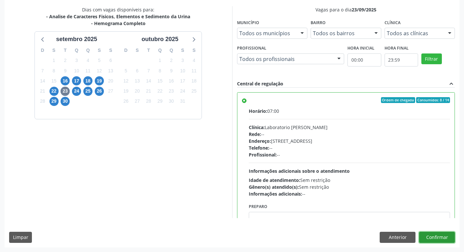
click at [443, 238] on button "Confirmar" at bounding box center [437, 237] width 36 height 11
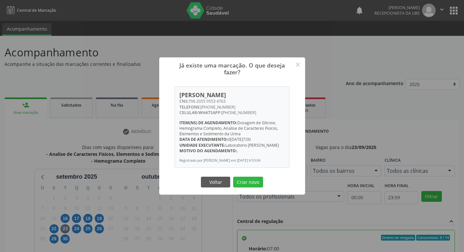
scroll to position [137, 0]
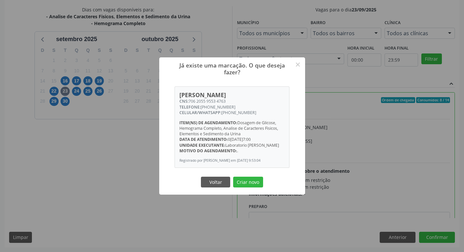
click at [233, 177] on button "Criar novo" at bounding box center [248, 182] width 30 height 11
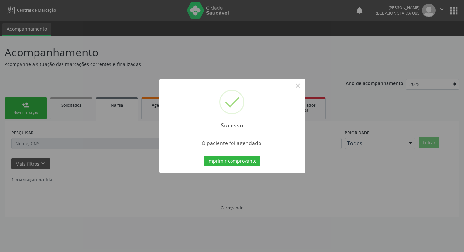
scroll to position [0, 0]
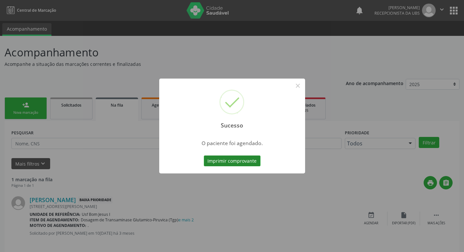
click at [231, 164] on button "Imprimir comprovante" at bounding box center [232, 160] width 57 height 11
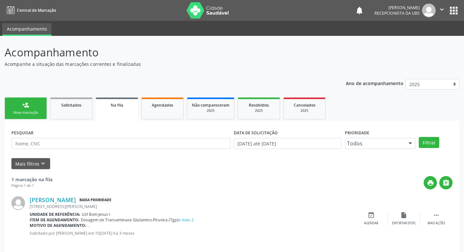
click at [38, 116] on div "Sucesso × O paciente foi agendado. Imprimir comprovante Cancel" at bounding box center [232, 126] width 464 height 252
click at [36, 113] on div "Nova marcação" at bounding box center [25, 112] width 33 height 5
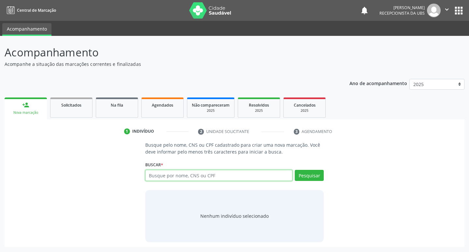
click at [208, 176] on input "text" at bounding box center [219, 175] width 148 height 11
paste input "706 2055 9553 4763"
type input "706 2055 9553 4763"
click at [311, 172] on button "Pesquisar" at bounding box center [309, 175] width 29 height 11
type input "706 2055 9553 4763"
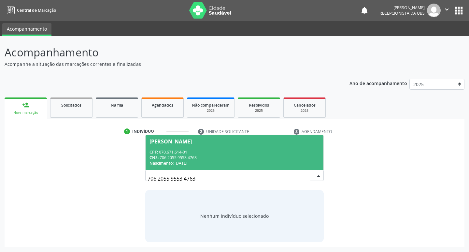
click at [305, 158] on div "CNS: 706 2055 9553 4763" at bounding box center [234, 158] width 170 height 6
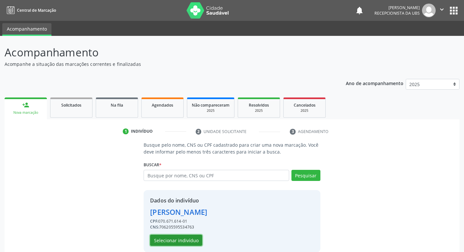
click at [191, 236] on button "Selecionar indivíduo" at bounding box center [176, 239] width 52 height 11
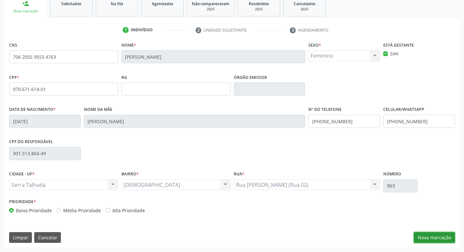
click at [440, 233] on button "Nova marcação" at bounding box center [434, 237] width 41 height 11
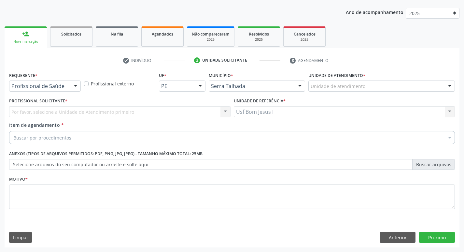
scroll to position [71, 0]
click at [71, 90] on div at bounding box center [76, 86] width 10 height 11
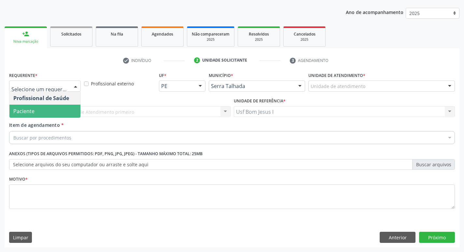
click at [65, 110] on span "Paciente" at bounding box center [44, 111] width 71 height 13
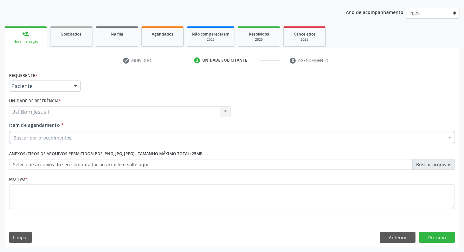
click at [69, 134] on div "Buscar por procedimentos" at bounding box center [232, 137] width 446 height 13
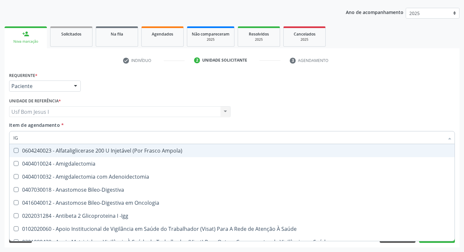
type input "IGG"
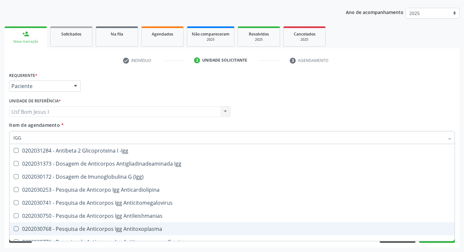
click at [156, 231] on div "0202030768 - Pesquisa de Anticorpos Igg Antitoxoplasma" at bounding box center [231, 228] width 437 height 5
checkbox Antitoxoplasma "true"
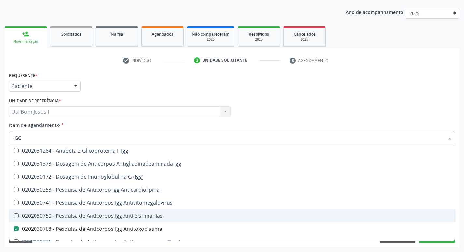
type input "IG"
checkbox Antitoxoplasma "false"
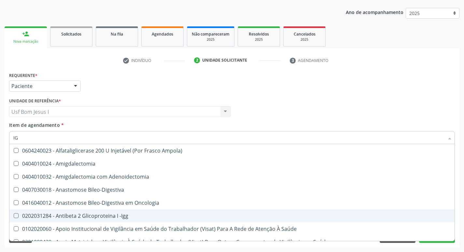
type input "IGM"
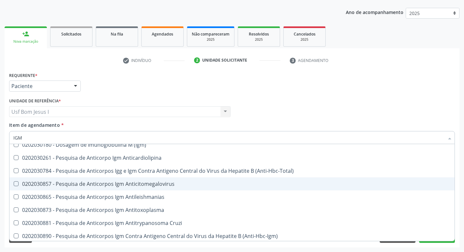
scroll to position [43, 0]
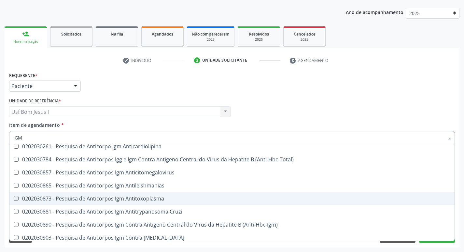
click at [162, 199] on div "0202030873 - Pesquisa de Anticorpos Igm Antitoxoplasma" at bounding box center [231, 198] width 437 height 5
checkbox Antitoxoplasma "true"
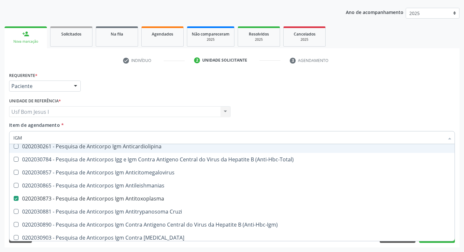
click at [27, 136] on input "IGM" at bounding box center [228, 137] width 431 height 13
type input "C"
checkbox Antitoxoplasma "false"
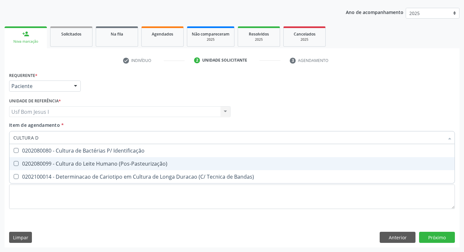
scroll to position [0, 0]
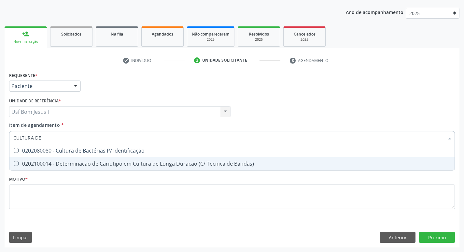
type input "CULTURA DE B"
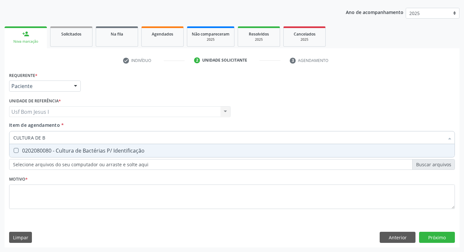
drag, startPoint x: 147, startPoint y: 154, endPoint x: 147, endPoint y: 164, distance: 10.1
click at [147, 154] on span "0202080080 - Cultura de Bactérias P/ Identificação" at bounding box center [231, 150] width 445 height 13
checkbox Identificação "true"
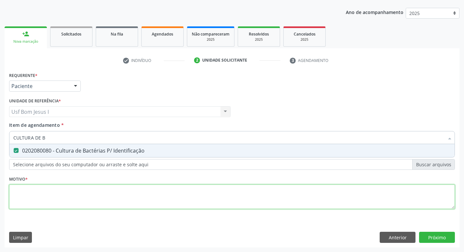
click at [152, 192] on div "Requerente * Paciente Profissional de Saúde Paciente Nenhum resultado encontrad…" at bounding box center [232, 144] width 446 height 148
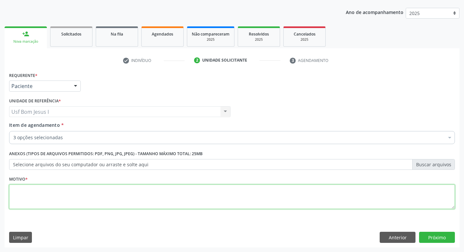
click at [152, 192] on textarea at bounding box center [232, 196] width 446 height 25
type textarea ";"
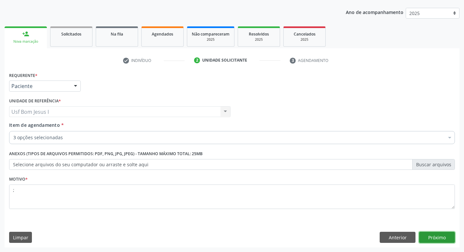
click at [448, 236] on button "Próximo" at bounding box center [437, 237] width 36 height 11
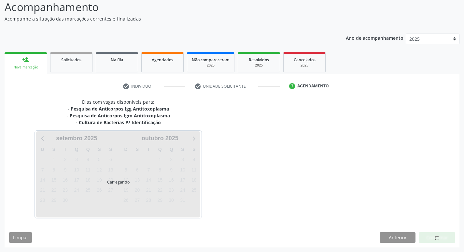
scroll to position [45, 0]
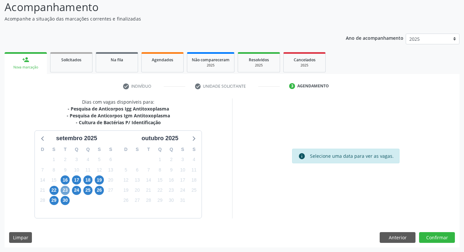
click at [64, 188] on span "23" at bounding box center [65, 190] width 9 height 9
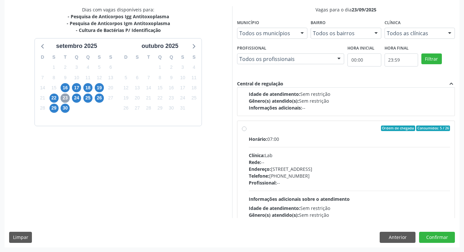
scroll to position [331, 0]
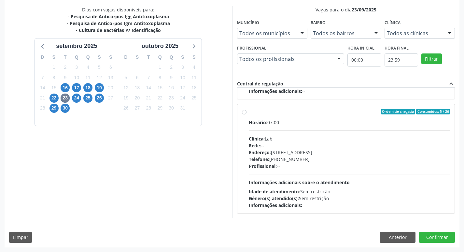
click at [361, 166] on div "Profissional: --" at bounding box center [350, 166] width 202 height 7
click at [247, 115] on input "Ordem de chegada Consumidos: 5 / 26 Horário: 07:00 Clínica: Lab Rede: -- Endere…" at bounding box center [244, 112] width 5 height 6
radio input "true"
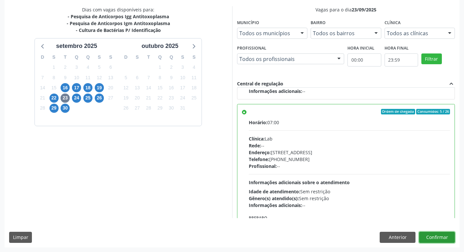
click at [436, 235] on button "Confirmar" at bounding box center [437, 237] width 36 height 11
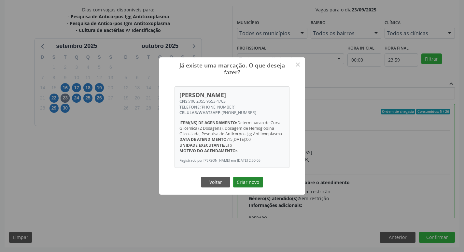
click at [246, 183] on button "Criar novo" at bounding box center [248, 182] width 30 height 11
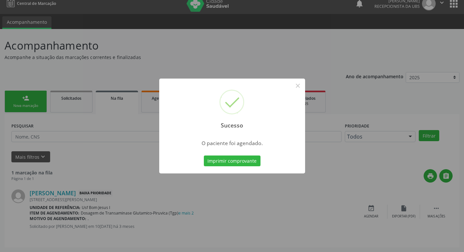
scroll to position [0, 0]
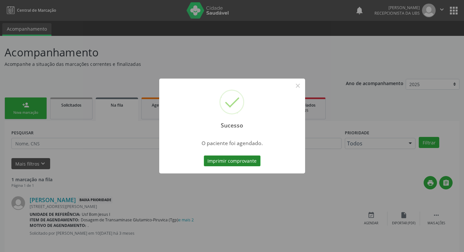
click at [222, 156] on button "Imprimir comprovante" at bounding box center [232, 160] width 57 height 11
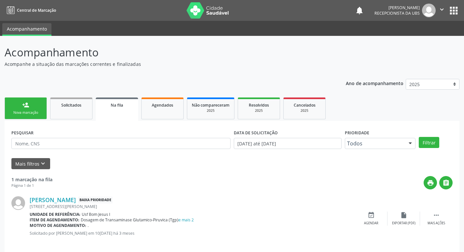
click at [24, 106] on div "person_add" at bounding box center [25, 104] width 7 height 7
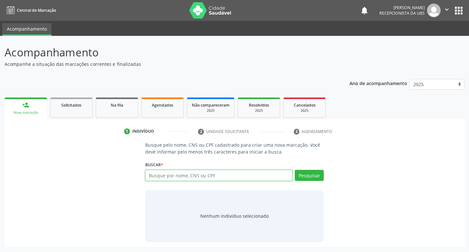
click at [189, 176] on input "text" at bounding box center [219, 175] width 148 height 11
type input "7006094309978666"
click at [312, 178] on button "Pesquisar" at bounding box center [309, 175] width 29 height 11
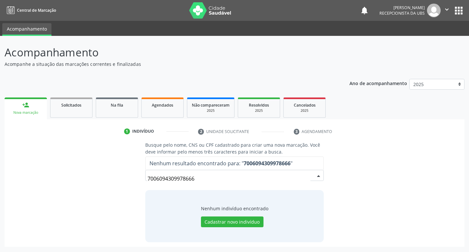
click at [200, 175] on input "7006094309978666" at bounding box center [229, 178] width 163 height 13
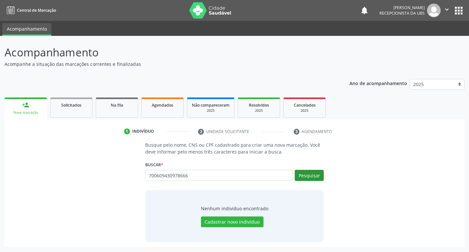
type input "700609430978666"
click at [304, 178] on button "Pesquisar" at bounding box center [309, 175] width 29 height 11
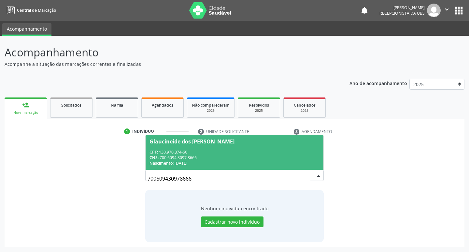
click at [156, 146] on span "Glaucineide dos Santos Soares CPF: 130.970.874-60 CNS: 700 6094 3097 8666 Nasci…" at bounding box center [235, 152] width 178 height 35
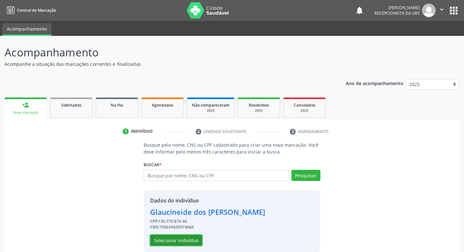
click at [196, 237] on button "Selecionar indivíduo" at bounding box center [176, 239] width 52 height 11
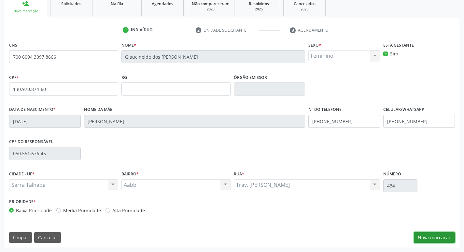
click at [420, 235] on button "Nova marcação" at bounding box center [434, 237] width 41 height 11
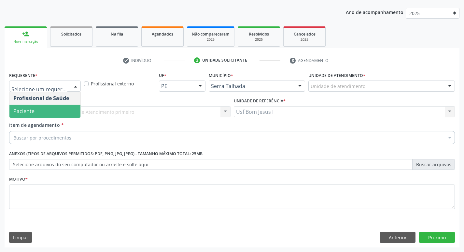
click at [35, 117] on span "Paciente" at bounding box center [44, 111] width 71 height 13
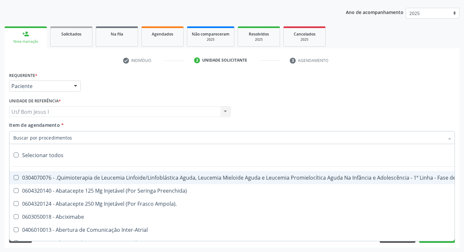
click at [66, 138] on input "Item de agendamento *" at bounding box center [228, 137] width 431 height 13
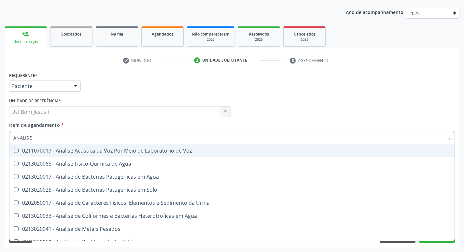
type input "ANALISE"
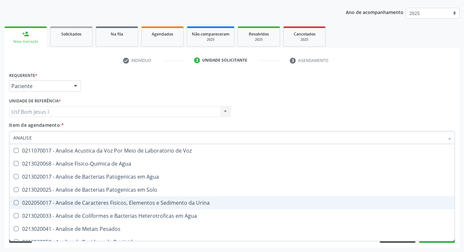
click at [106, 201] on div "0202050017 - Analise de Caracteres Fisicos, Elementos e Sedimento da Urina" at bounding box center [231, 202] width 437 height 5
checkbox Urina "true"
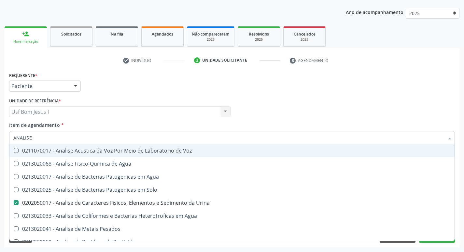
click at [64, 135] on input "ANALISE" at bounding box center [228, 137] width 431 height 13
type input "HE"
checkbox Urina "false"
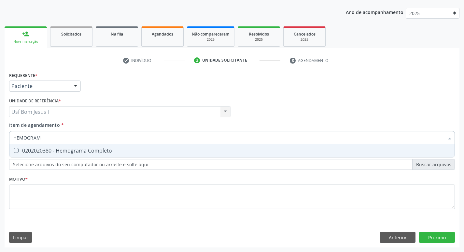
type input "HEMOGRAMA"
click at [57, 151] on div "0202020380 - Hemograma Completo" at bounding box center [231, 150] width 437 height 5
checkbox Completo "true"
click at [54, 139] on input "HEMOGRAMA" at bounding box center [228, 137] width 431 height 13
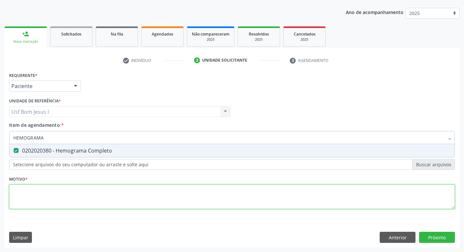
click at [165, 197] on div "Requerente * Paciente Profissional de Saúde Paciente Nenhum resultado encontrad…" at bounding box center [232, 144] width 446 height 148
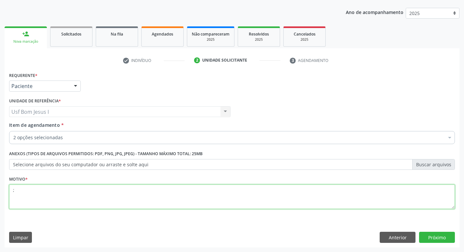
type textarea ";"
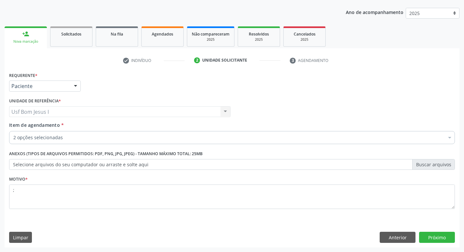
click at [446, 243] on div "Requerente * Paciente Profissional de Saúde Paciente Nenhum resultado encontrad…" at bounding box center [232, 158] width 455 height 177
click at [443, 242] on button "Próximo" at bounding box center [437, 237] width 36 height 11
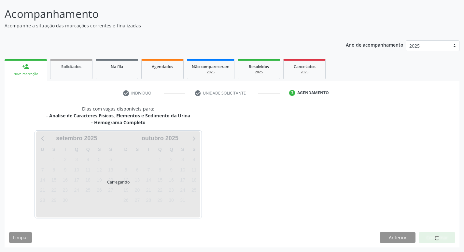
scroll to position [38, 0]
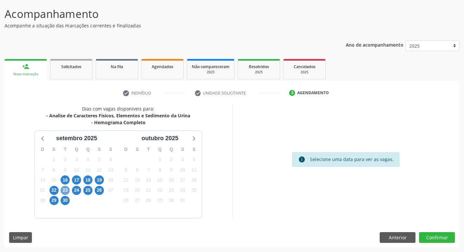
click at [65, 190] on span "23" at bounding box center [65, 190] width 9 height 9
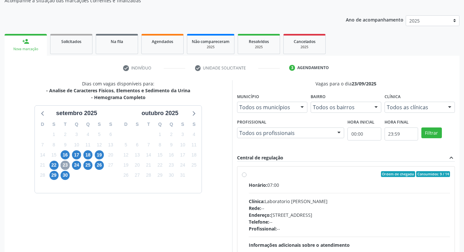
scroll to position [104, 0]
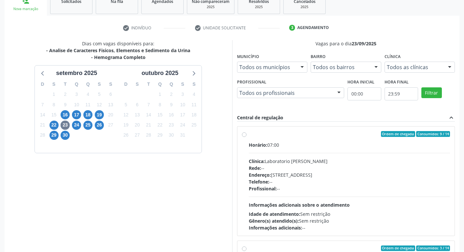
click at [329, 183] on div "Telefone: --" at bounding box center [350, 181] width 202 height 7
click at [247, 137] on input "Ordem de chegada Consumidos: 9 / 14 Horário: 07:00 Clínica: Laboratorio Jose Pa…" at bounding box center [244, 134] width 5 height 6
radio input "true"
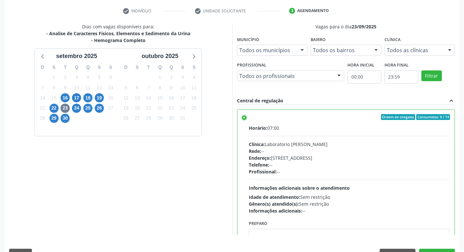
scroll to position [137, 0]
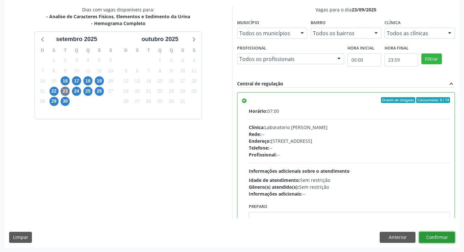
click at [448, 233] on button "Confirmar" at bounding box center [437, 237] width 36 height 11
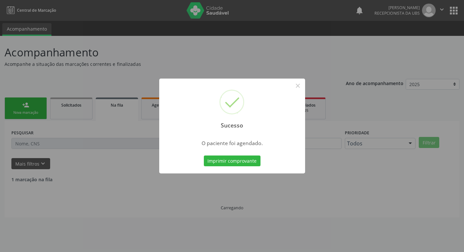
scroll to position [0, 0]
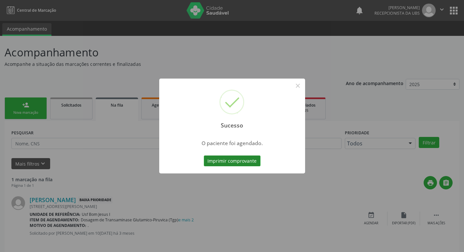
click at [236, 158] on button "Imprimir comprovante" at bounding box center [232, 160] width 57 height 11
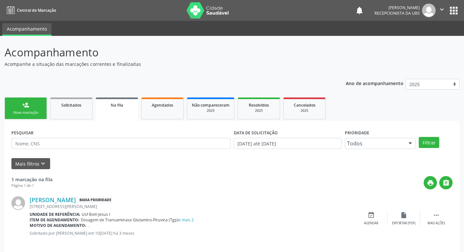
click at [34, 106] on link "person_add Nova marcação" at bounding box center [26, 108] width 42 height 22
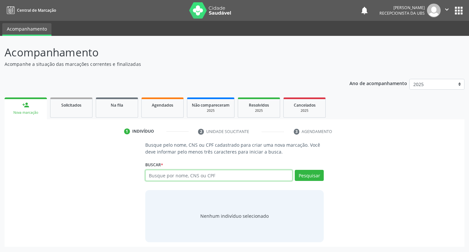
click at [182, 174] on input "text" at bounding box center [219, 175] width 148 height 11
paste input "700 6094 3097 8666"
type input "700 6094 3097 8666"
click at [306, 175] on button "Pesquisar" at bounding box center [309, 175] width 29 height 11
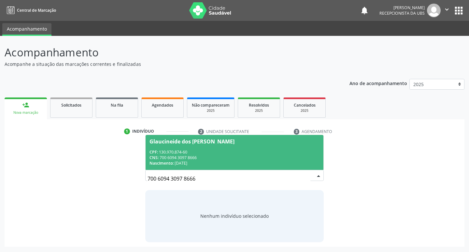
click at [283, 155] on div "CNS: 700 6094 3097 8666" at bounding box center [234, 158] width 170 height 6
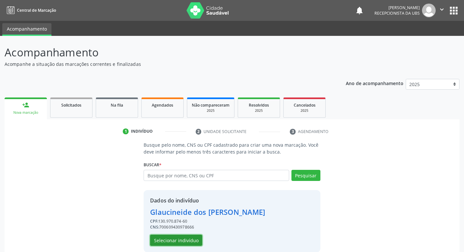
click at [175, 236] on button "Selecionar indivíduo" at bounding box center [176, 239] width 52 height 11
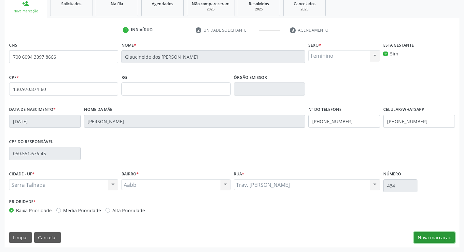
click at [420, 236] on button "Nova marcação" at bounding box center [434, 237] width 41 height 11
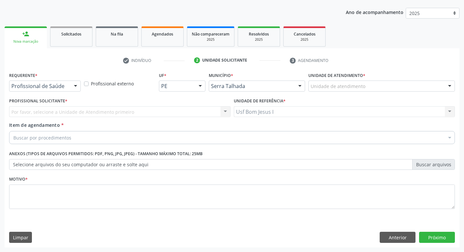
scroll to position [71, 0]
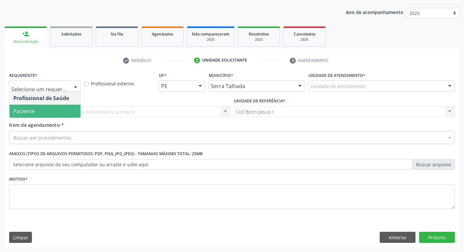
click at [50, 109] on span "Paciente" at bounding box center [44, 111] width 71 height 13
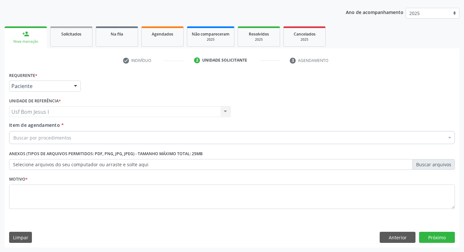
click at [74, 139] on div "Buscar por procedimentos" at bounding box center [232, 137] width 446 height 13
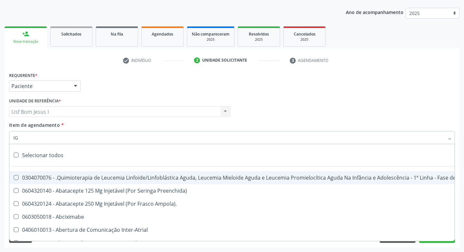
type input "IGG"
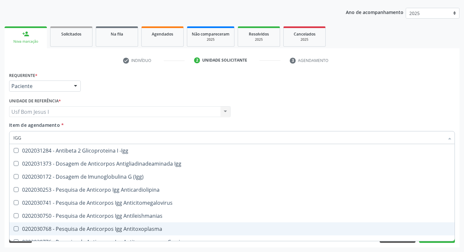
click at [120, 230] on div "0202030768 - Pesquisa de Anticorpos Igg Antitoxoplasma" at bounding box center [231, 228] width 437 height 5
checkbox Antitoxoplasma "true"
type input "IG"
checkbox Antitoxoplasma "false"
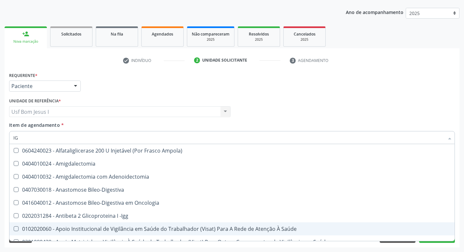
type input "IGM"
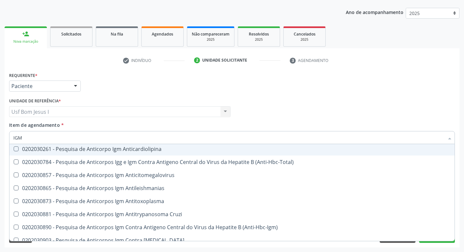
scroll to position [43, 0]
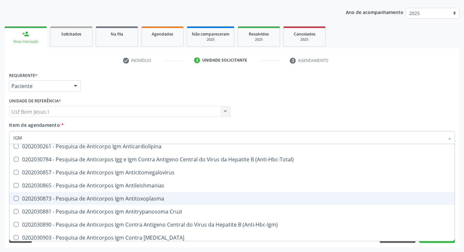
click at [155, 201] on div "0202030873 - Pesquisa de Anticorpos Igm Antitoxoplasma" at bounding box center [231, 198] width 437 height 5
checkbox Antitoxoplasma "true"
type input "IG"
checkbox Antitoxoplasma "false"
type input "I"
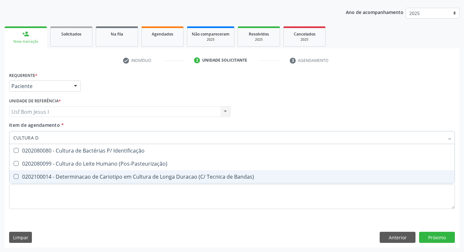
scroll to position [0, 0]
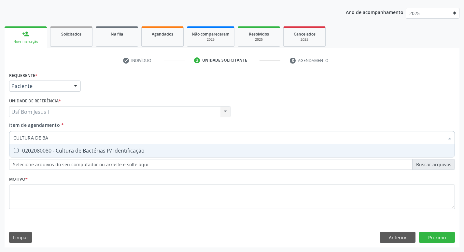
type input "CULTURA DE BAC"
click at [146, 151] on div "0202080080 - Cultura de Bactérias P/ Identificação" at bounding box center [231, 150] width 437 height 5
checkbox Identificação "true"
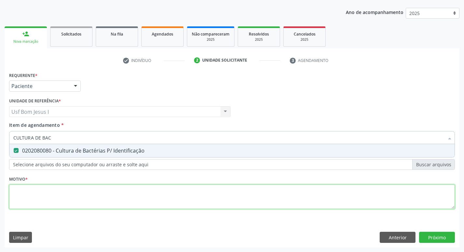
click at [132, 197] on div "Requerente * Paciente Profissional de Saúde Paciente Nenhum resultado encontrad…" at bounding box center [232, 144] width 446 height 148
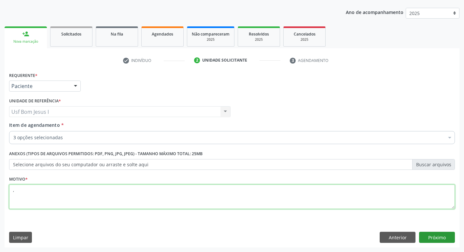
type textarea ","
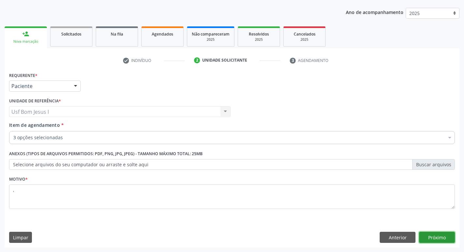
click at [440, 238] on button "Próximo" at bounding box center [437, 237] width 36 height 11
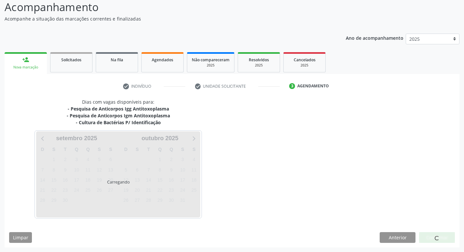
scroll to position [45, 0]
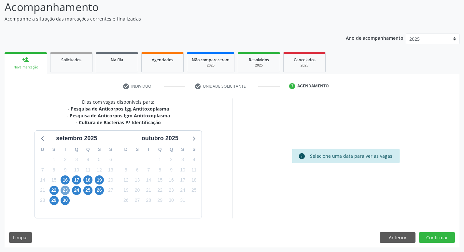
click at [66, 192] on span "23" at bounding box center [65, 190] width 9 height 9
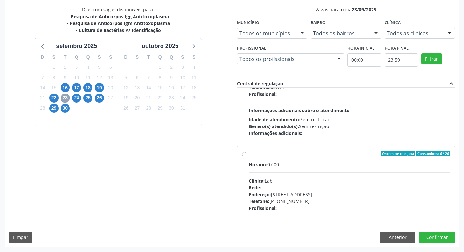
scroll to position [304, 0]
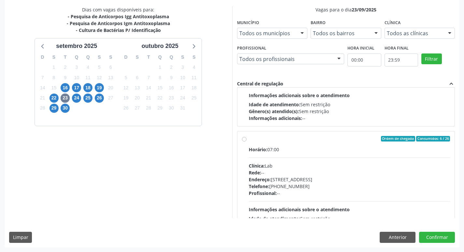
click at [332, 174] on div "Rede: --" at bounding box center [350, 172] width 202 height 7
click at [247, 142] on input "Ordem de chegada Consumidos: 6 / 26 Horário: 07:00 Clínica: Lab Rede: -- Endere…" at bounding box center [244, 139] width 5 height 6
radio input "true"
click at [447, 234] on button "Confirmar" at bounding box center [437, 237] width 36 height 11
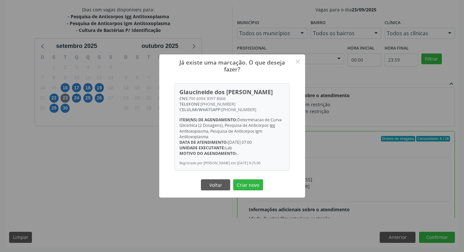
click at [233, 179] on button "Criar novo" at bounding box center [248, 184] width 30 height 11
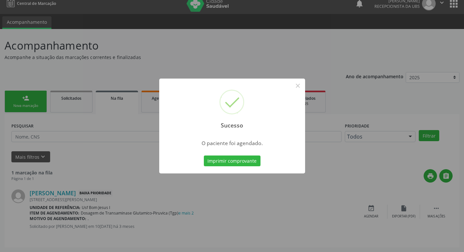
scroll to position [0, 0]
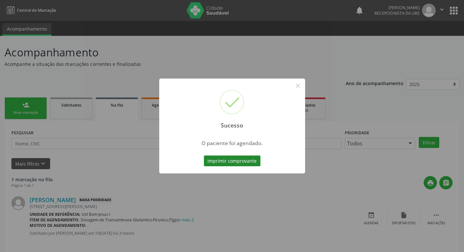
click at [230, 163] on button "Imprimir comprovante" at bounding box center [232, 160] width 57 height 11
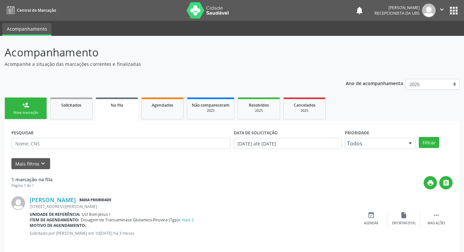
click at [22, 114] on div "Nova marcação" at bounding box center [25, 112] width 33 height 5
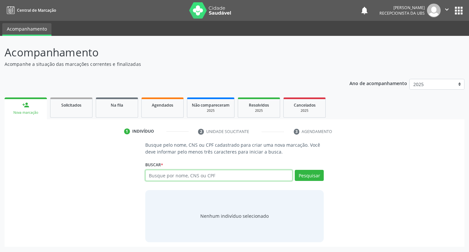
click at [173, 174] on input "text" at bounding box center [219, 175] width 148 height 11
type input "898003712932458"
click at [304, 170] on button "Pesquisar" at bounding box center [309, 175] width 29 height 11
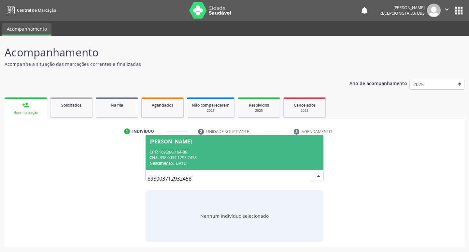
click at [276, 151] on div "CPF: 169.290.164-89" at bounding box center [234, 152] width 170 height 6
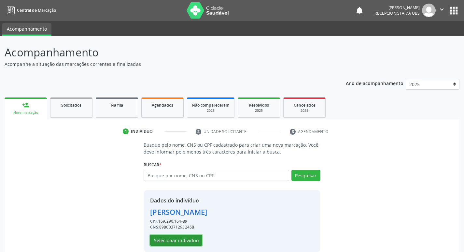
click at [175, 238] on button "Selecionar indivíduo" at bounding box center [176, 239] width 52 height 11
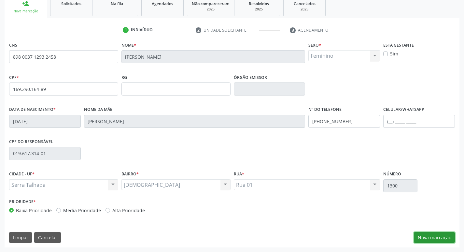
click at [421, 233] on button "Nova marcação" at bounding box center [434, 237] width 41 height 11
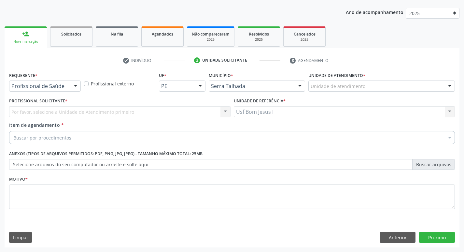
scroll to position [71, 0]
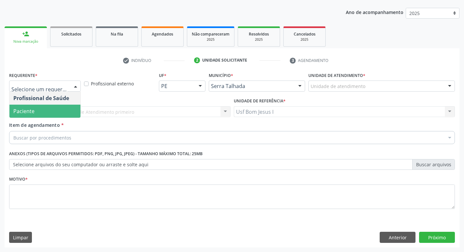
click at [63, 111] on span "Paciente" at bounding box center [44, 111] width 71 height 13
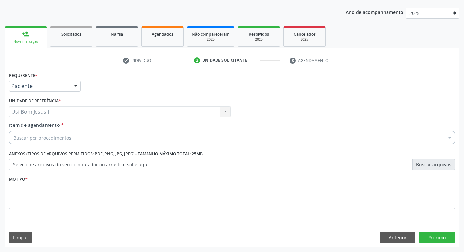
click at [75, 137] on div "Buscar por procedimentos" at bounding box center [232, 137] width 446 height 13
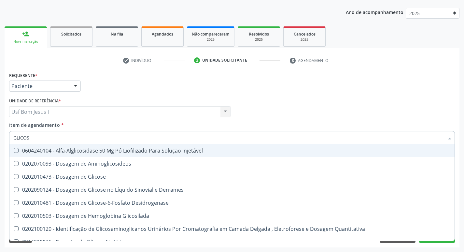
type input "GLICOSE"
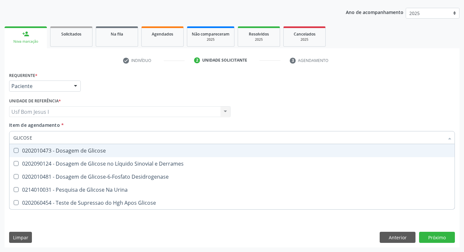
click at [77, 148] on div "0202010473 - Dosagem de Glicose" at bounding box center [231, 150] width 437 height 5
checkbox Glicose "true"
click at [75, 138] on input "GLICOSE" at bounding box center [228, 137] width 431 height 13
type input "HEM"
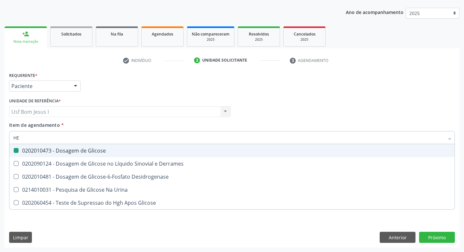
checkbox Glicose "false"
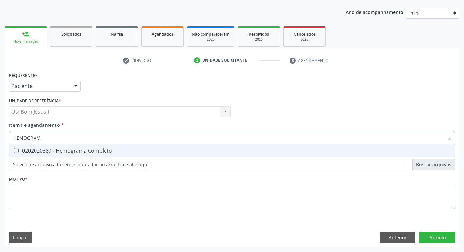
type input "HEMOGRAMA"
click at [75, 155] on span "0202020380 - Hemograma Completo" at bounding box center [231, 150] width 445 height 13
checkbox Completo "true"
click at [70, 139] on input "HEMOGRAMA" at bounding box center [228, 137] width 431 height 13
click at [70, 138] on input "HEMOGRAMA" at bounding box center [228, 137] width 431 height 13
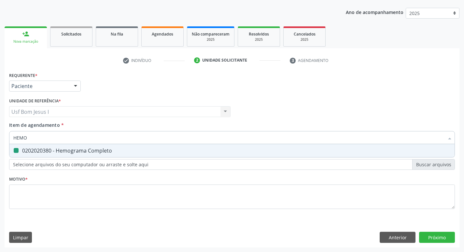
type input "HEM"
checkbox Completo "false"
type input "H"
type input "PESQUISA DE FAT"
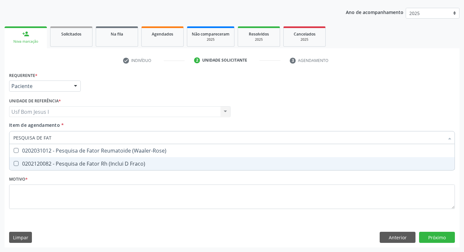
click at [70, 160] on span "0202120082 - Pesquisa de Fator Rh (Inclui D Fraco)" at bounding box center [231, 163] width 445 height 13
checkbox Fraco\) "true"
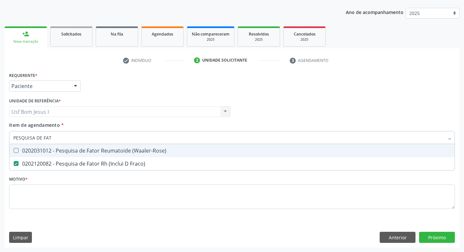
click at [68, 137] on input "PESQUISA DE FAT" at bounding box center [228, 137] width 431 height 13
type input "E"
checkbox Fraco\) "false"
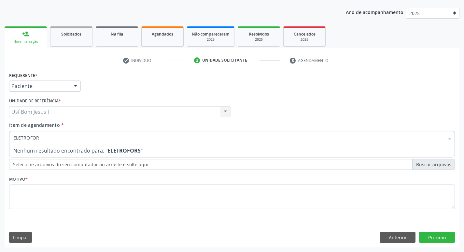
type input "ELETROFO"
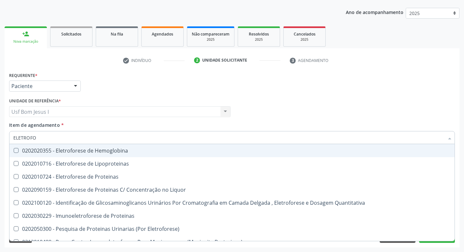
click at [78, 156] on span "0202020355 - Eletroforese de Hemoglobina" at bounding box center [231, 150] width 445 height 13
checkbox Hemoglobina "true"
click at [305, 112] on div "Profissional Solicitante Por favor, selecione a Unidade de Atendimento primeiro…" at bounding box center [231, 108] width 449 height 25
checkbox Lipoproteinas "true"
checkbox Proteinas "true"
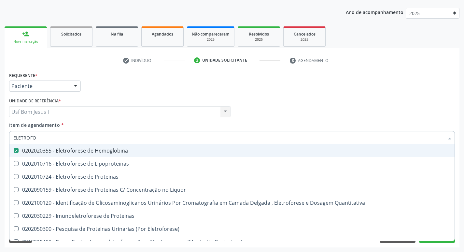
checkbox Liquor "true"
checkbox Quantitativa "true"
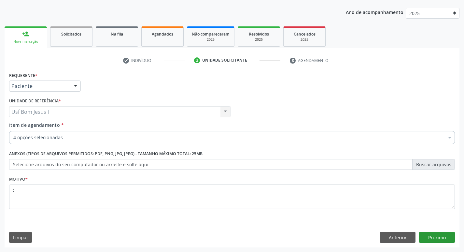
type textarea ";"
click at [434, 236] on button "Próximo" at bounding box center [437, 237] width 36 height 11
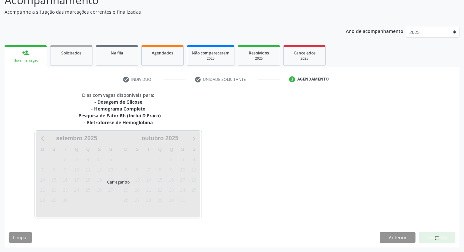
scroll to position [52, 0]
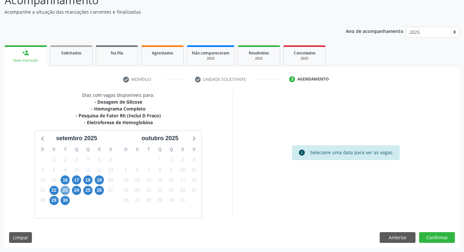
click at [66, 193] on span "23" at bounding box center [65, 190] width 9 height 9
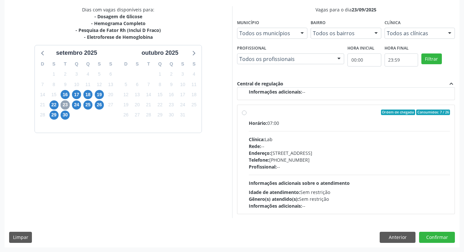
scroll to position [331, 0]
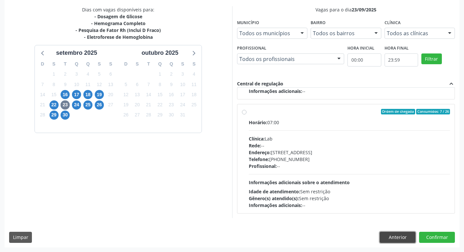
click at [392, 237] on button "Anterior" at bounding box center [398, 237] width 36 height 11
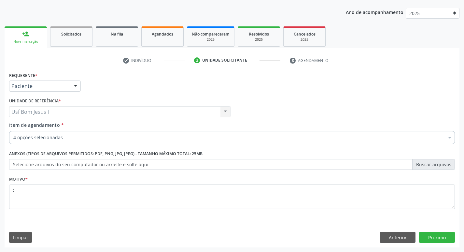
scroll to position [71, 0]
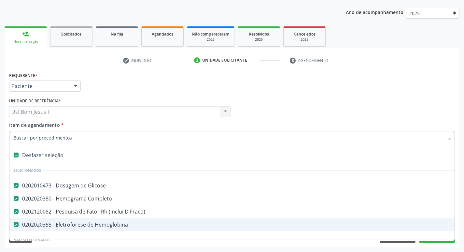
click at [113, 224] on div "0202020355 - Eletroforese de Hemoglobina" at bounding box center [266, 224] width 507 height 5
checkbox Hemoglobina "false"
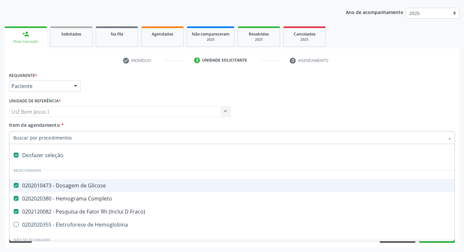
click at [288, 98] on div "Profissional Solicitante Por favor, selecione a Unidade de Atendimento primeiro…" at bounding box center [231, 108] width 449 height 25
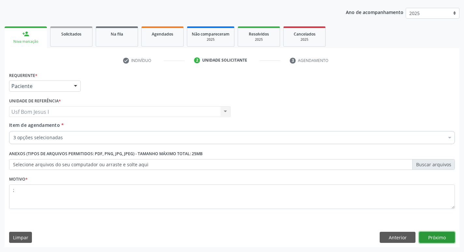
click at [448, 240] on button "Próximo" at bounding box center [437, 237] width 36 height 11
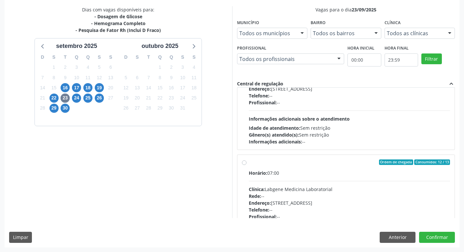
scroll to position [65, 0]
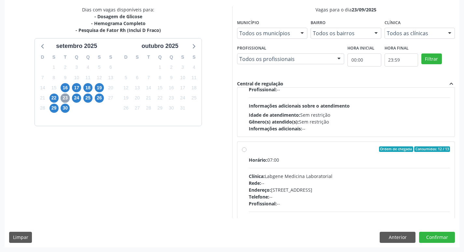
click at [67, 99] on span "23" at bounding box center [65, 97] width 9 height 9
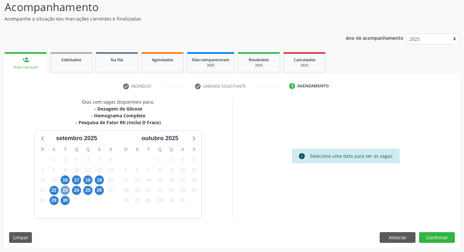
scroll to position [45, 0]
click at [64, 191] on span "23" at bounding box center [65, 190] width 9 height 9
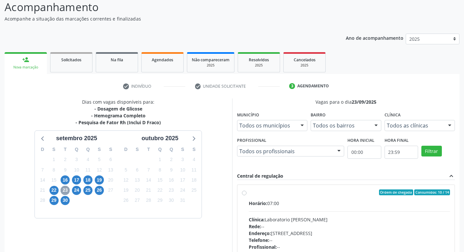
scroll to position [137, 0]
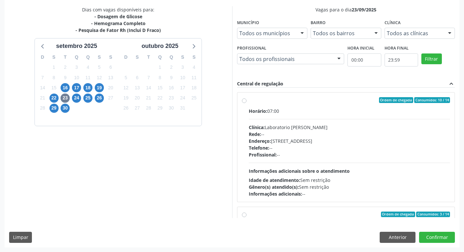
click at [332, 132] on div "Rede: --" at bounding box center [350, 134] width 202 height 7
click at [247, 103] on input "Ordem de chegada Consumidos: 10 / 14 Horário: 07:00 Clínica: Laboratorio [PERSO…" at bounding box center [244, 100] width 5 height 6
radio input "true"
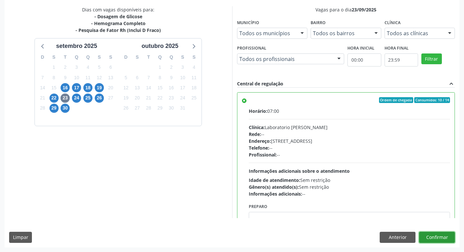
click at [435, 237] on button "Confirmar" at bounding box center [437, 237] width 36 height 11
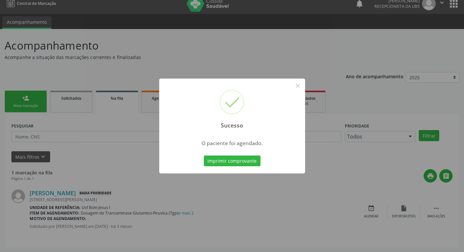
scroll to position [0, 0]
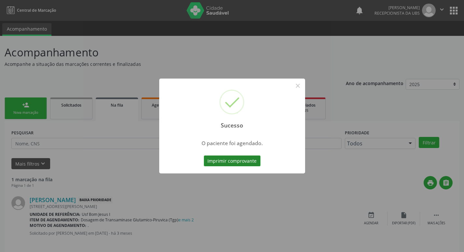
click at [227, 164] on button "Imprimir comprovante" at bounding box center [232, 160] width 57 height 11
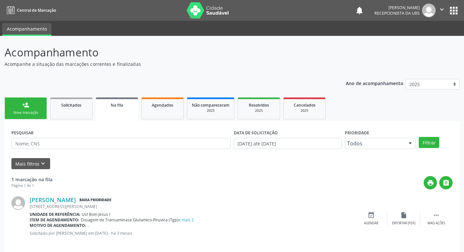
click at [24, 117] on div "Sucesso × O paciente foi agendado. Imprimir comprovante Cancel" at bounding box center [232, 126] width 464 height 252
click at [21, 115] on link "person_add Nova marcação" at bounding box center [26, 108] width 42 height 22
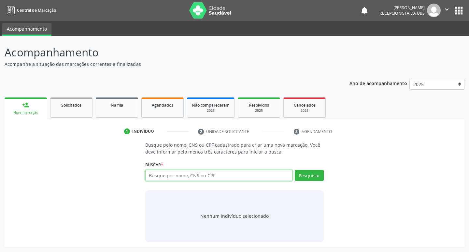
click at [167, 178] on input "text" at bounding box center [219, 175] width 148 height 11
paste input "898 0037 1293 2458"
type input "898 0037 1293 2458"
click at [316, 178] on button "Pesquisar" at bounding box center [309, 175] width 29 height 11
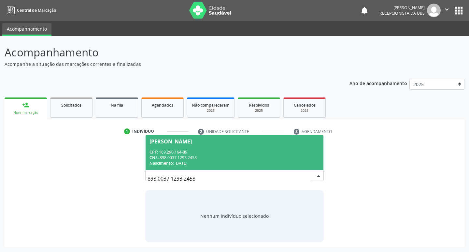
click at [301, 151] on div "CPF: 169.290.164-89" at bounding box center [234, 152] width 170 height 6
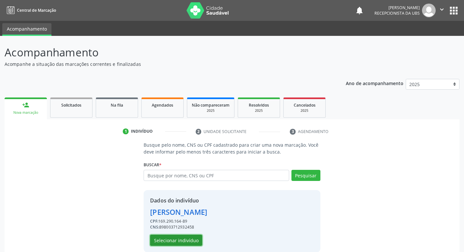
click at [186, 237] on button "Selecionar indivíduo" at bounding box center [176, 239] width 52 height 11
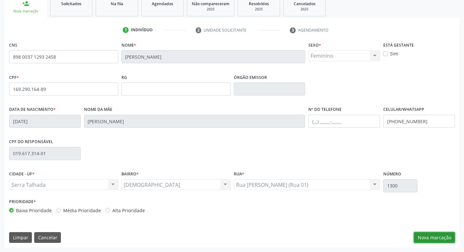
click at [423, 236] on button "Nova marcação" at bounding box center [434, 237] width 41 height 11
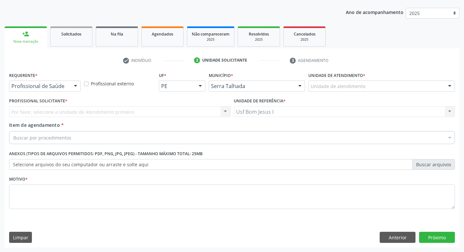
click at [53, 90] on div "Profissional de Saúde" at bounding box center [45, 85] width 72 height 11
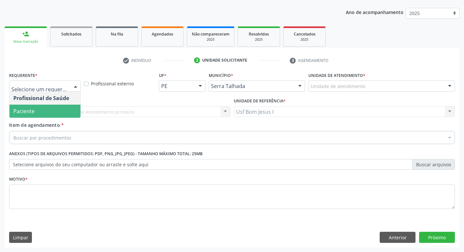
click at [57, 112] on span "Paciente" at bounding box center [44, 111] width 71 height 13
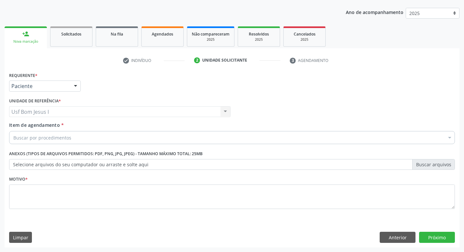
click at [83, 138] on div "Buscar por procedimentos" at bounding box center [232, 137] width 446 height 13
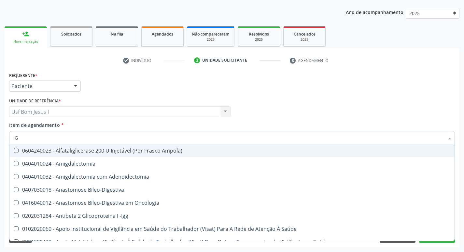
type input "IGG"
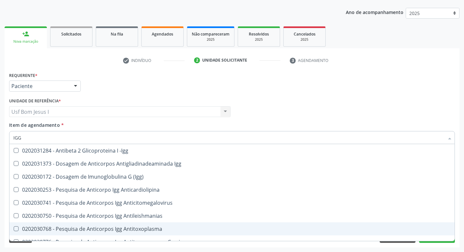
click at [102, 227] on div "0202030768 - Pesquisa de Anticorpos Igg Antitoxoplasma" at bounding box center [231, 228] width 437 height 5
checkbox Antitoxoplasma "true"
type input "IG"
checkbox Antitoxoplasma "false"
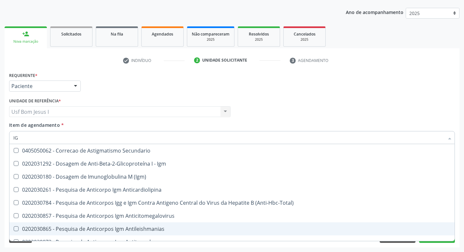
type input "IGM"
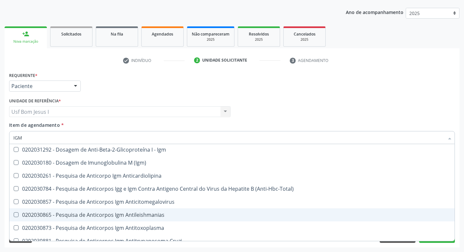
scroll to position [22, 0]
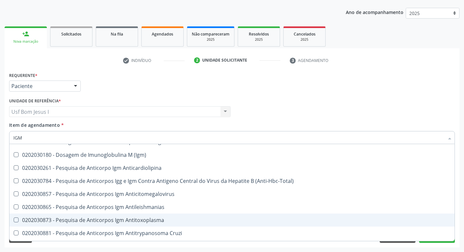
click at [120, 220] on div "0202030873 - Pesquisa de Anticorpos Igm Antitoxoplasma" at bounding box center [231, 219] width 437 height 5
checkbox Antitoxoplasma "true"
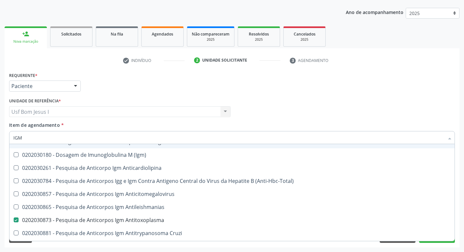
click at [85, 139] on input "IGM" at bounding box center [228, 137] width 431 height 13
type input "CU"
checkbox Antitoxoplasma "false"
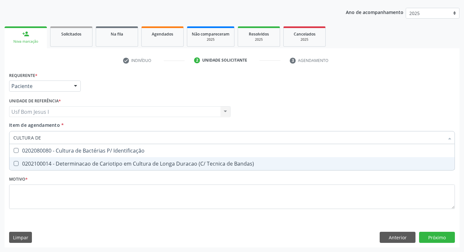
scroll to position [0, 0]
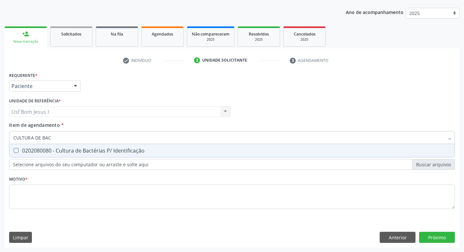
type input "CULTURA DE BACT"
drag, startPoint x: 82, startPoint y: 146, endPoint x: 84, endPoint y: 134, distance: 12.3
click at [82, 146] on span "0202080080 - Cultura de Bactérias P/ Identificação" at bounding box center [231, 150] width 445 height 13
checkbox Identificação "true"
click at [84, 134] on input "CULTURA DE BACT" at bounding box center [228, 137] width 431 height 13
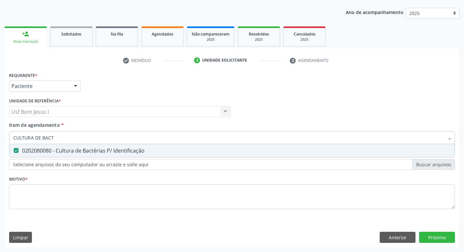
click at [84, 134] on input "CULTURA DE BACT" at bounding box center [228, 137] width 431 height 13
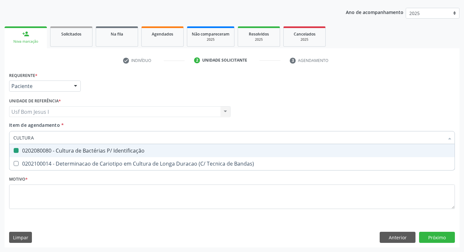
type input "CULTURA"
checkbox Identificação "false"
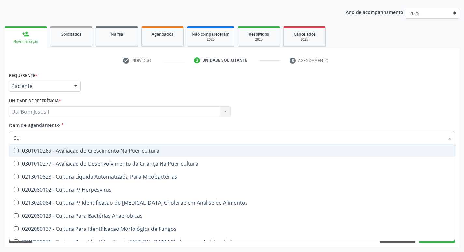
type input "C"
checkbox Identificação "false"
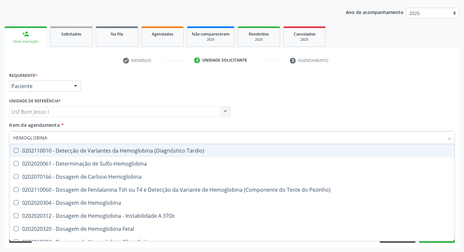
type input "HEMOGLOBINA G"
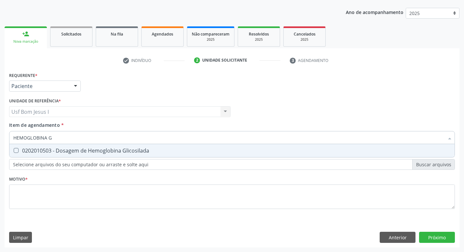
click at [56, 151] on div "0202010503 - Dosagem de Hemoglobina Glicosilada" at bounding box center [231, 150] width 437 height 5
checkbox Glicosilada "true"
click at [72, 135] on input "HEMOGLOBINA G" at bounding box center [228, 137] width 431 height 13
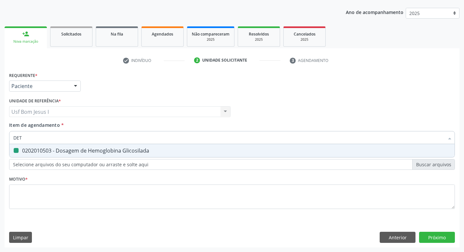
type input "DETE"
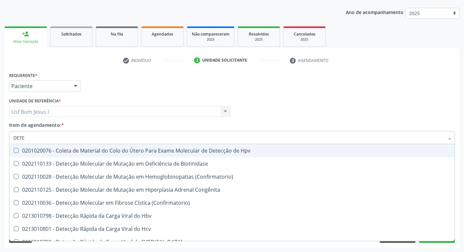
checkbox Hpv "false"
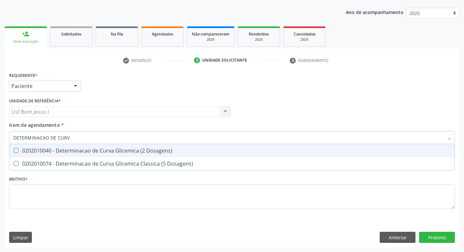
type input "DETERMINACAO DE CURVA"
click at [70, 149] on div "0202010040 - Determinacao de Curva Glicemica (2 Dosagens)" at bounding box center [231, 150] width 437 height 5
checkbox Dosagens\) "true"
click at [80, 134] on input "DETERMINACAO DE CURVA" at bounding box center [228, 137] width 431 height 13
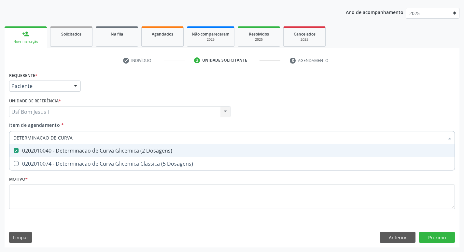
click at [81, 134] on input "DETERMINACAO DE CURVA" at bounding box center [228, 137] width 431 height 13
type input "E"
checkbox Dosagens\) "false"
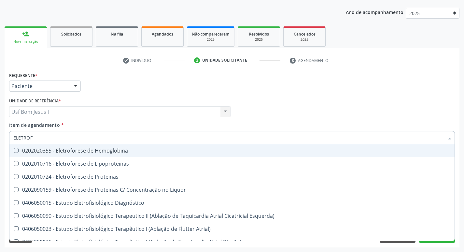
type input "ELETROFO"
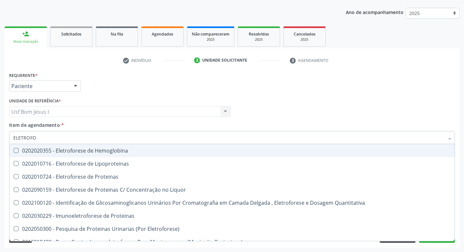
click at [83, 150] on div "0202020355 - Eletroforese de Hemoglobina" at bounding box center [231, 150] width 437 height 5
checkbox Hemoglobina "true"
click at [267, 105] on div "Profissional Solicitante Por favor, selecione a Unidade de Atendimento primeiro…" at bounding box center [231, 108] width 449 height 25
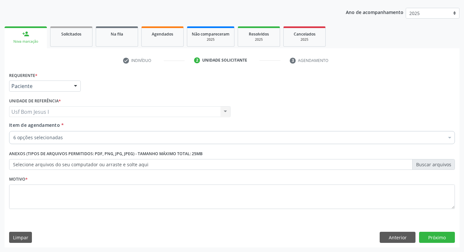
checkbox Antitoxoplasma "true"
checkbox Identificação "true"
checkbox Glicosilada "true"
checkbox Dosagens\) "true"
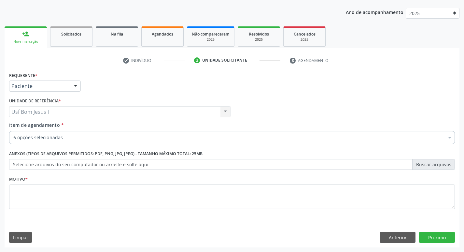
checkbox Hemoglobina "true"
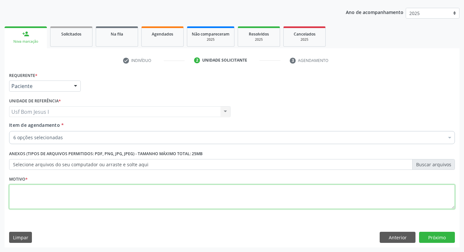
click at [295, 193] on textarea at bounding box center [232, 196] width 446 height 25
type textarea ";"
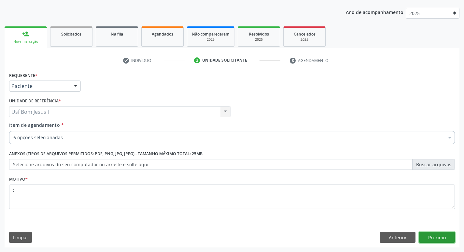
click at [438, 238] on button "Próximo" at bounding box center [437, 237] width 36 height 11
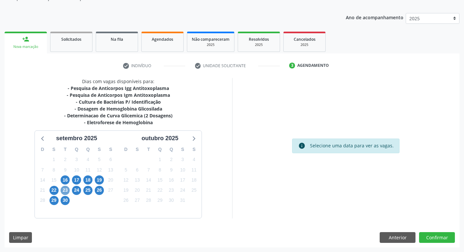
click at [64, 192] on span "23" at bounding box center [65, 190] width 9 height 9
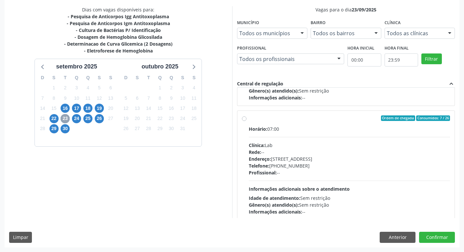
scroll to position [326, 0]
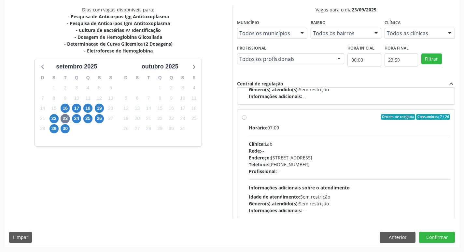
click at [338, 172] on div "Profissional: --" at bounding box center [350, 171] width 202 height 7
click at [247, 120] on input "Ordem de chegada Consumidos: 7 / 26 Horário: 07:00 Clínica: Lab Rede: -- Endere…" at bounding box center [244, 117] width 5 height 6
radio input "true"
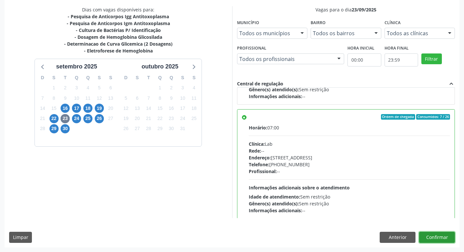
click at [447, 235] on button "Confirmar" at bounding box center [437, 237] width 36 height 11
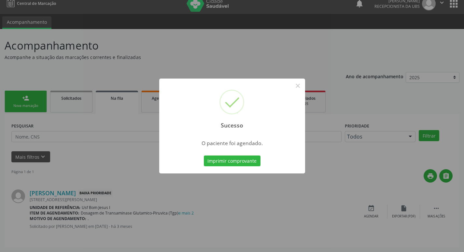
scroll to position [0, 0]
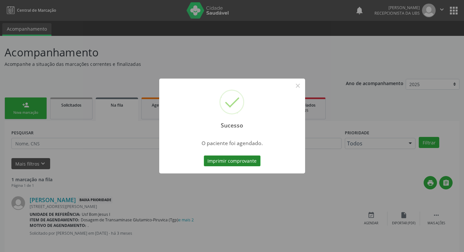
click at [225, 160] on button "Imprimir comprovante" at bounding box center [232, 160] width 57 height 11
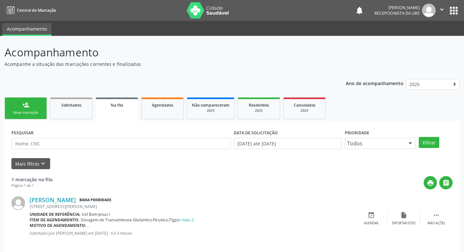
click at [25, 98] on ul "person_add Nova marcação Solicitados Na fila Agendados Não compareceram 2025 Re…" at bounding box center [232, 108] width 455 height 25
click at [23, 107] on div "person_add" at bounding box center [25, 104] width 7 height 7
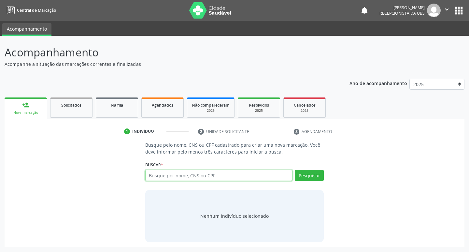
click at [202, 175] on input "text" at bounding box center [219, 175] width 148 height 11
type input "705606464098918"
click at [323, 170] on button "Pesquisar" at bounding box center [309, 175] width 29 height 11
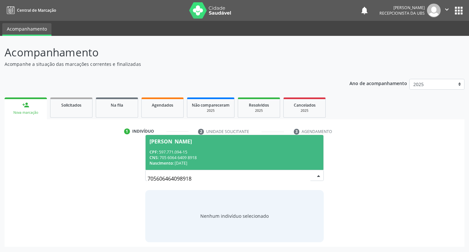
click at [235, 151] on div "CPF: 597.771.094-15" at bounding box center [234, 152] width 170 height 6
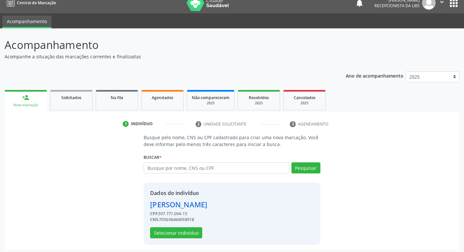
scroll to position [9, 0]
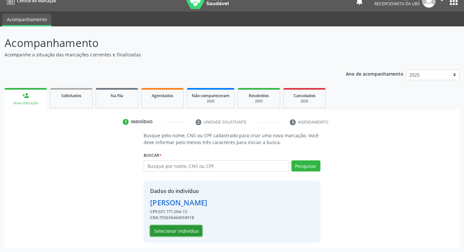
click at [186, 225] on button "Selecionar indivíduo" at bounding box center [176, 230] width 52 height 11
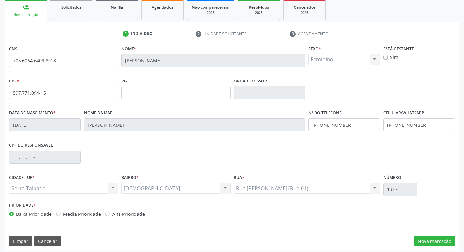
scroll to position [101, 0]
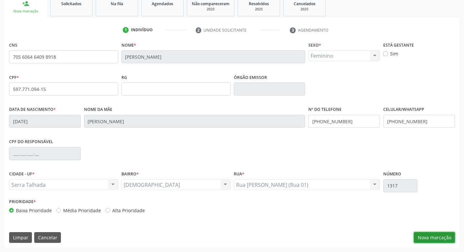
click at [432, 237] on button "Nova marcação" at bounding box center [434, 237] width 41 height 11
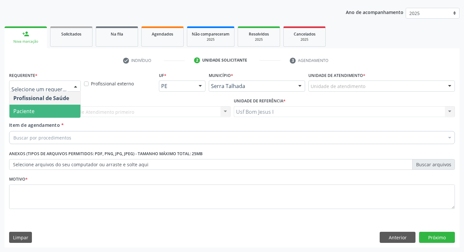
drag, startPoint x: 56, startPoint y: 108, endPoint x: 56, endPoint y: 132, distance: 23.8
click at [57, 108] on span "Paciente" at bounding box center [44, 111] width 71 height 13
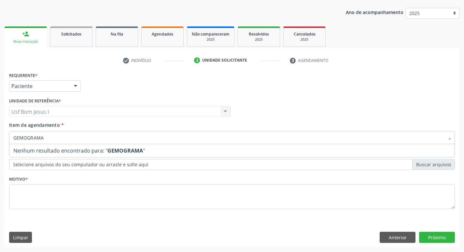
drag, startPoint x: 17, startPoint y: 137, endPoint x: 10, endPoint y: 137, distance: 6.8
click at [10, 137] on div "GEMOGRAMA" at bounding box center [232, 137] width 446 height 13
type input "HEMOGRAMA"
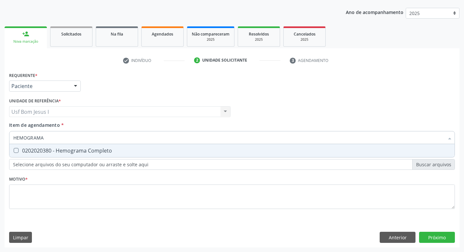
click at [154, 156] on span "0202020380 - Hemograma Completo" at bounding box center [231, 150] width 445 height 13
checkbox Completo "true"
type input "HEMOGRAMA"
click at [130, 128] on div "Item de agendamento * HEMOGRAMA Desfazer seleção 0202020380 - Hemograma Complet…" at bounding box center [232, 131] width 446 height 21
click at [129, 130] on div "Item de agendamento * HEMOGRAMA Desfazer seleção 0202020380 - Hemograma Complet…" at bounding box center [232, 131] width 446 height 21
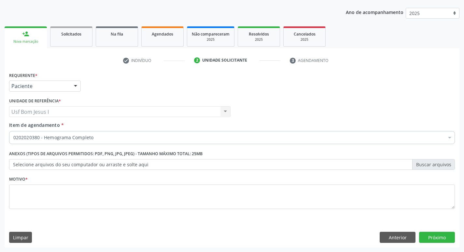
click at [13, 139] on input "Item de agendamento *" at bounding box center [13, 137] width 0 height 13
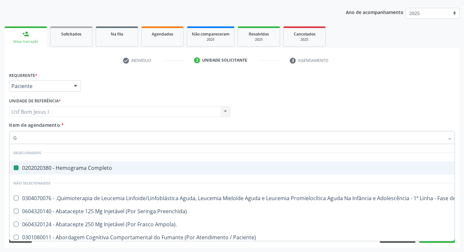
type input "GL"
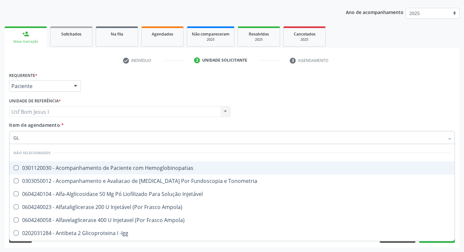
checkbox Hemoglobinopatias "false"
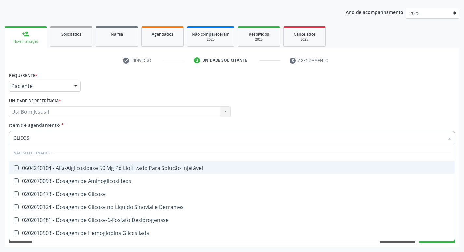
type input "GLICOSE"
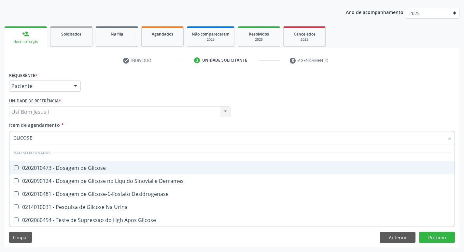
click at [112, 166] on div "0202010473 - Dosagem de Glicose" at bounding box center [231, 167] width 437 height 5
checkbox Glicose "true"
click at [39, 138] on input "GLICOSE" at bounding box center [228, 137] width 431 height 13
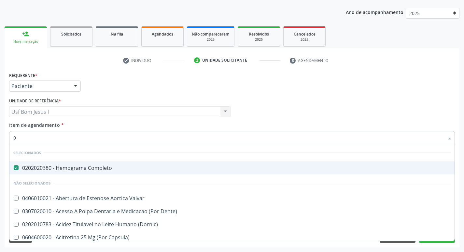
type input "02"
checkbox Glicose "true"
type input "020"
checkbox \(Qualitativo\) "true"
checkbox Glicose "false"
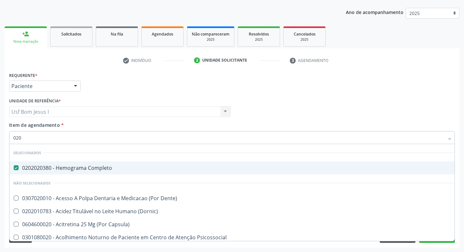
type input "0202"
checkbox Laser "true"
checkbox Glicose "false"
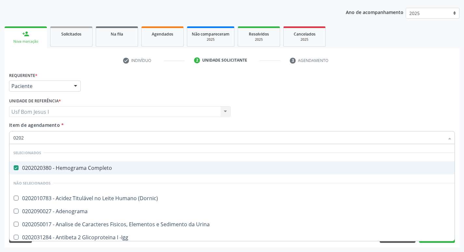
type input "02020"
checkbox Xi "true"
checkbox Glicose "false"
type input "02020200"
checkbox Completo "false"
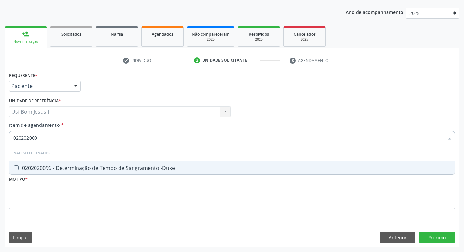
type input "0202020096"
click at [64, 166] on div "0202020096 - Determinação de Tempo de Sangramento -Duke" at bounding box center [231, 167] width 437 height 5
checkbox -Duke "true"
type input "02020200"
checkbox -Duke "false"
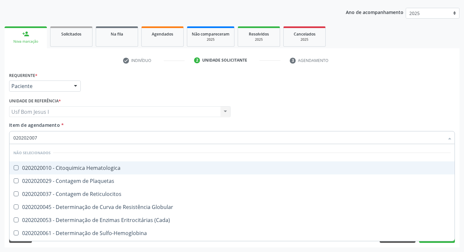
type input "0202020070"
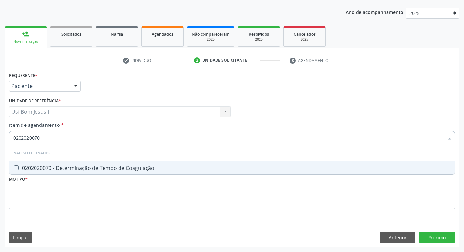
click at [64, 166] on div "0202020070 - Determinação de Tempo de Coagulação" at bounding box center [231, 167] width 437 height 5
checkbox Coagulação "true"
type input "02020200"
checkbox Coagulação "false"
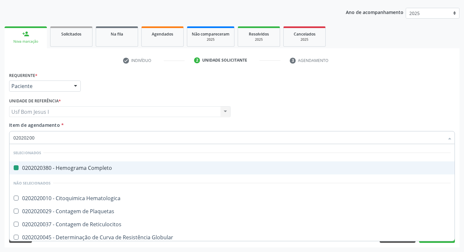
type input "0202020"
checkbox Completo "true"
type input "02020201"
checkbox Completo "false"
checkbox Coagulação "false"
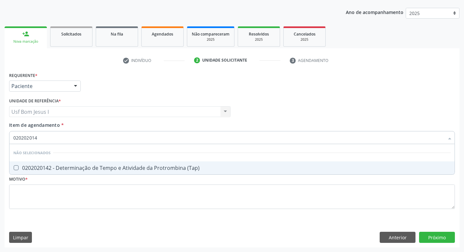
type input "0202020142"
drag, startPoint x: 64, startPoint y: 166, endPoint x: 83, endPoint y: 150, distance: 24.7
click at [73, 158] on ul "Desfazer seleção Não selecionados 0202020142 - Determinação de Tempo e Atividad…" at bounding box center [231, 159] width 445 height 30
drag, startPoint x: 82, startPoint y: 165, endPoint x: 70, endPoint y: 172, distance: 13.9
click at [81, 166] on div "0202020142 - Determinação de Tempo e Atividade da Protrombina (Tap)" at bounding box center [231, 167] width 437 height 5
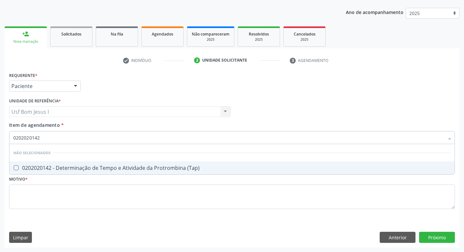
checkbox \(Tap\) "true"
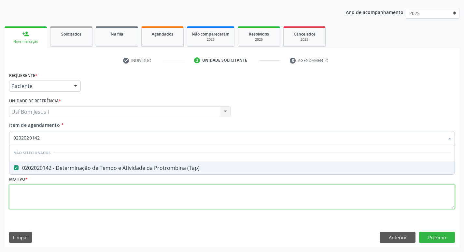
click at [60, 192] on div "Requerente * Paciente Profissional de Saúde Paciente Nenhum resultado encontrad…" at bounding box center [232, 144] width 446 height 148
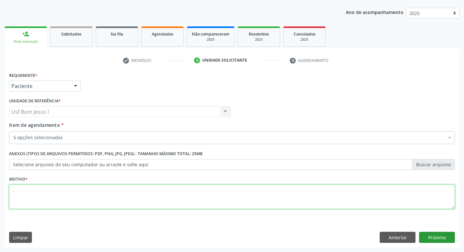
type textarea "."
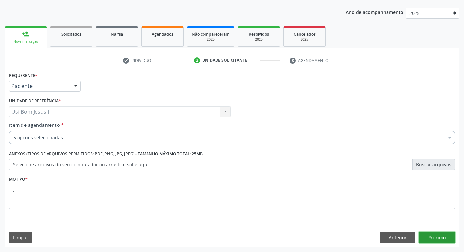
click at [434, 236] on button "Próximo" at bounding box center [437, 237] width 36 height 11
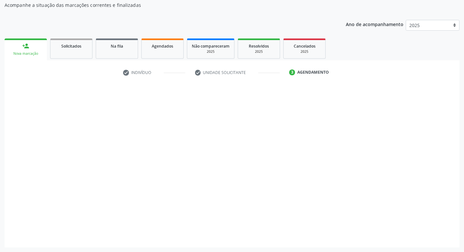
scroll to position [59, 0]
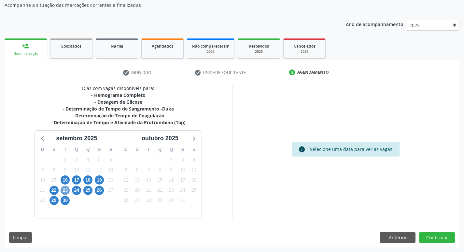
click at [65, 191] on span "23" at bounding box center [65, 190] width 9 height 9
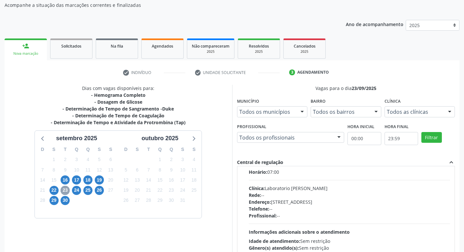
scroll to position [65, 0]
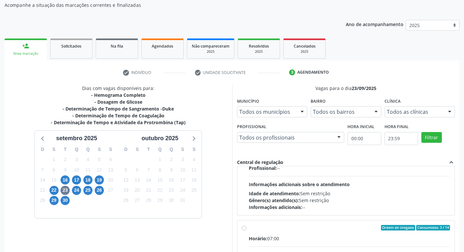
click at [346, 194] on div "Idade de atendimento: Sem restrição" at bounding box center [350, 193] width 202 height 7
click at [247, 116] on input "Ordem de chegada Consumidos: 11 / 14 Horário: 07:00 Clínica: Laboratorio Jose P…" at bounding box center [244, 113] width 5 height 6
radio input "true"
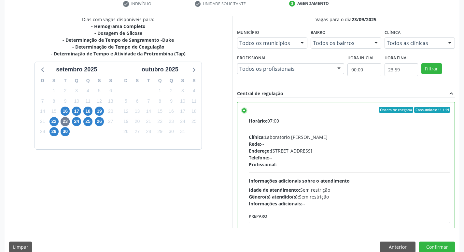
scroll to position [137, 0]
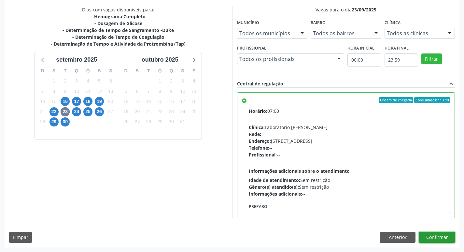
click at [439, 238] on button "Confirmar" at bounding box center [437, 237] width 36 height 11
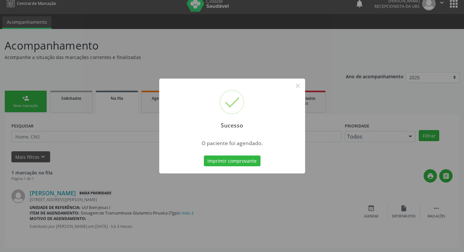
scroll to position [0, 0]
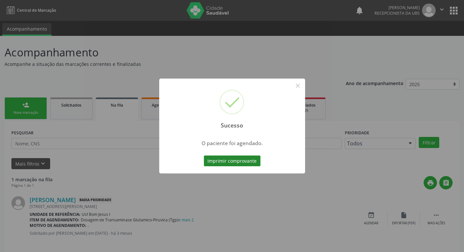
click at [241, 162] on button "Imprimir comprovante" at bounding box center [232, 160] width 57 height 11
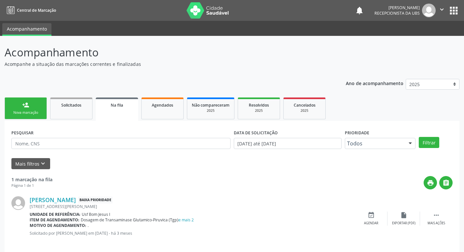
click at [69, 107] on div "Sucesso × O paciente foi agendado. Imprimir comprovante Cancel" at bounding box center [232, 126] width 464 height 252
click at [21, 113] on div "Nova marcação" at bounding box center [25, 112] width 33 height 5
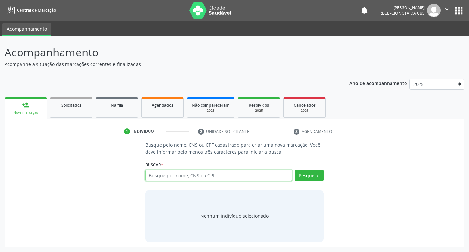
click at [216, 175] on input "text" at bounding box center [219, 175] width 148 height 11
paste input "705 6064 6409 8918"
type input "705 6064 6409 8918"
click at [311, 178] on button "Pesquisar" at bounding box center [309, 175] width 29 height 11
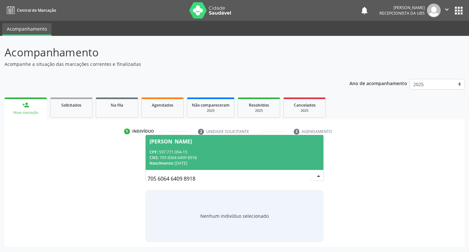
click at [240, 161] on div "Nascimento: 0[DATE]" at bounding box center [234, 163] width 170 height 6
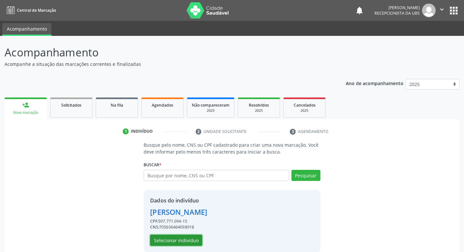
click at [186, 239] on button "Selecionar indivíduo" at bounding box center [176, 239] width 52 height 11
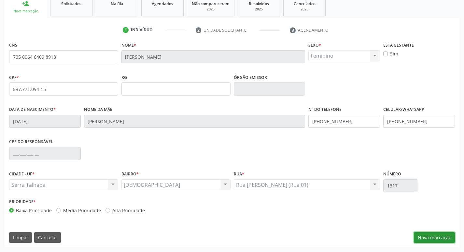
click at [432, 238] on button "Nova marcação" at bounding box center [434, 237] width 41 height 11
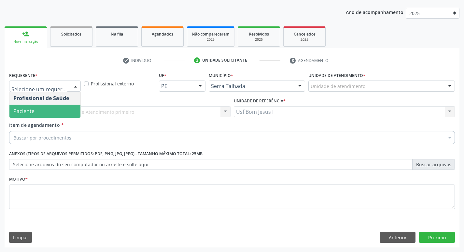
click at [29, 111] on span "Paciente" at bounding box center [23, 110] width 21 height 7
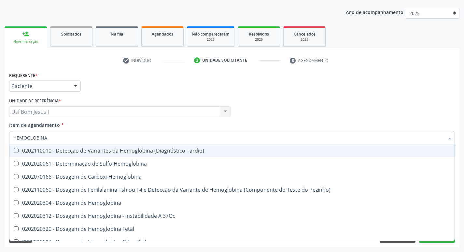
type input "HEMOGLOBINA G"
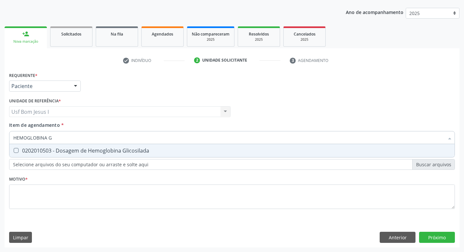
click at [80, 150] on div "0202010503 - Dosagem de Hemoglobina Glicosilada" at bounding box center [231, 150] width 437 height 5
checkbox Glicosilada "true"
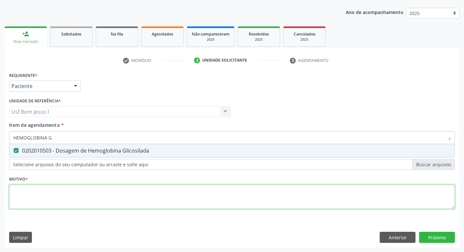
click at [85, 189] on div "Requerente * Paciente Profissional de Saúde Paciente Nenhum resultado encontrad…" at bounding box center [232, 144] width 446 height 148
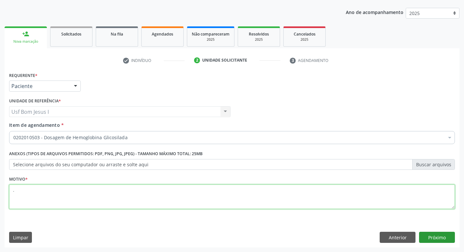
type textarea "."
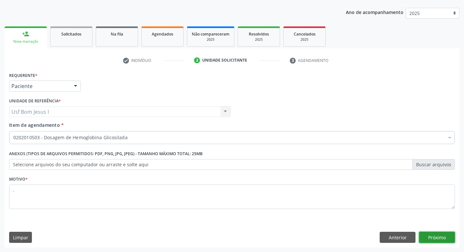
click at [431, 235] on button "Próximo" at bounding box center [437, 237] width 36 height 11
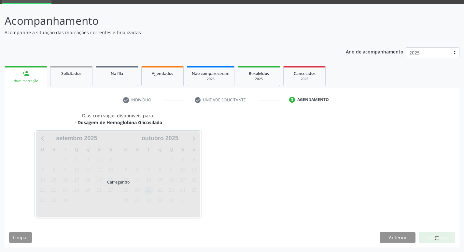
scroll to position [32, 0]
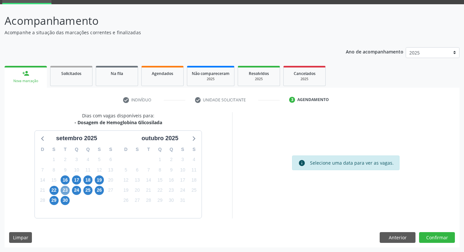
click at [67, 188] on span "23" at bounding box center [65, 190] width 9 height 9
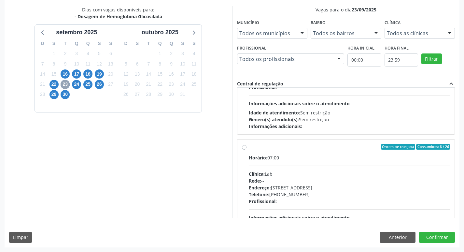
scroll to position [304, 0]
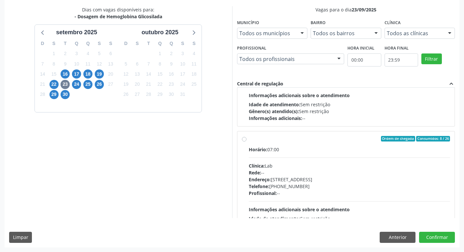
click at [325, 177] on div "Endereço: [STREET_ADDRESS]" at bounding box center [350, 179] width 202 height 7
click at [247, 142] on input "Ordem de chegada Consumidos: 8 / 26 Horário: 07:00 Clínica: Lab Rede: -- Endere…" at bounding box center [244, 139] width 5 height 6
radio input "true"
click at [439, 237] on button "Confirmar" at bounding box center [437, 237] width 36 height 11
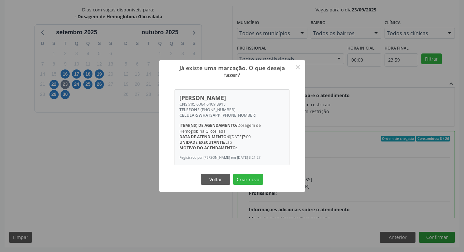
click at [233, 174] on button "Criar novo" at bounding box center [248, 179] width 30 height 11
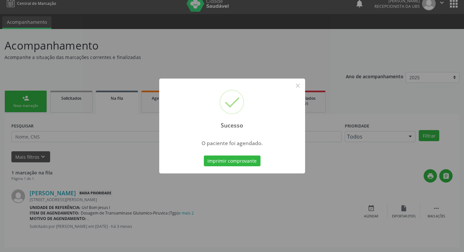
scroll to position [0, 0]
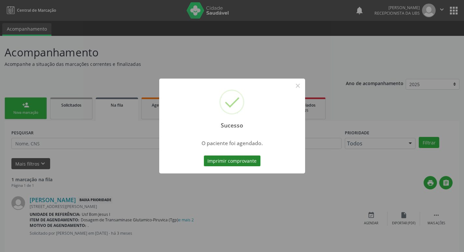
click at [241, 158] on button "Imprimir comprovante" at bounding box center [232, 160] width 57 height 11
